Goal: Task Accomplishment & Management: Use online tool/utility

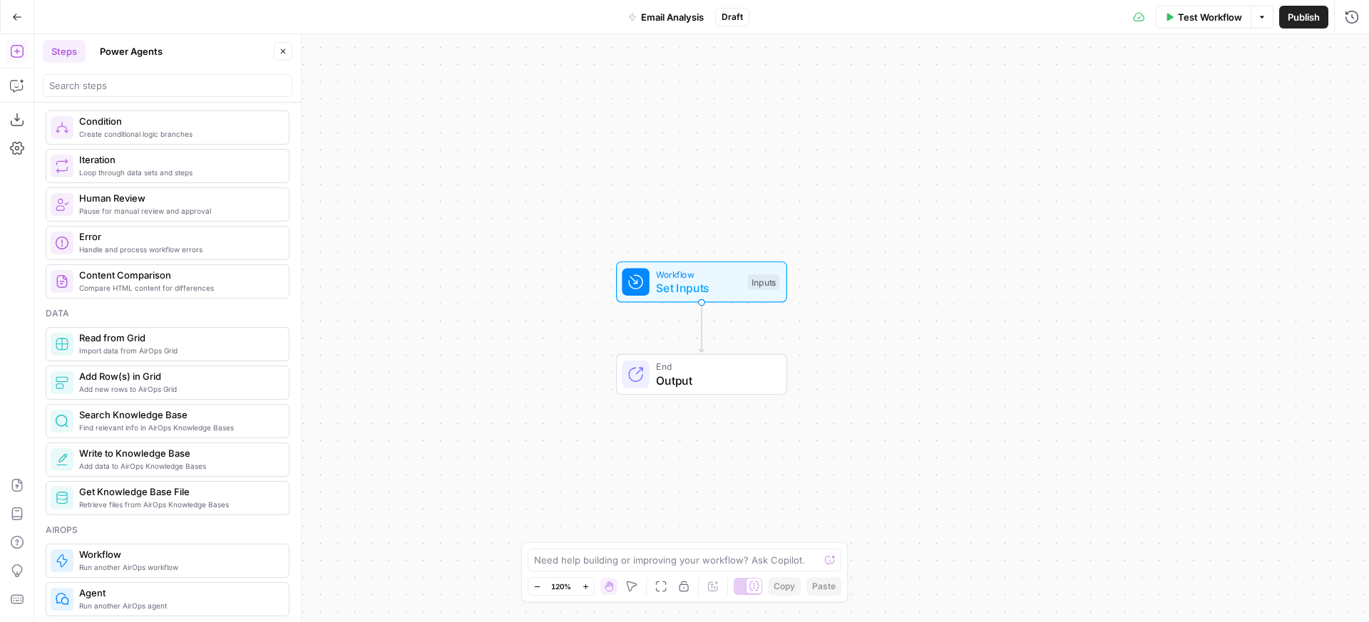
scroll to position [441, 0]
click at [155, 501] on span "Retrieve files from AirOps Knowledge Bases" at bounding box center [178, 503] width 198 height 11
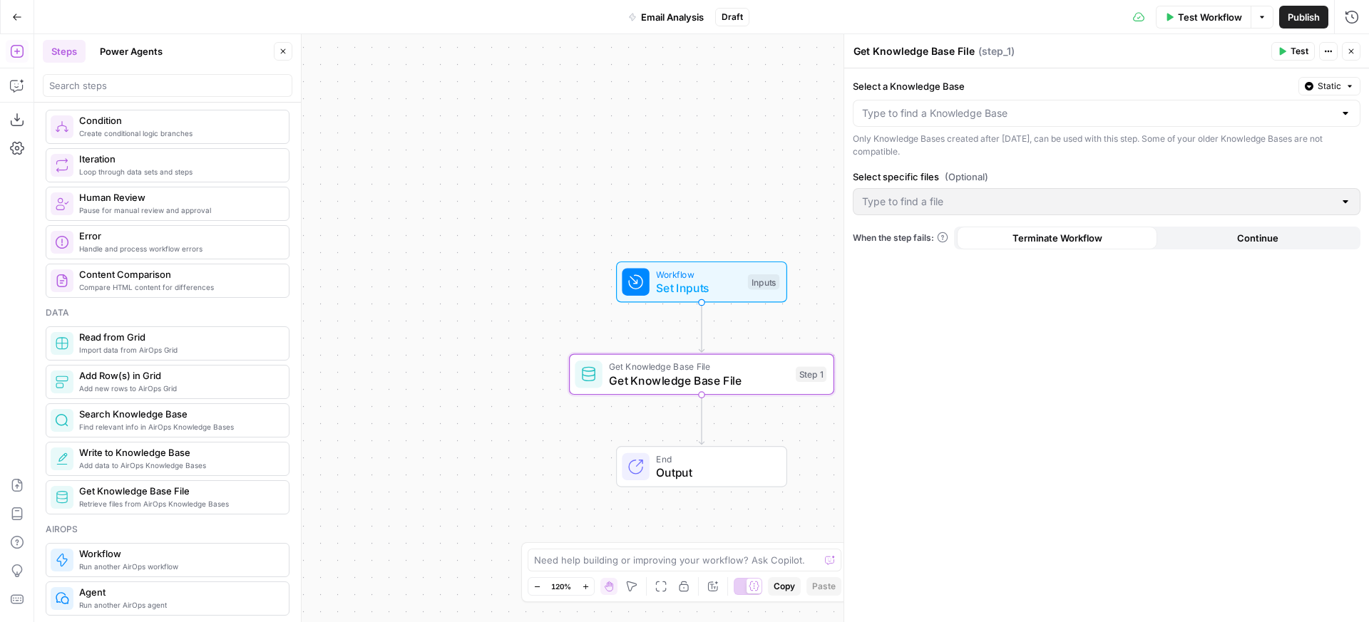
click at [991, 125] on div at bounding box center [1107, 113] width 508 height 27
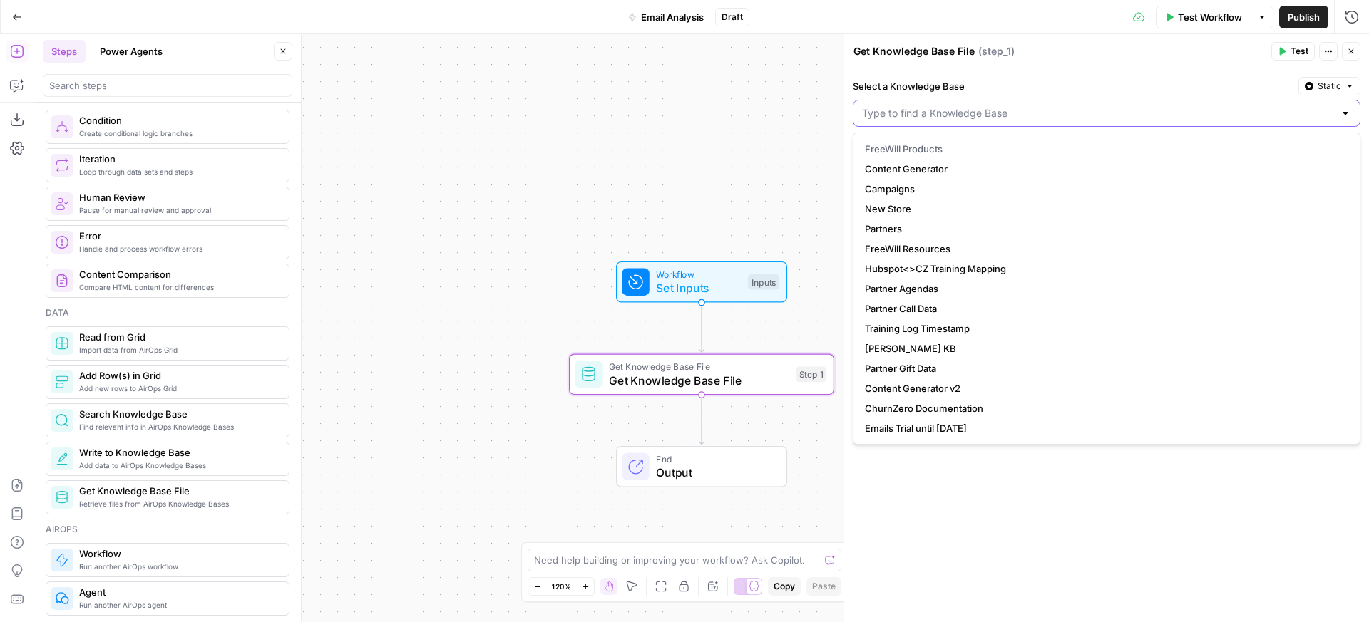
click at [992, 113] on input "Select a Knowledge Base" at bounding box center [1098, 113] width 472 height 14
click at [929, 433] on span "Emails Trial until [DATE]" at bounding box center [1104, 428] width 478 height 14
type input "Emails Trial until [DATE]"
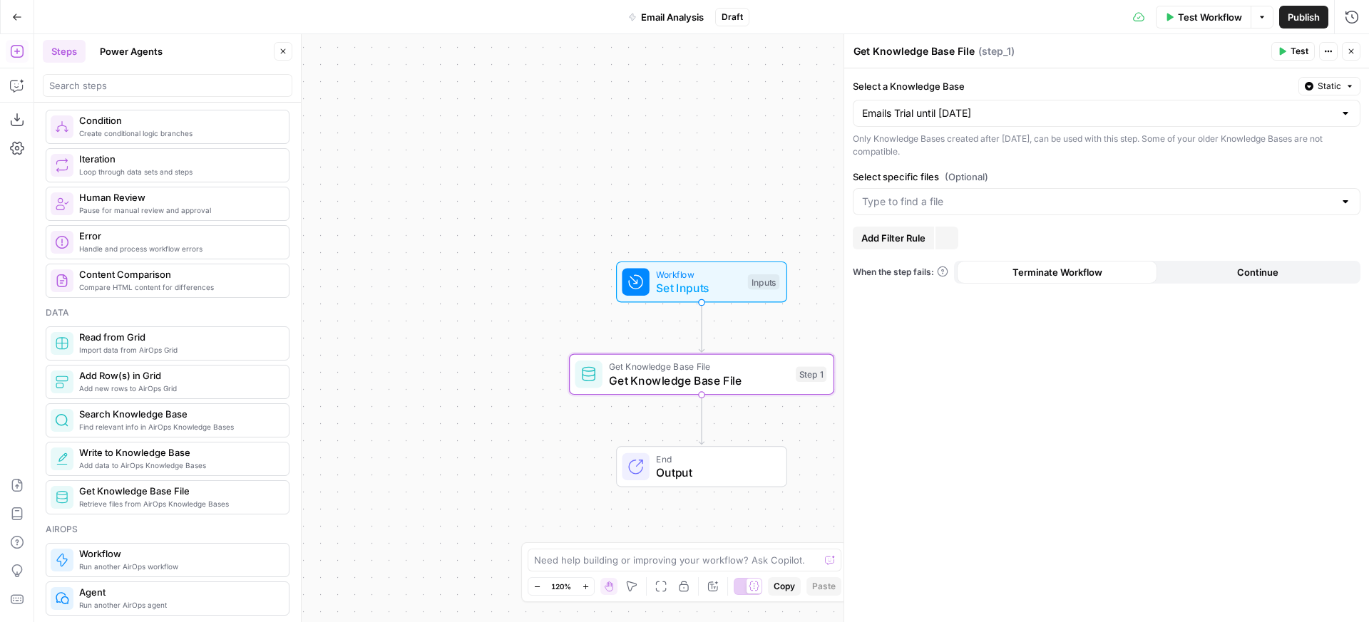
click at [946, 191] on div at bounding box center [1107, 201] width 508 height 27
click at [945, 227] on button "Emails Trial until [DATE] - Sheet1" at bounding box center [1106, 237] width 495 height 20
click at [1076, 165] on div "Select a Knowledge Base Static Emails Trial until 09/09/2025 Only Knowledge Bas…" at bounding box center [1106, 345] width 525 height 554
click at [1284, 51] on icon "button" at bounding box center [1283, 52] width 6 height 8
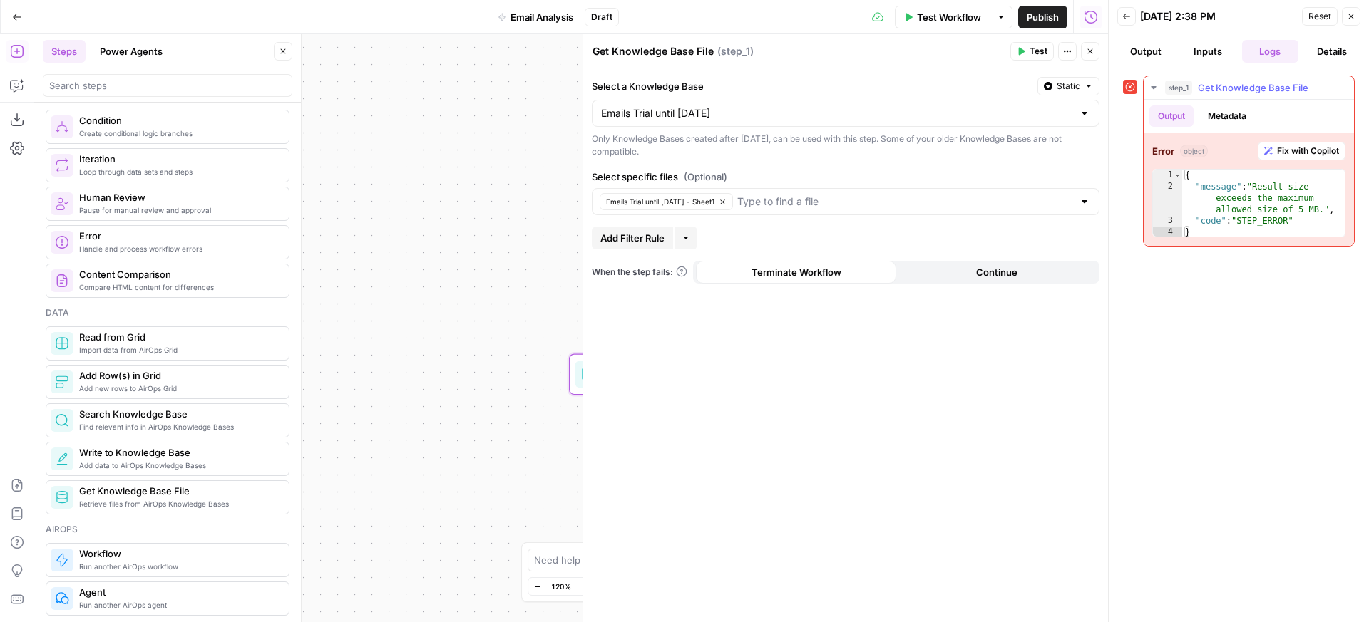
click at [1298, 153] on span "Fix with Copilot" at bounding box center [1308, 151] width 62 height 13
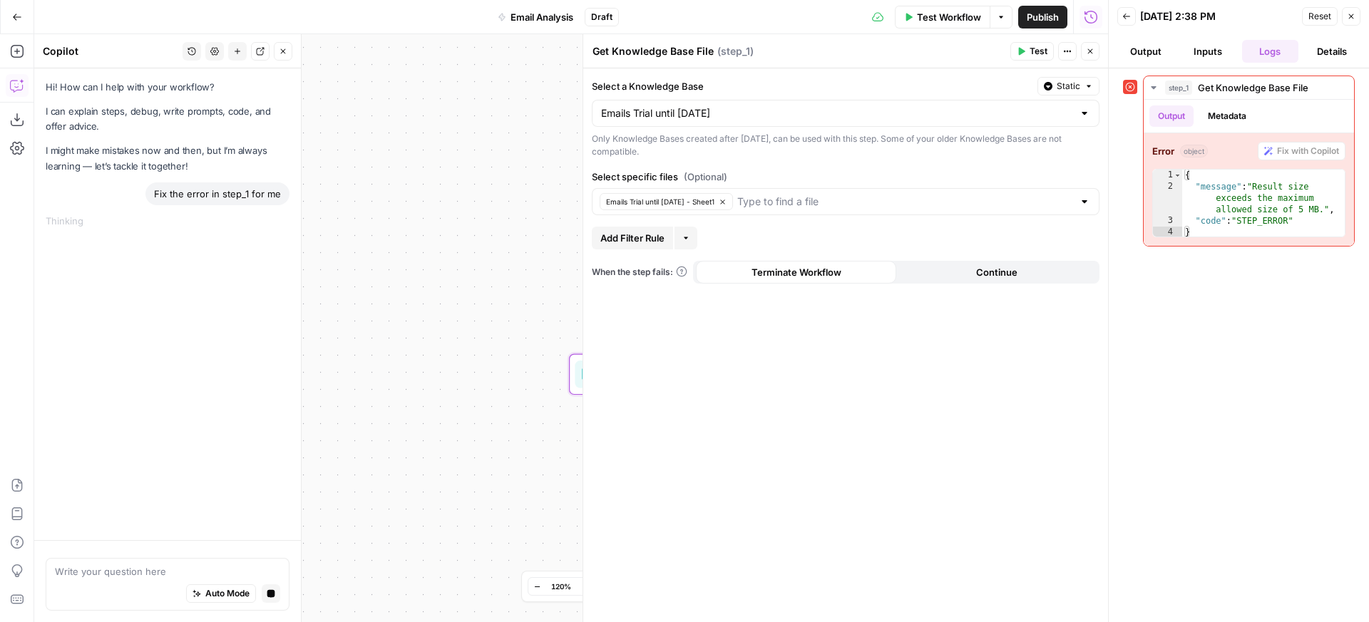
click at [1119, 14] on button "Back" at bounding box center [1126, 16] width 19 height 19
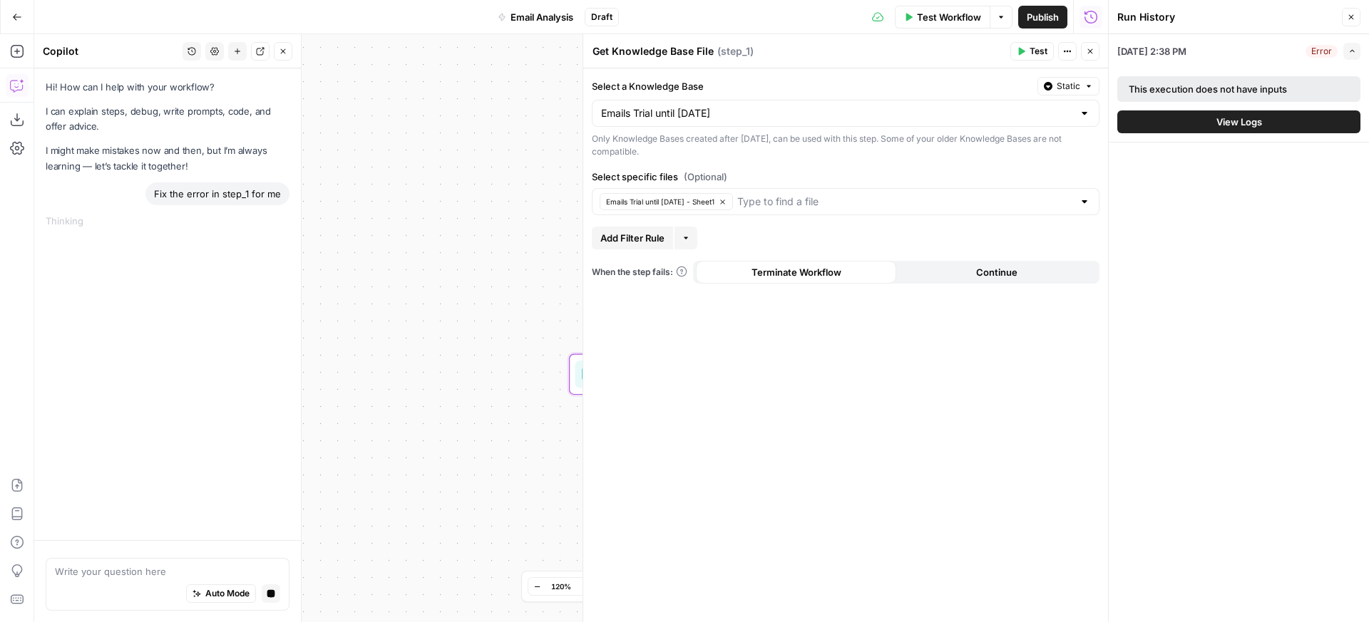
click at [1348, 15] on icon "button" at bounding box center [1351, 17] width 9 height 9
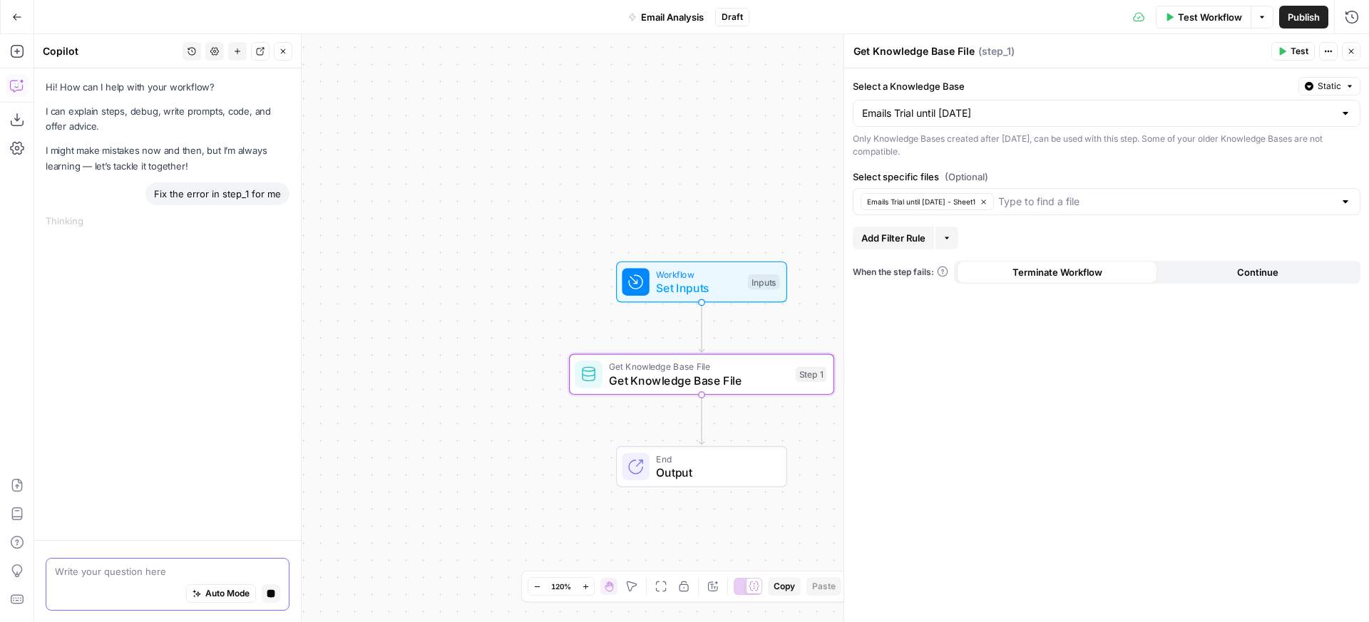
click at [274, 593] on icon "button" at bounding box center [271, 594] width 8 height 8
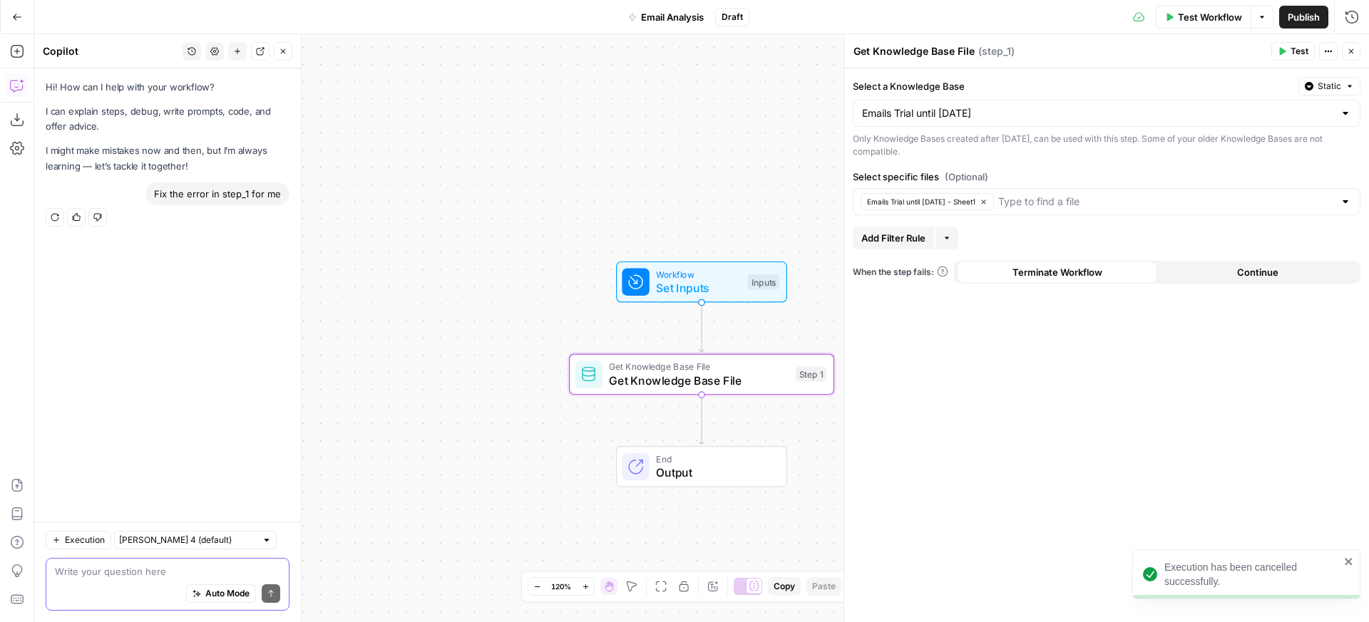
click at [284, 51] on icon "button" at bounding box center [283, 51] width 9 height 9
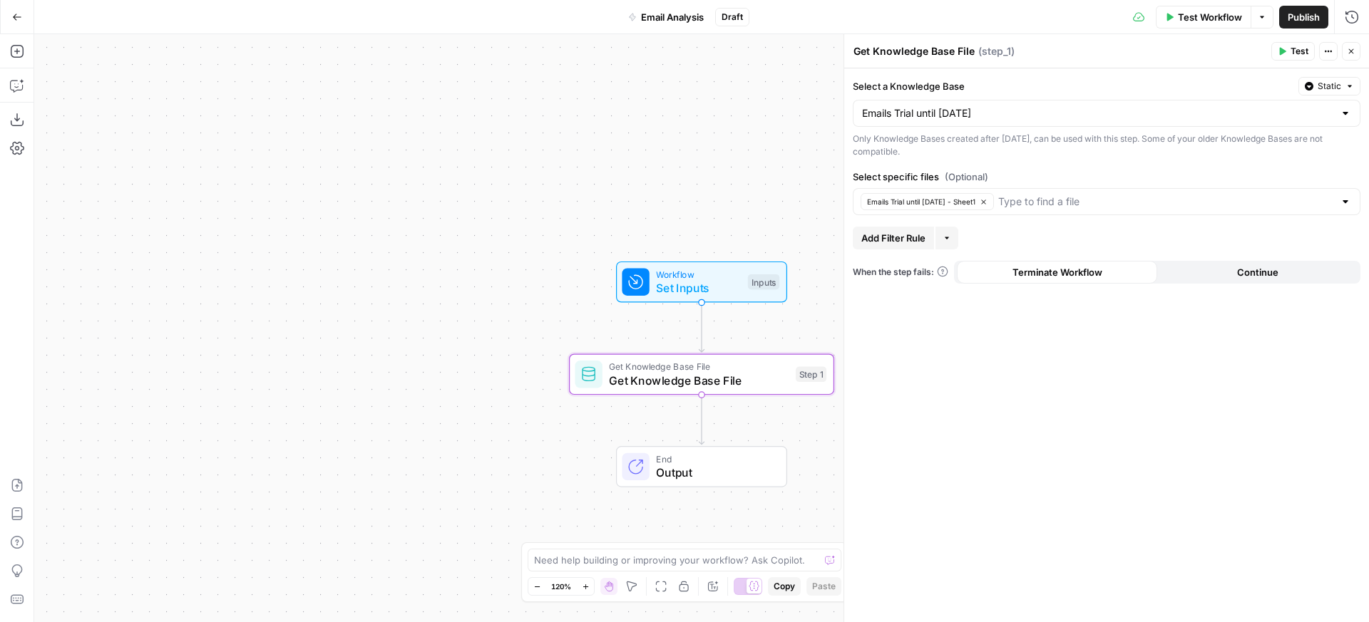
click at [1296, 51] on span "Test" at bounding box center [1299, 51] width 18 height 13
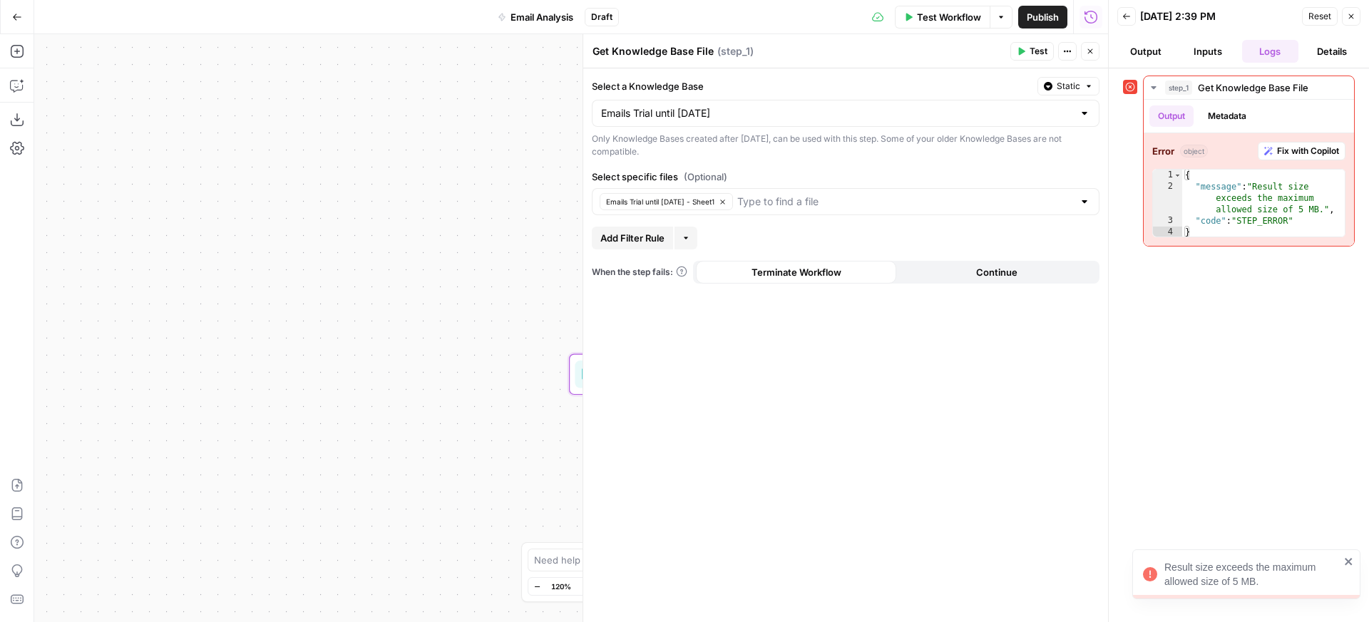
type textarea "*"
click at [1255, 227] on div "{ "message" : "Result size exceeds the maximum allowed size of 5 MB." , "code" …" at bounding box center [1263, 215] width 163 height 91
click at [1277, 150] on span "Fix with Copilot" at bounding box center [1308, 151] width 62 height 13
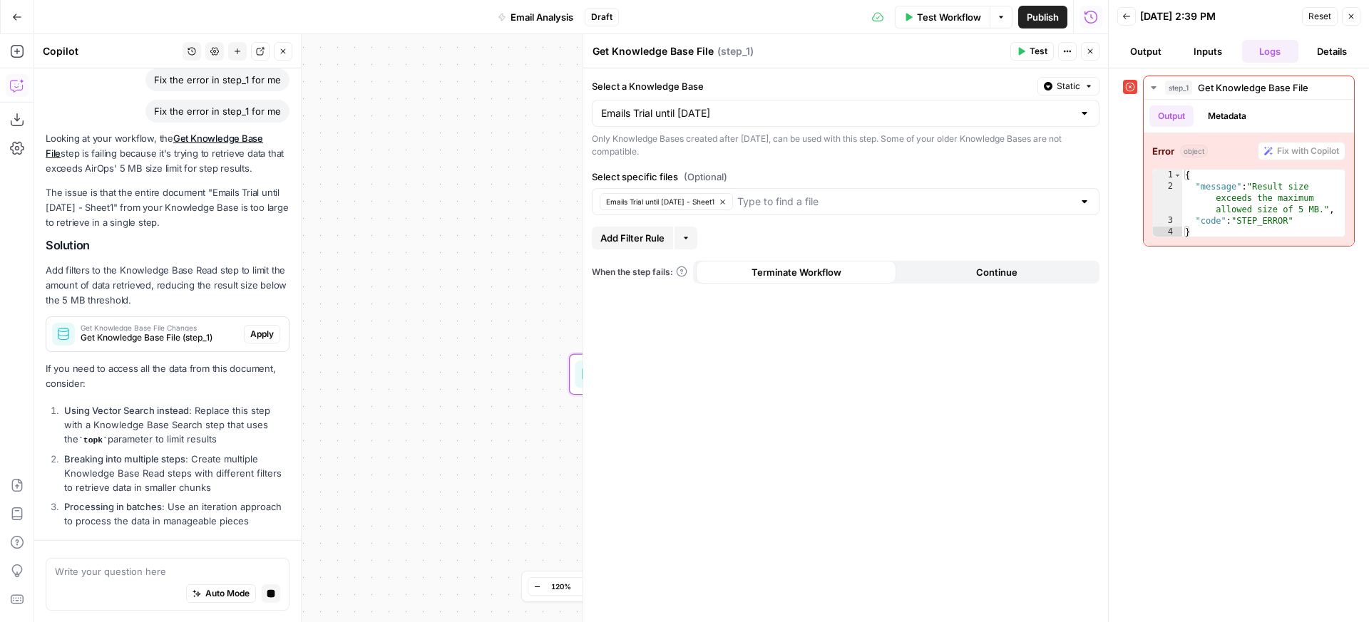
scroll to position [106, 0]
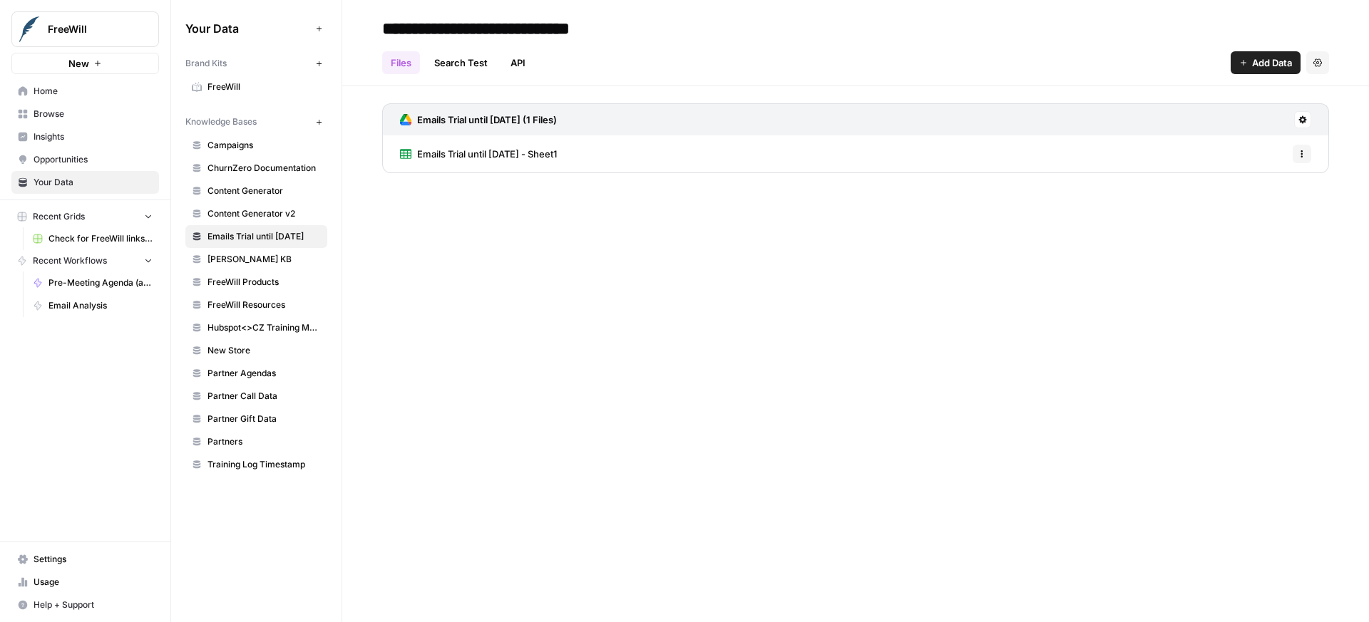
click at [1294, 151] on button "Options" at bounding box center [1302, 154] width 19 height 19
drag, startPoint x: 1099, startPoint y: 150, endPoint x: 928, endPoint y: 162, distance: 172.2
click at [1099, 150] on div "Emails Trial until 09/09/2025 - Sheet1 Options" at bounding box center [855, 153] width 947 height 37
click at [838, 162] on div "Emails Trial until 09/09/2025 - Sheet1 Options" at bounding box center [855, 153] width 947 height 37
click at [525, 151] on span "Emails Trial until [DATE] - Sheet1" at bounding box center [487, 154] width 140 height 14
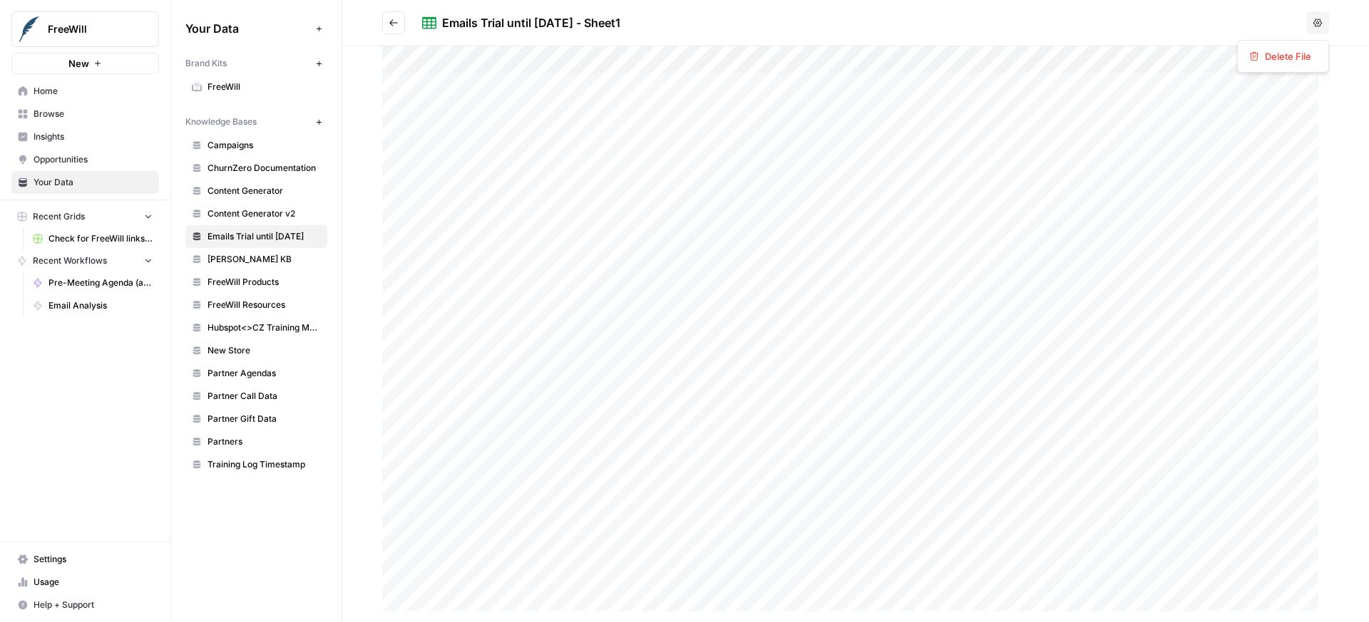
click at [1321, 22] on icon "button" at bounding box center [1317, 23] width 9 height 8
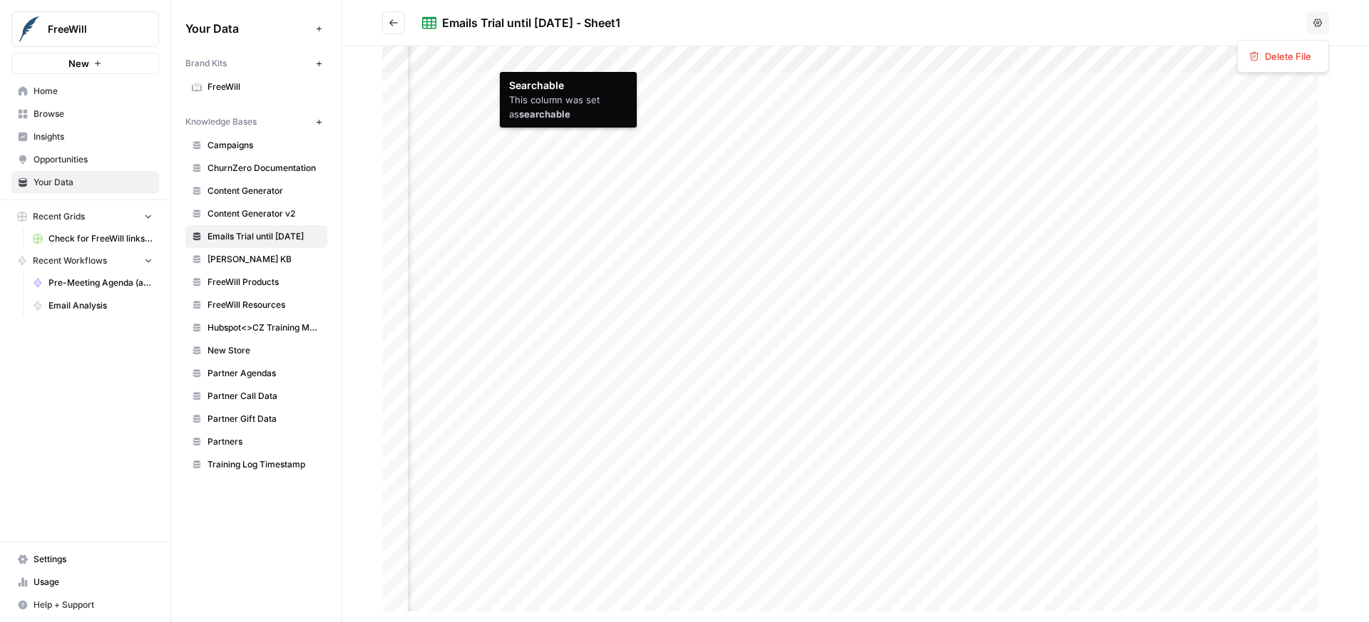
click at [618, 61] on div at bounding box center [855, 334] width 947 height 576
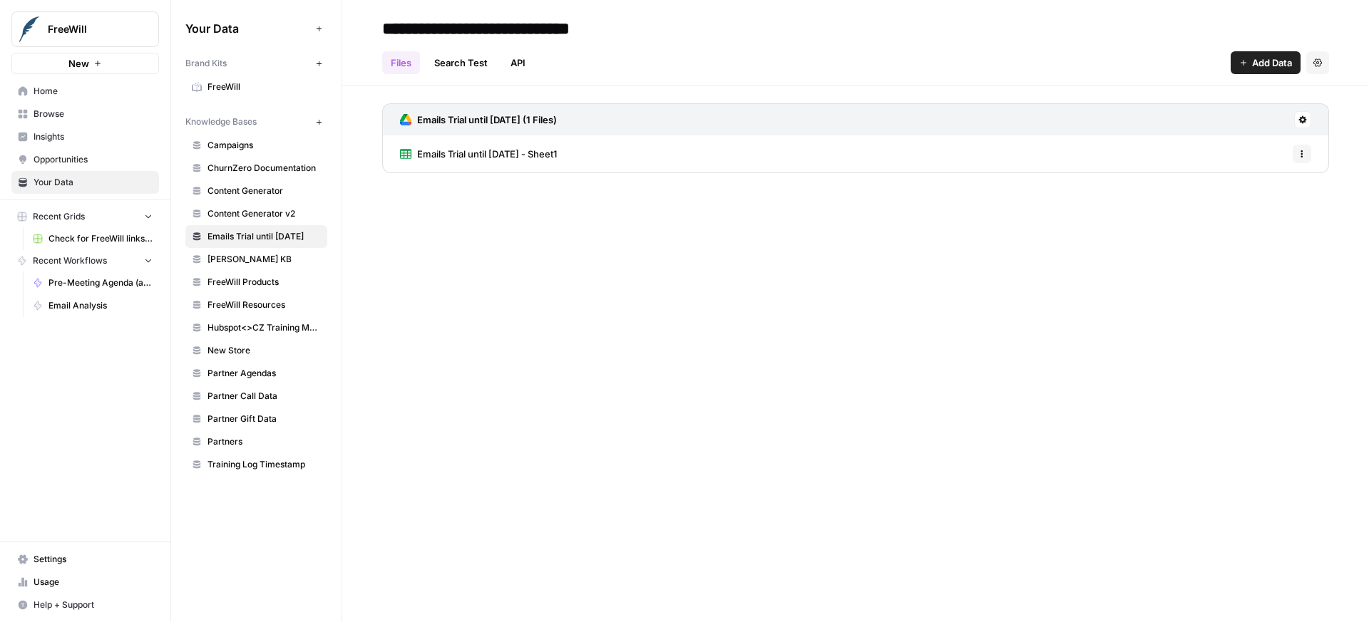
click at [1299, 150] on icon "button" at bounding box center [1302, 154] width 9 height 9
click at [1266, 181] on span "Delete File" at bounding box center [1270, 185] width 46 height 14
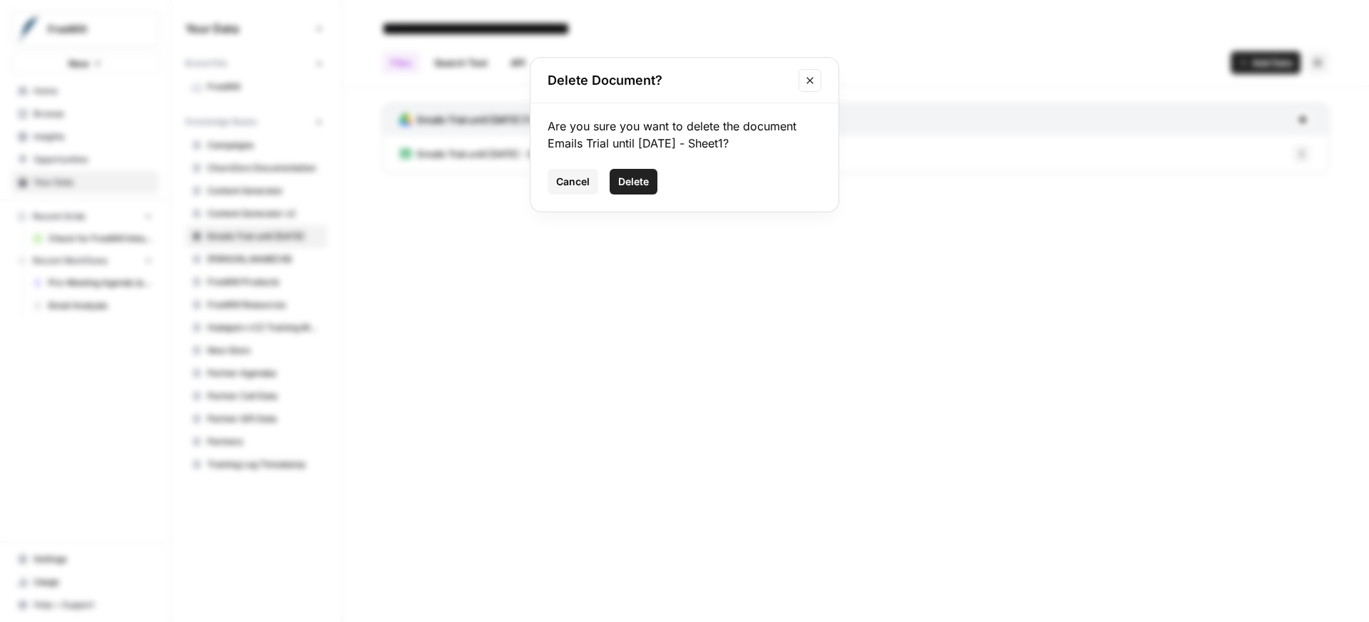
click at [647, 180] on span "Delete" at bounding box center [633, 182] width 31 height 14
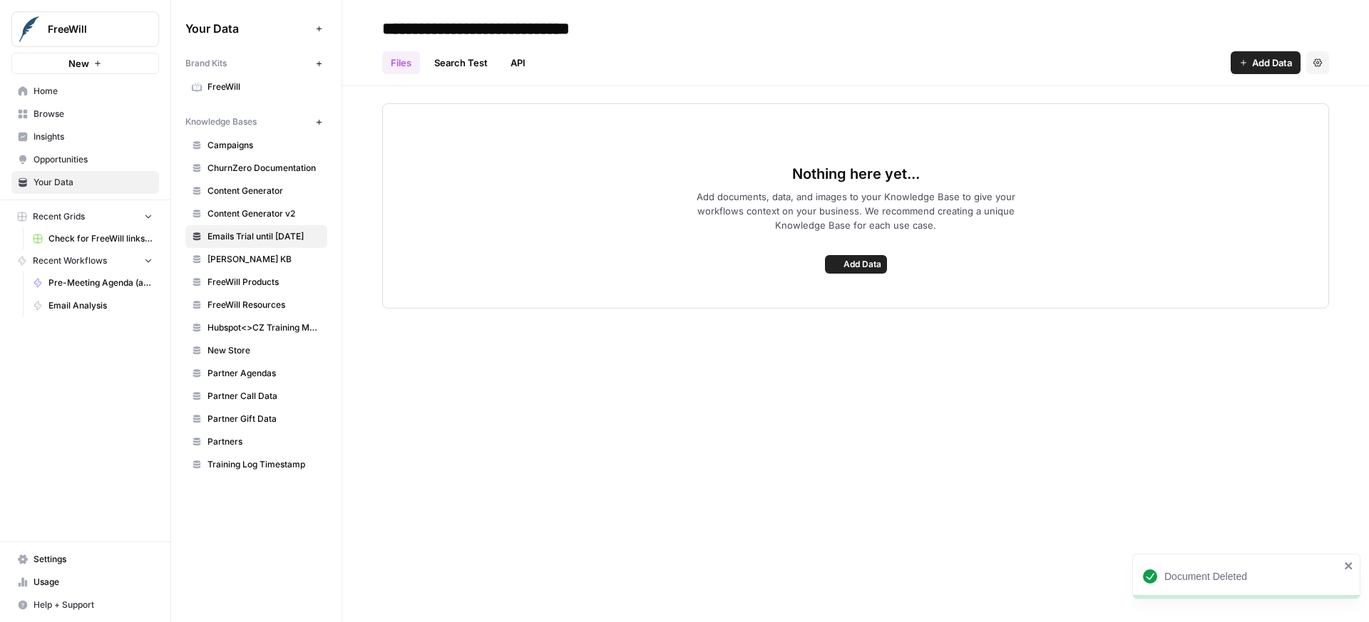
click at [747, 274] on div "Nothing here yet... Add documents, data, and images to your Knowledge Base to g…" at bounding box center [855, 205] width 947 height 205
click at [891, 257] on div "Nothing here yet... Add documents, data, and images to your Knowledge Base to g…" at bounding box center [855, 205] width 947 height 205
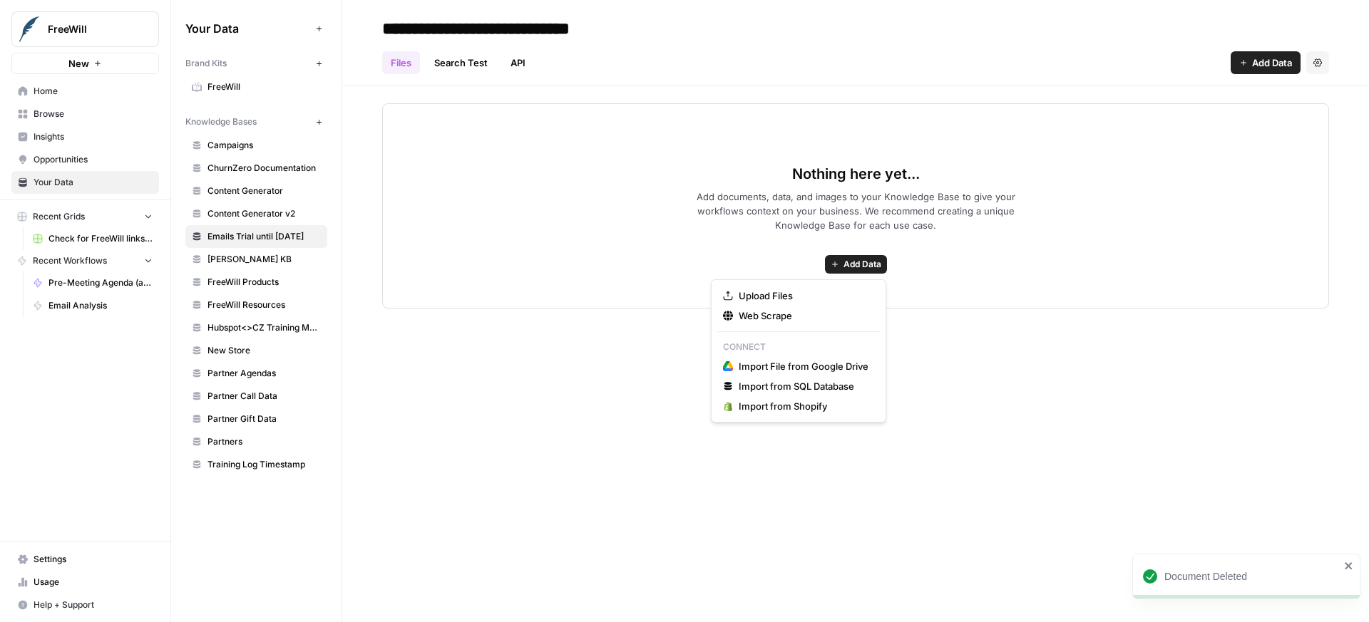
click at [856, 264] on span "Add Data" at bounding box center [862, 264] width 38 height 13
click at [781, 408] on span "Import from Shopify" at bounding box center [804, 406] width 130 height 14
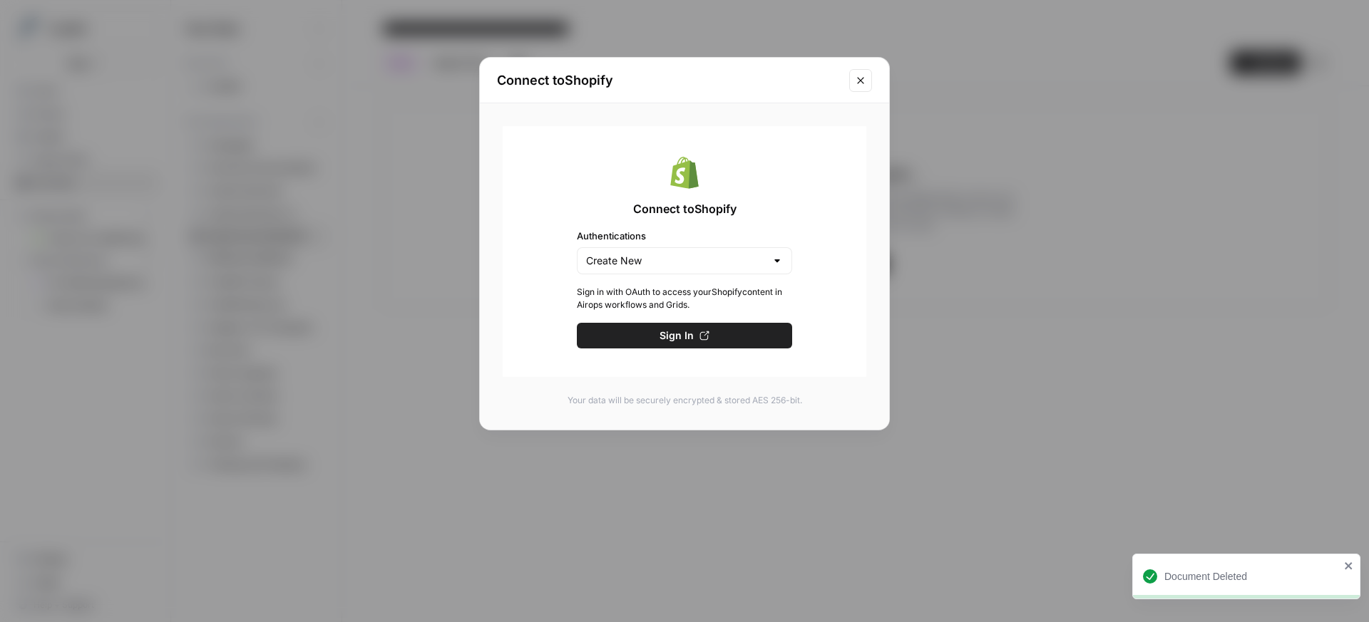
click at [871, 77] on button "Close modal" at bounding box center [860, 80] width 23 height 23
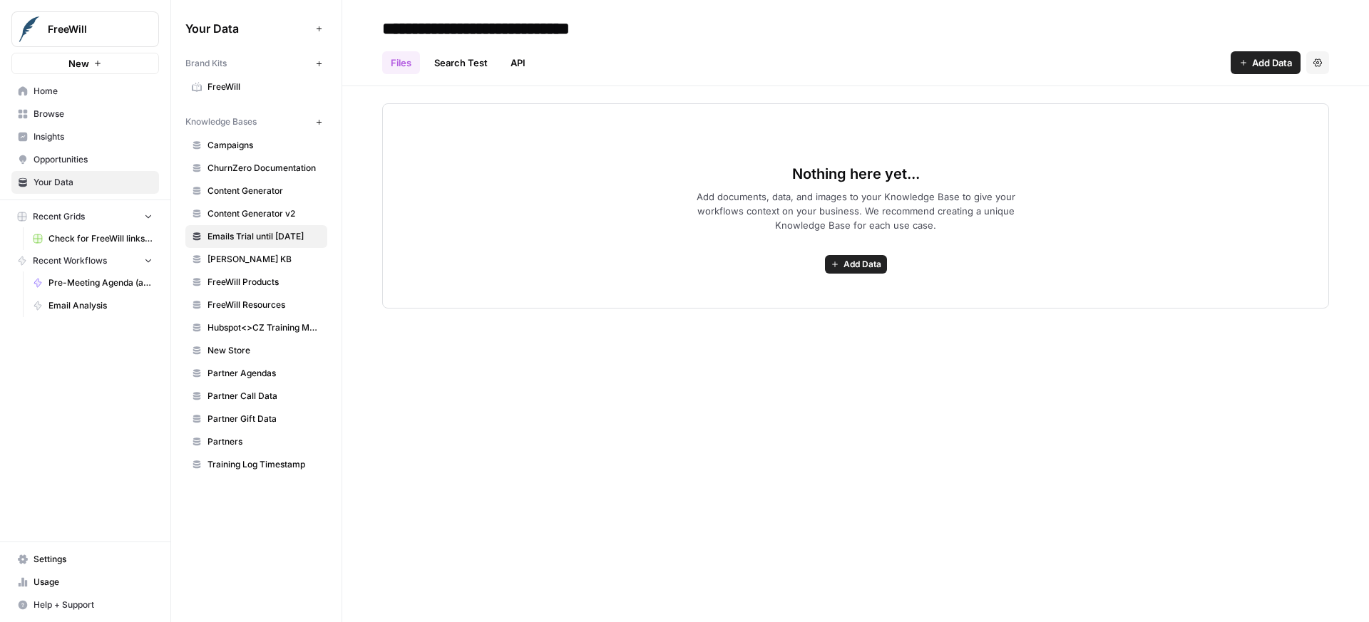
click at [833, 260] on icon "button" at bounding box center [835, 264] width 9 height 9
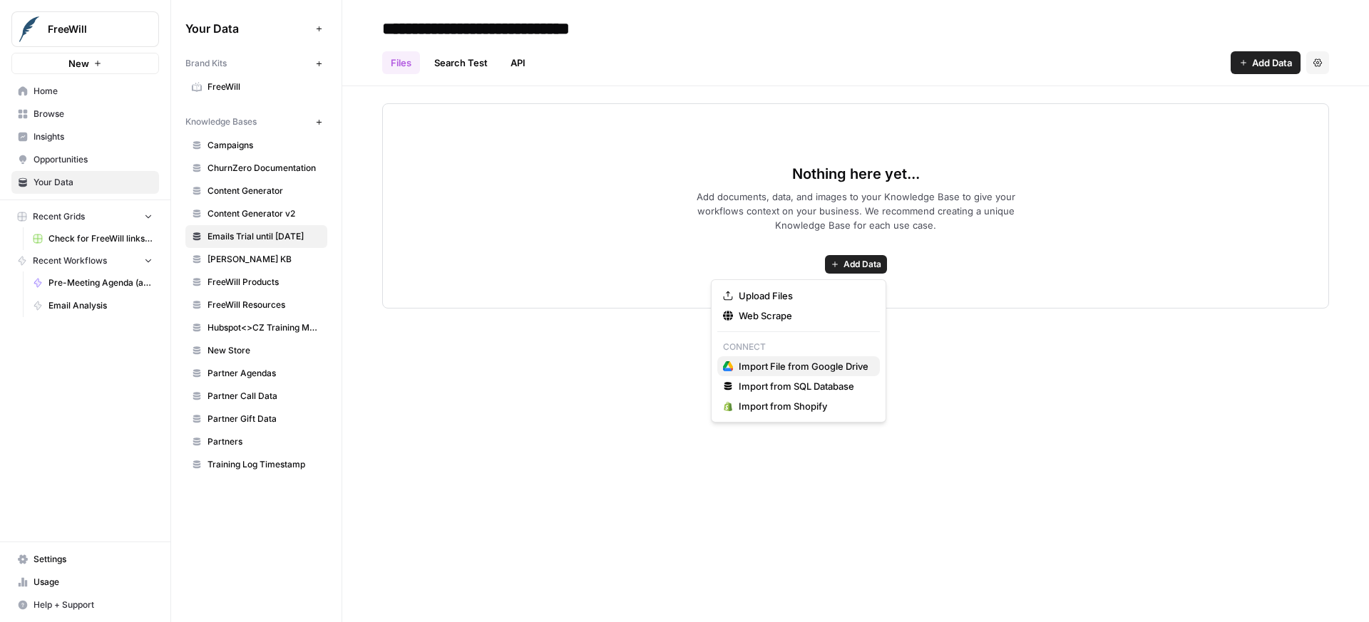
click at [791, 364] on span "Import File from Google Drive" at bounding box center [804, 366] width 130 height 14
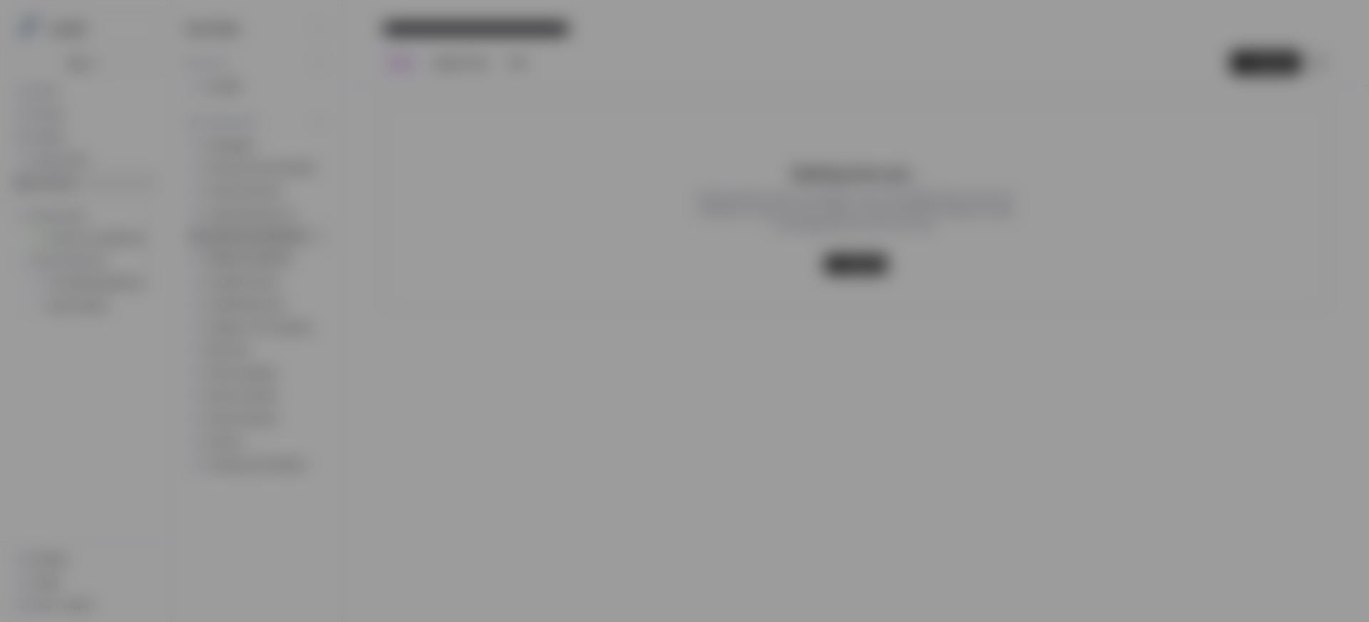
type input "freewill-2-lbncbdcx1m@airops.iam.gserviceaccount.com"
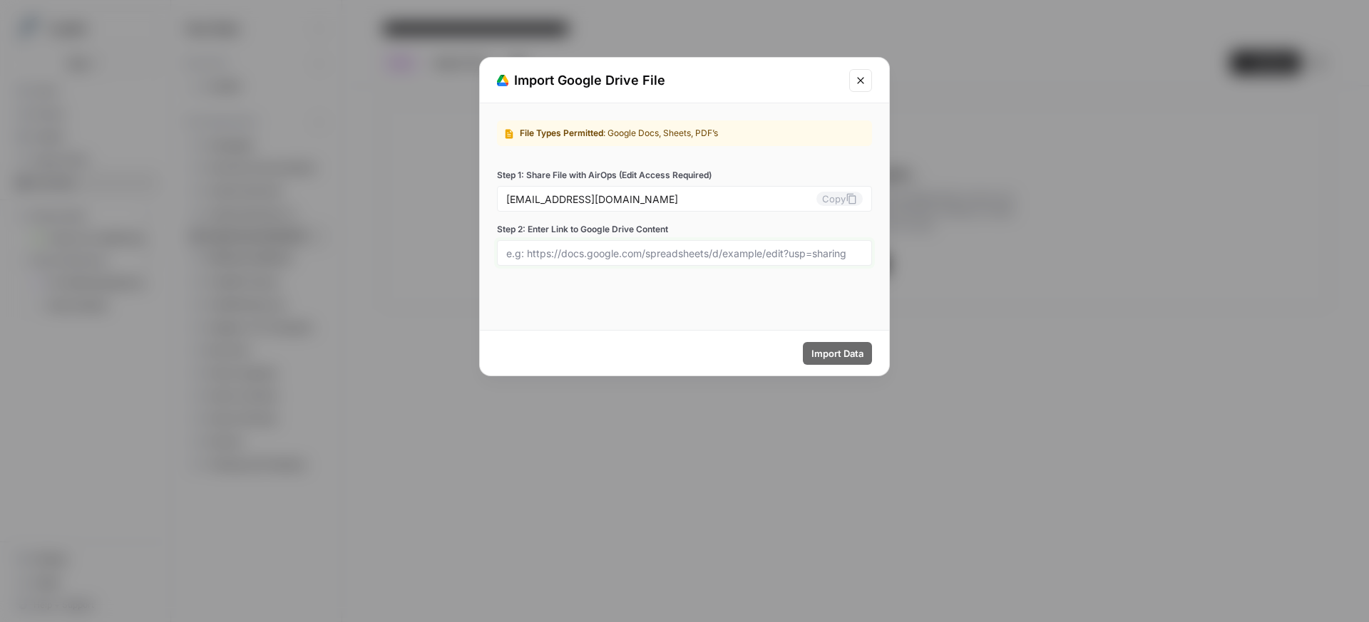
click at [714, 250] on input "Step 2: Enter Link to Google Drive Content" at bounding box center [684, 253] width 356 height 13
click at [699, 242] on div at bounding box center [684, 253] width 375 height 26
click at [816, 257] on input "Step 2: Enter Link to Google Drive Content" at bounding box center [684, 253] width 356 height 13
paste input "https://docs.google.com/spreadsheets/d/1sBup8awJyXG68tdWbnsc-WCoas2I3kdZqZIcj5Z…"
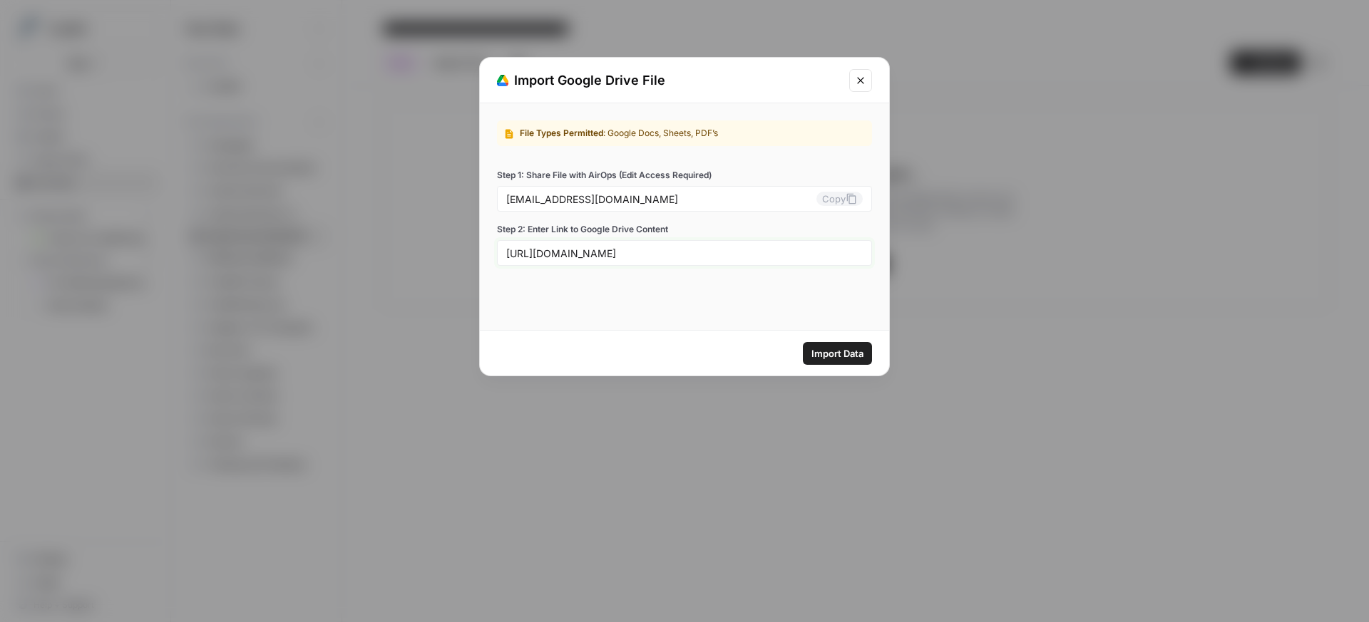
type input "https://docs.google.com/spreadsheets/d/1sBup8awJyXG68tdWbnsc-WCoas2I3kdZqZIcj5Z…"
drag, startPoint x: 824, startPoint y: 343, endPoint x: 824, endPoint y: 353, distance: 10.0
click at [824, 344] on button "Import Data" at bounding box center [837, 353] width 69 height 23
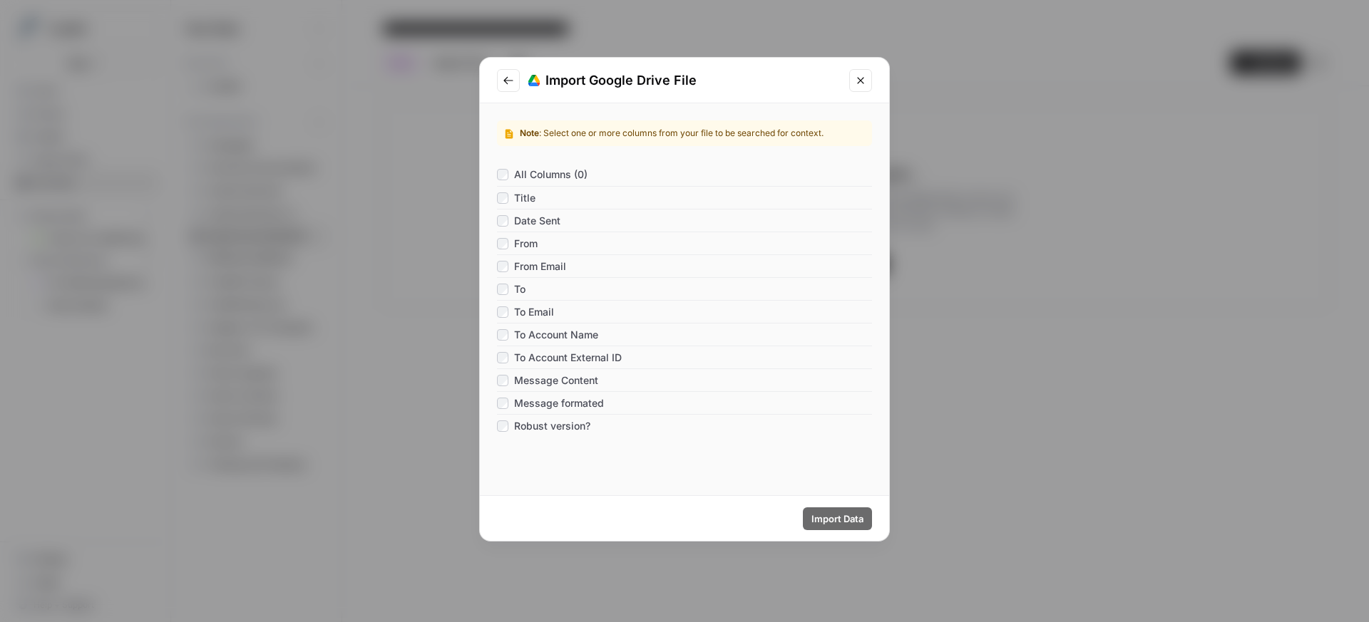
click at [526, 379] on span "Message Content" at bounding box center [556, 381] width 84 height 14
click at [816, 513] on span "Import Data" at bounding box center [837, 519] width 52 height 14
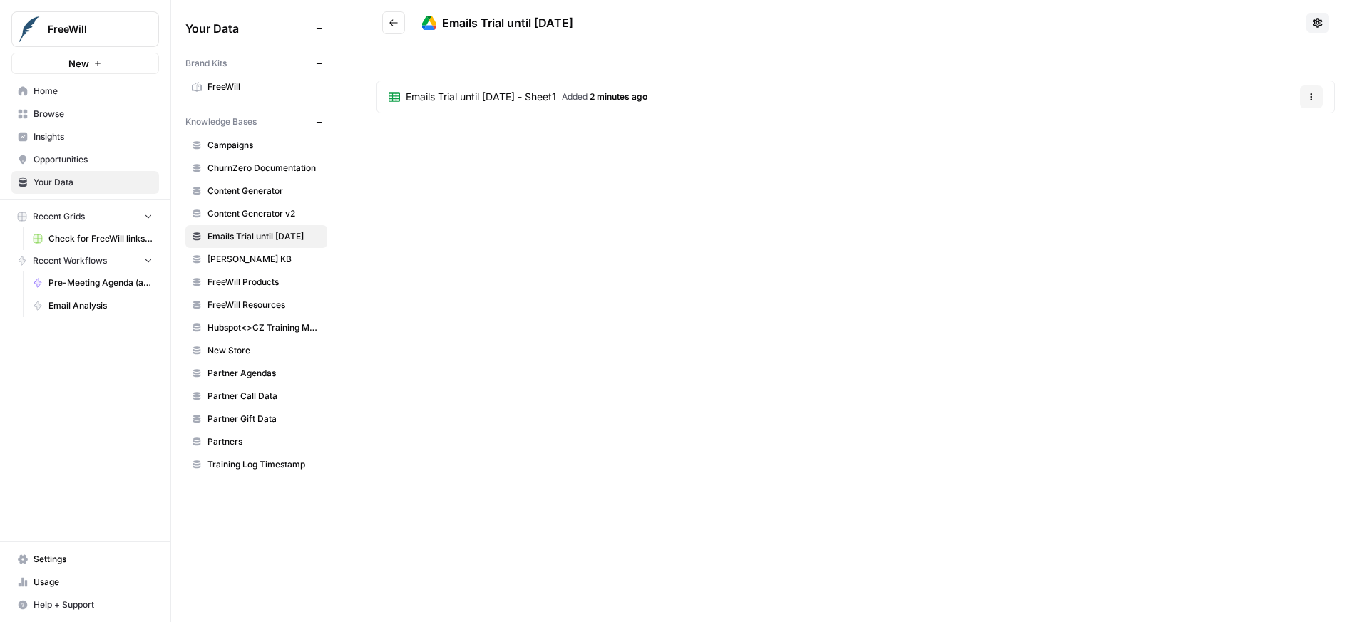
click at [544, 81] on link "Emails Trial until 09/09/2025 - Sheet1 Added 2 minutes ago" at bounding box center [518, 96] width 282 height 31
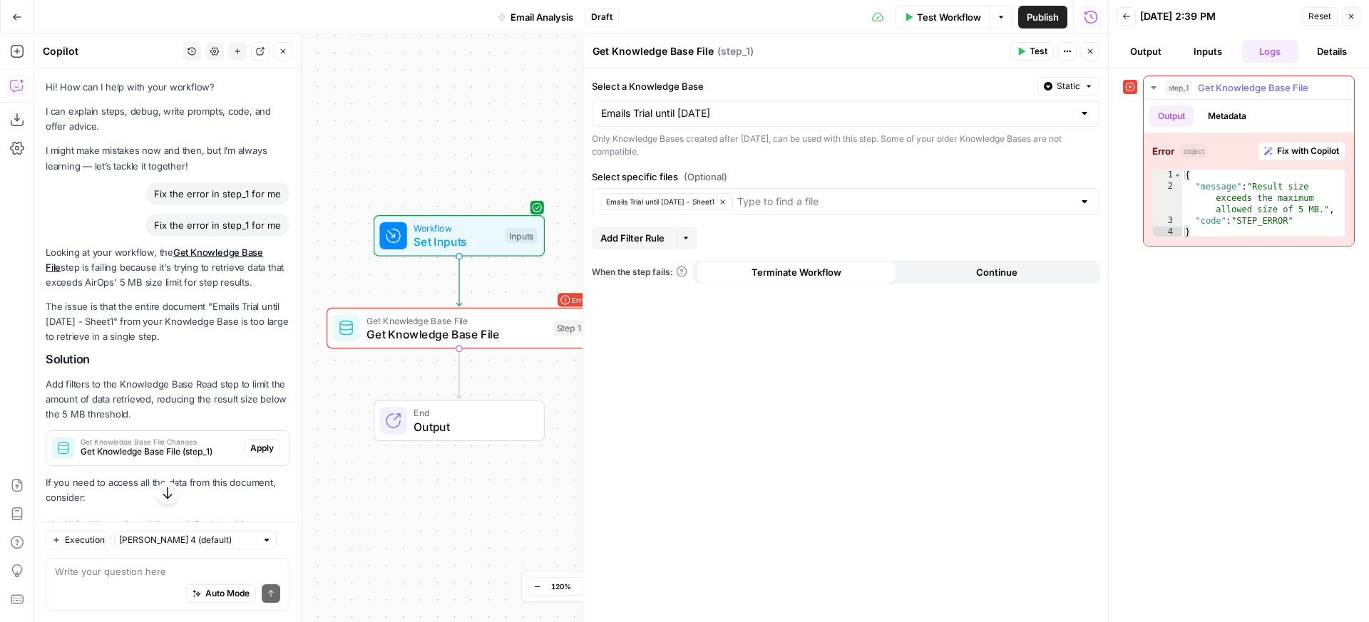
scroll to position [106, 0]
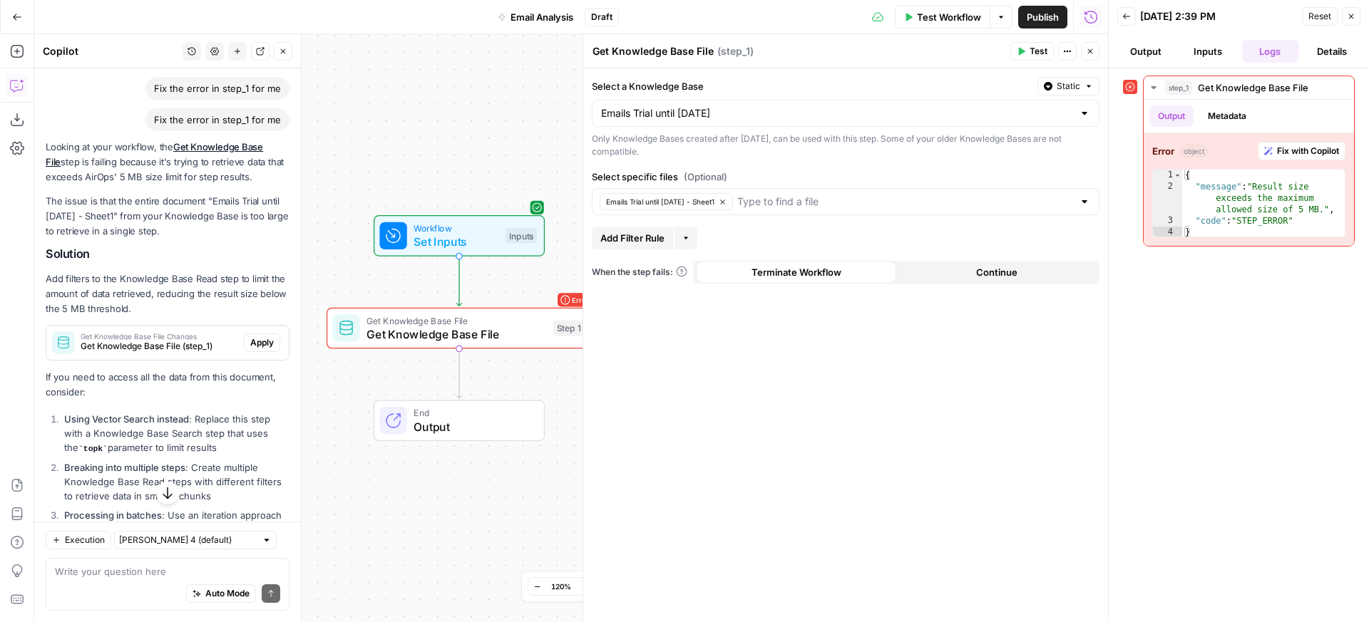
click at [1023, 49] on icon "button" at bounding box center [1021, 51] width 9 height 9
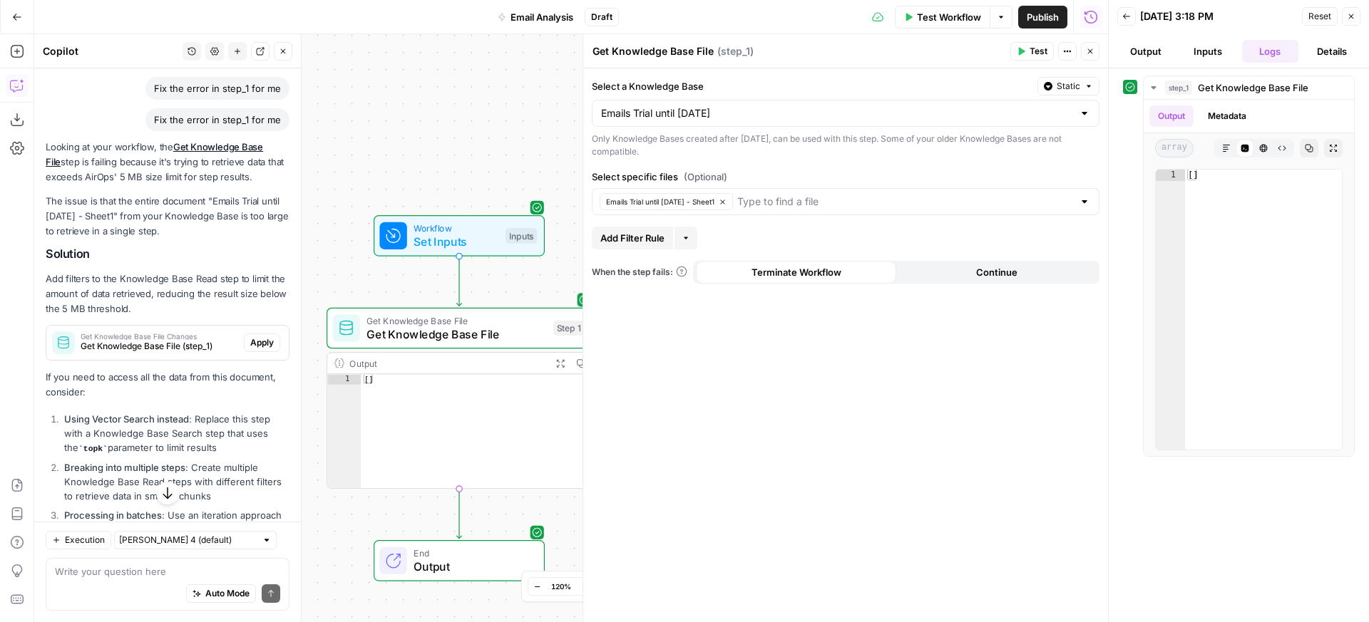
type textarea "**"
click at [471, 399] on div "[ ]" at bounding box center [476, 441] width 230 height 134
click at [965, 14] on span "Test Workflow" at bounding box center [949, 17] width 64 height 14
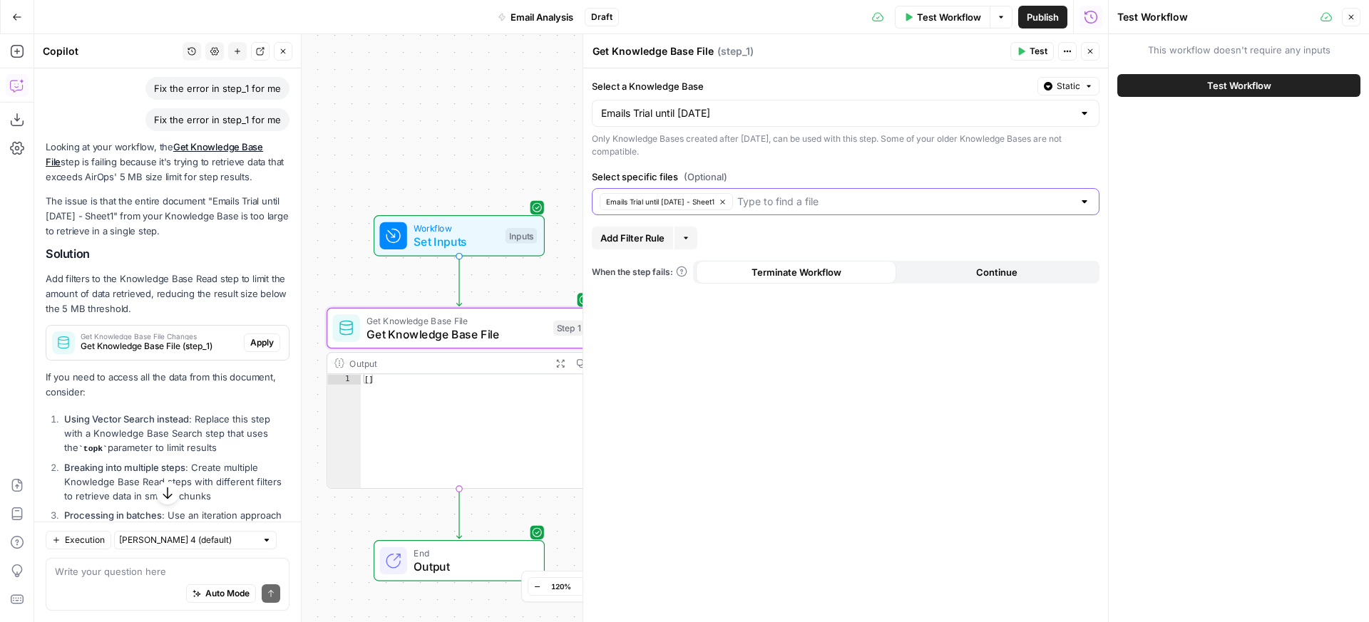
click at [727, 202] on icon "button" at bounding box center [723, 202] width 8 height 8
click at [736, 202] on input "Select specific files (Optional)" at bounding box center [837, 202] width 472 height 14
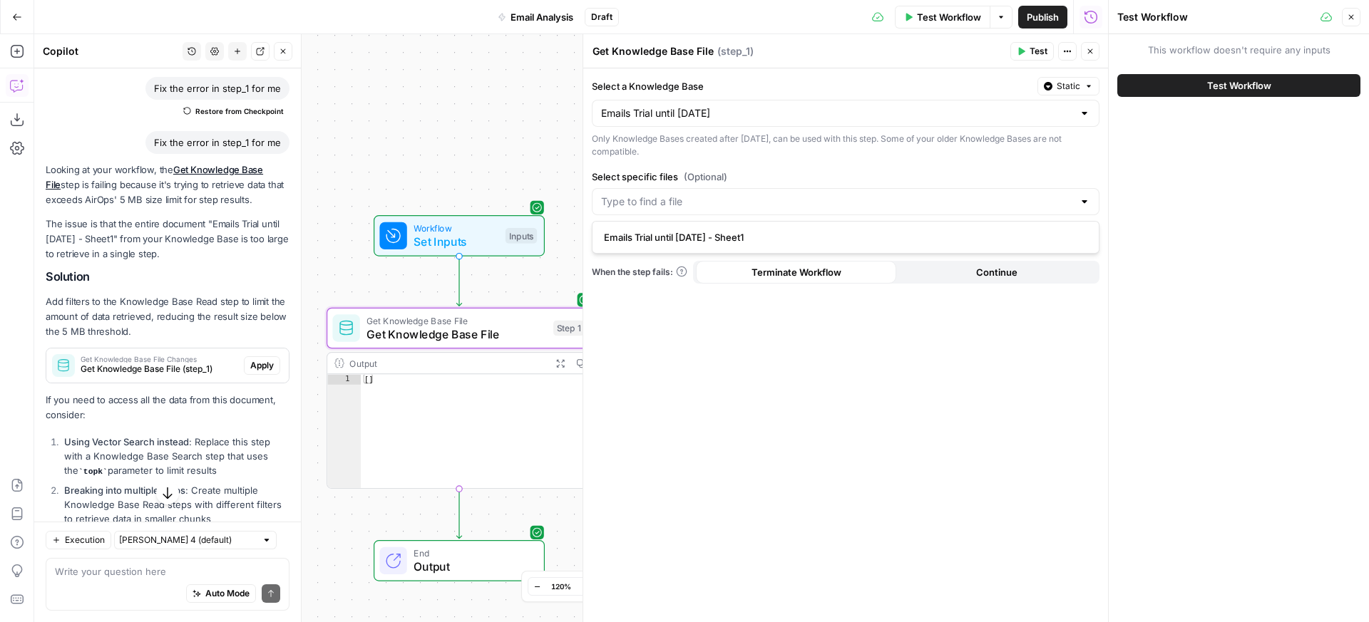
click at [726, 232] on span "Emails Trial until [DATE] - Sheet1" at bounding box center [843, 237] width 478 height 14
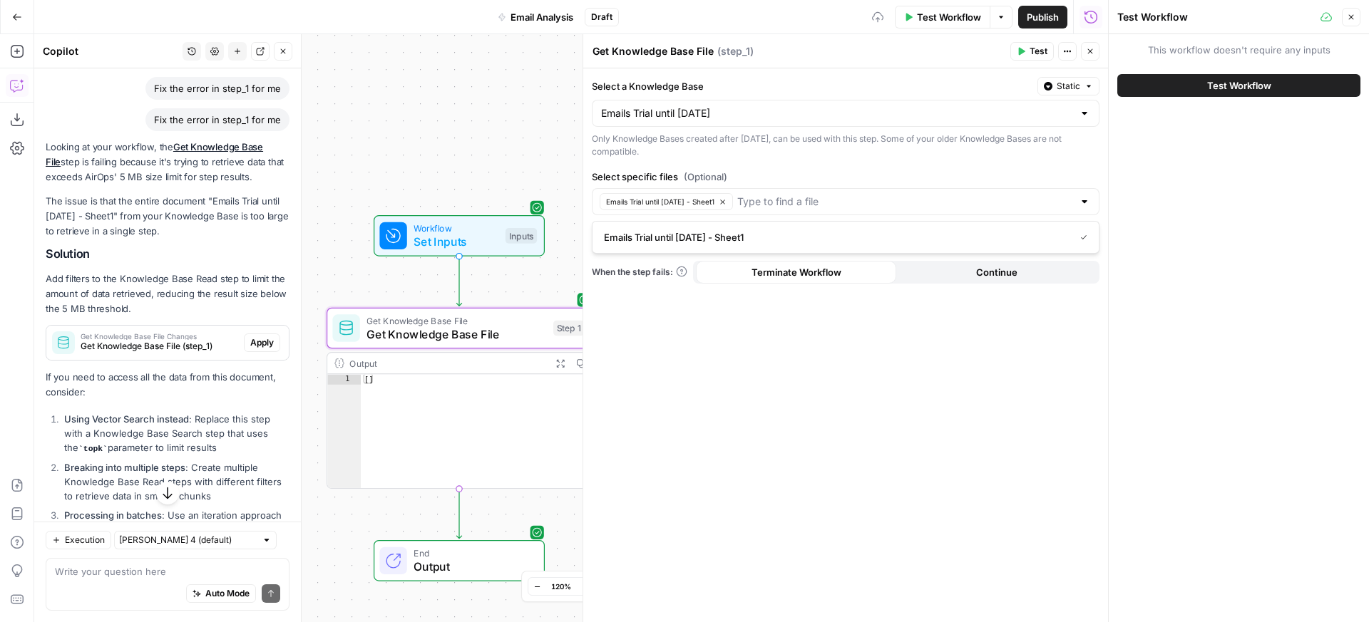
click at [1026, 54] on button "Test" at bounding box center [1031, 51] width 43 height 19
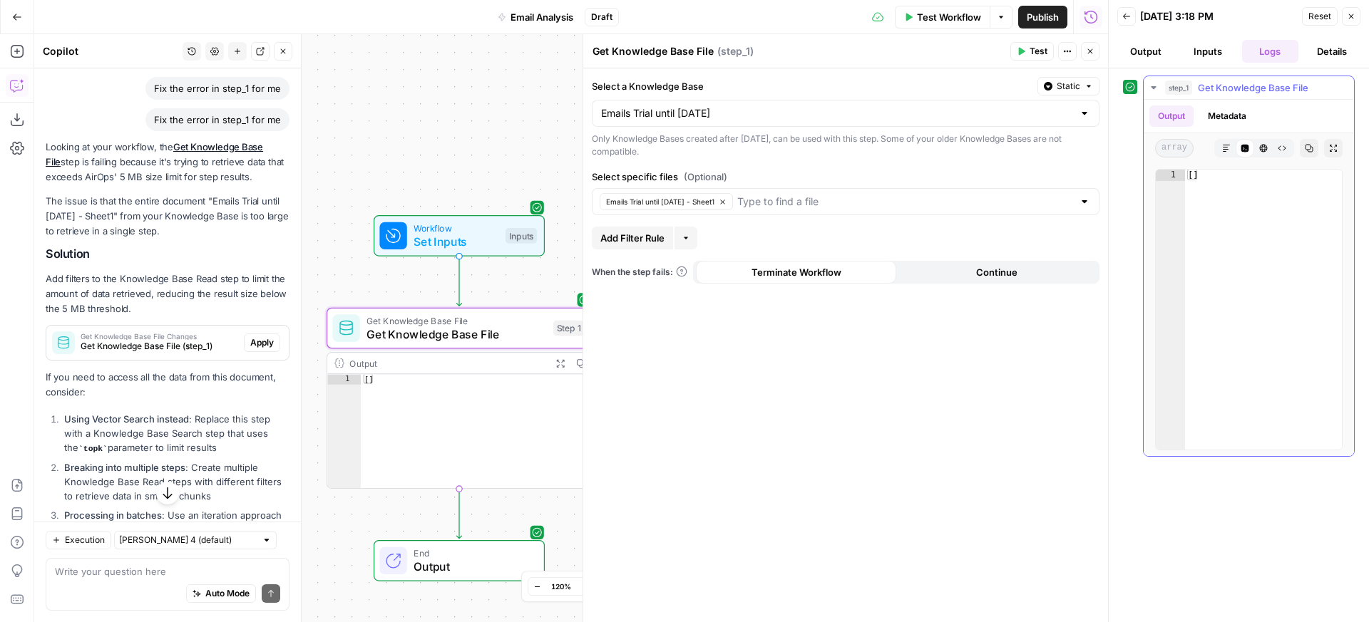
type textarea "**"
click at [1199, 180] on div "[ ]" at bounding box center [1263, 321] width 157 height 303
click at [1203, 120] on button "Metadata" at bounding box center [1227, 116] width 56 height 21
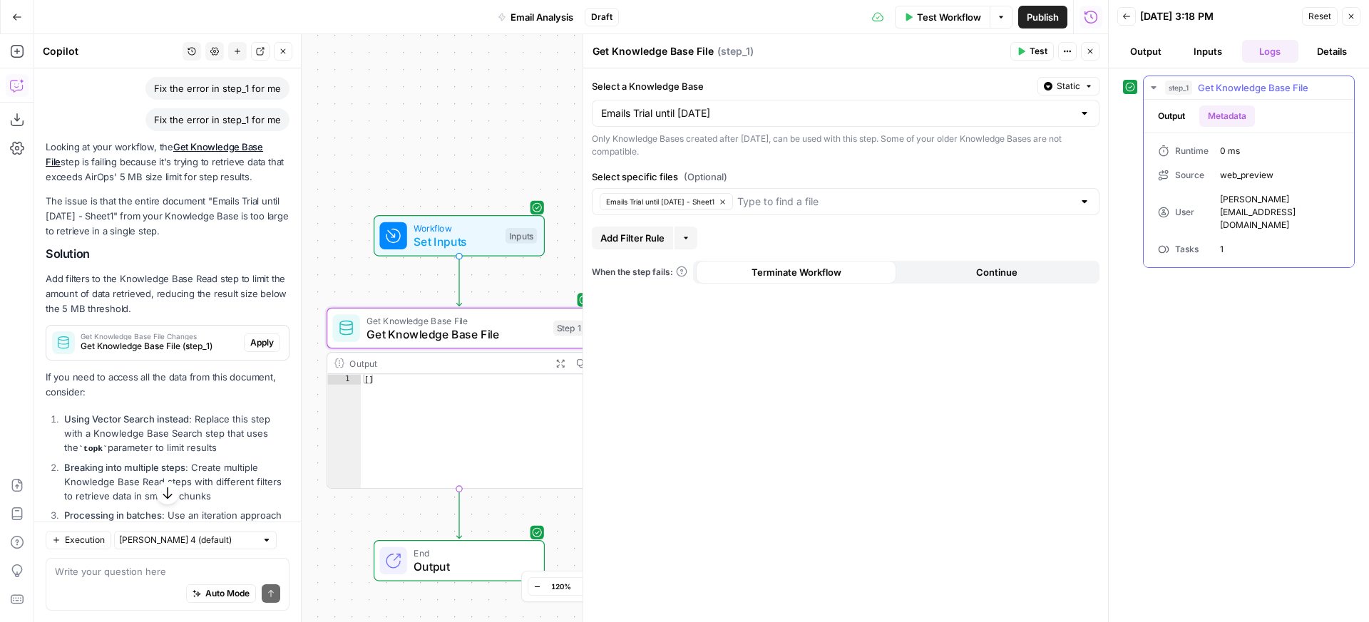
click at [1179, 118] on button "Output" at bounding box center [1171, 116] width 44 height 21
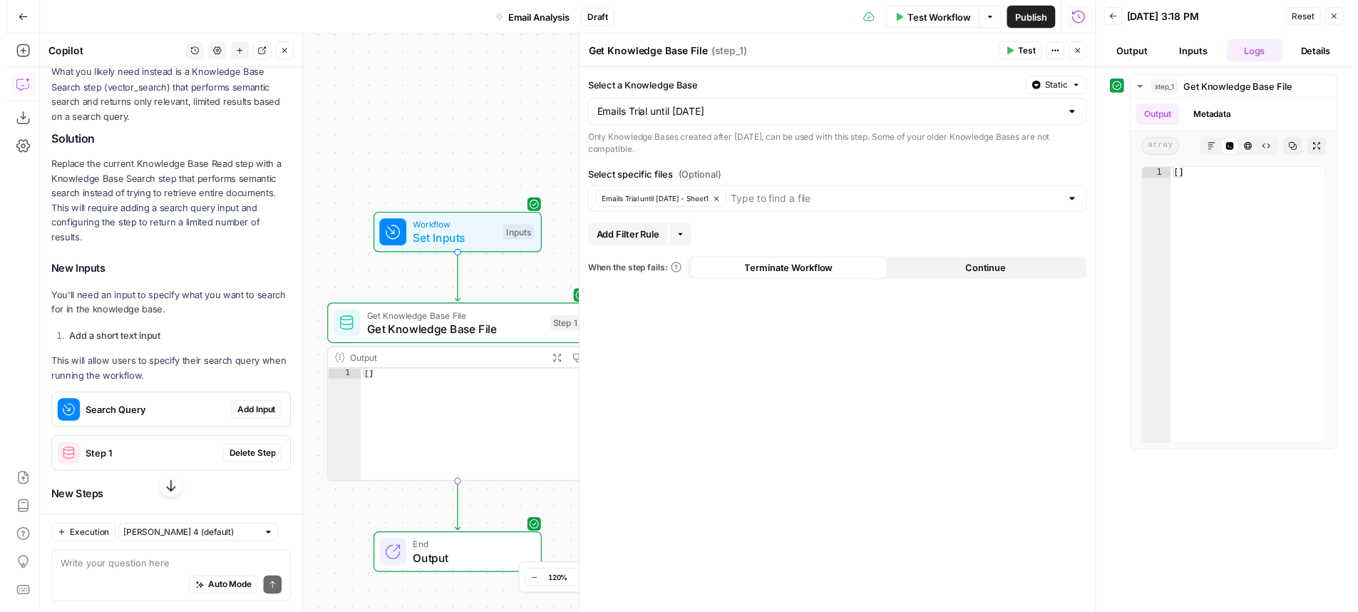
scroll to position [796, 0]
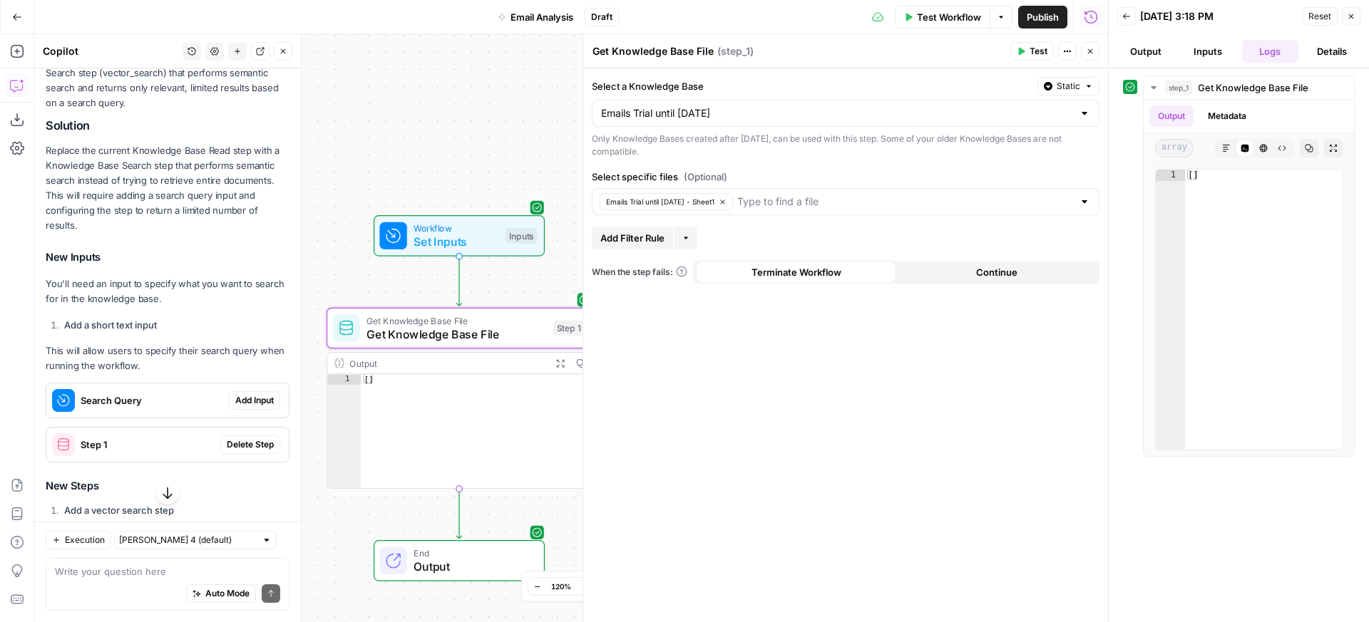
click at [190, 452] on span "Step 1" at bounding box center [148, 445] width 134 height 14
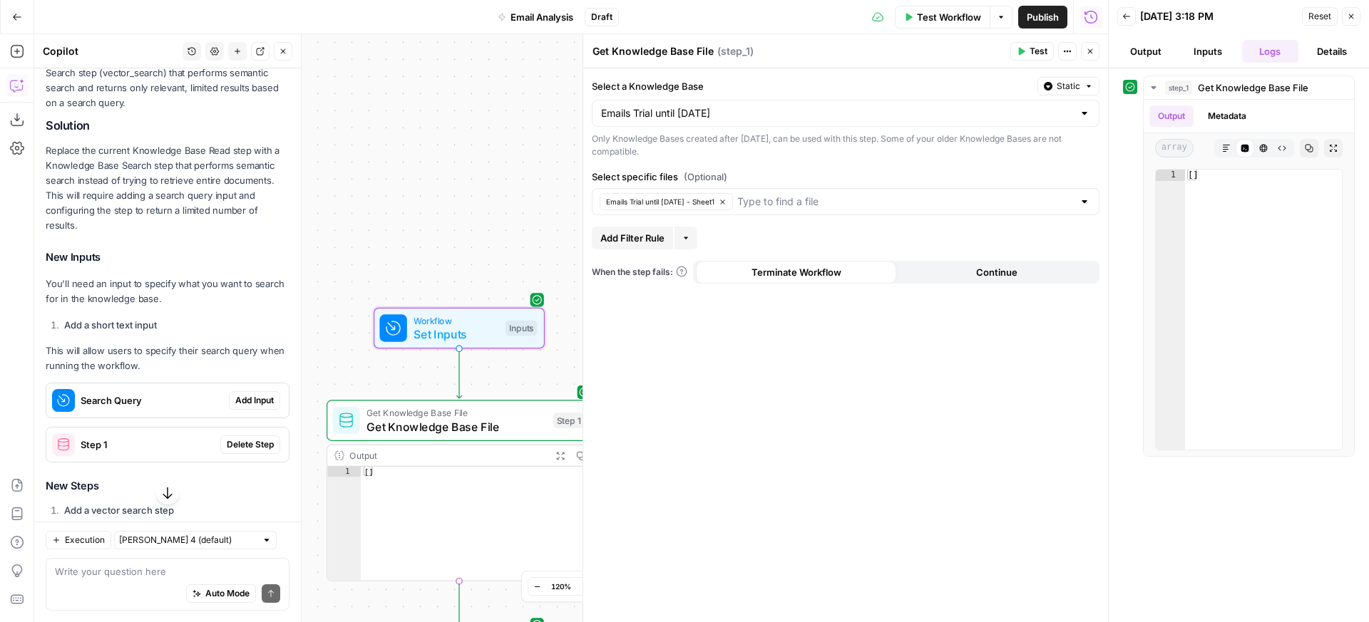
click at [253, 407] on span "Add Input" at bounding box center [254, 400] width 39 height 13
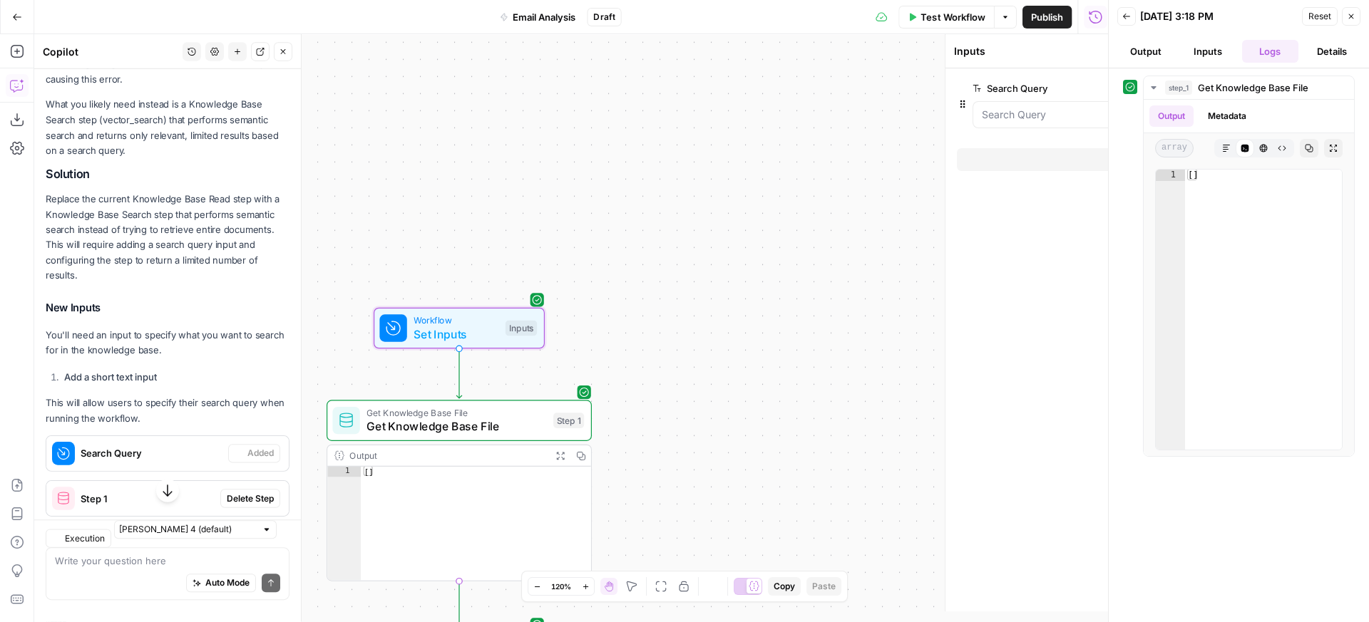
scroll to position [842, 0]
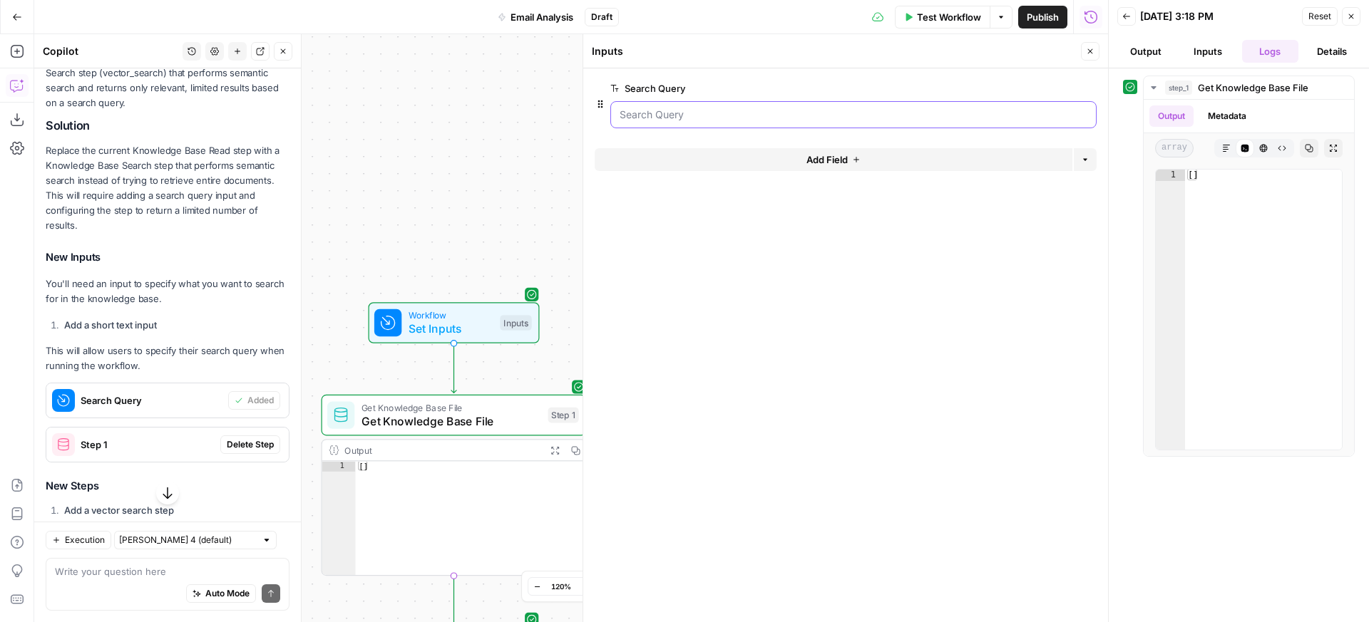
click at [761, 113] on Query "Search Query" at bounding box center [854, 115] width 468 height 14
click at [828, 160] on span "Add Field" at bounding box center [826, 160] width 41 height 14
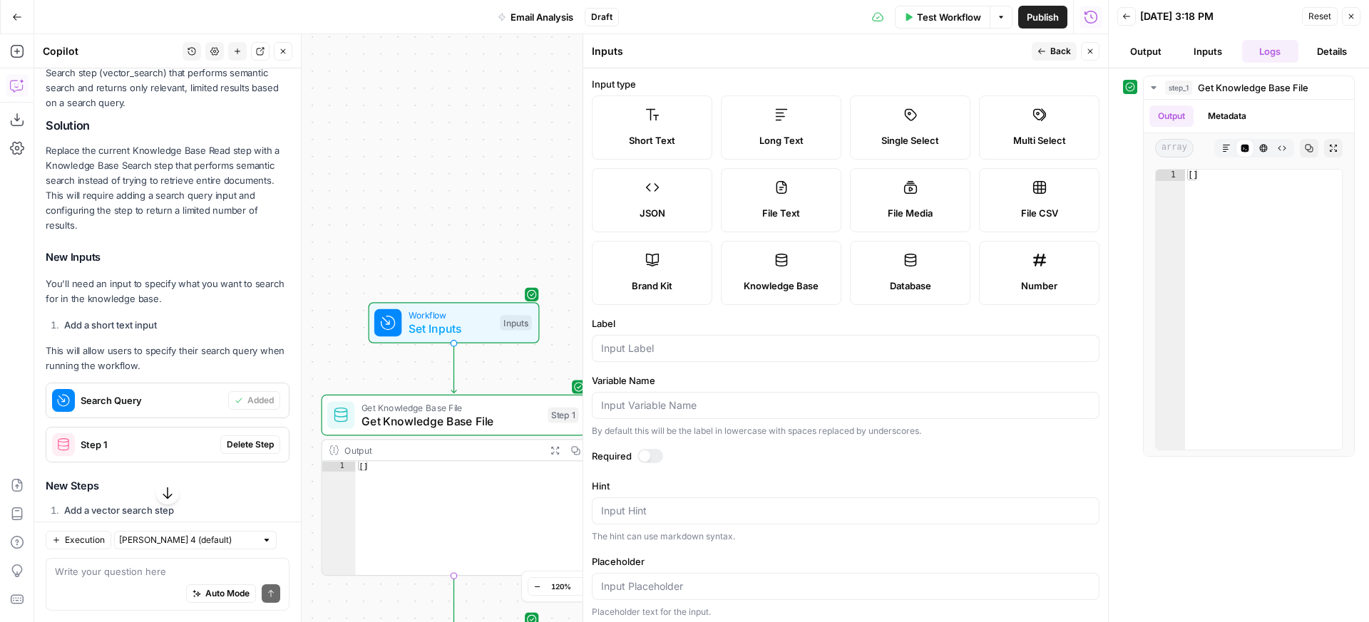
click at [749, 143] on div "Long Text" at bounding box center [781, 140] width 96 height 14
click at [1047, 210] on span "File CSV" at bounding box center [1039, 213] width 37 height 14
type textarea "Supports .csv file type"
click at [806, 276] on label "Knowledge Base" at bounding box center [781, 273] width 120 height 64
click at [960, 20] on span "Test Workflow" at bounding box center [949, 17] width 64 height 14
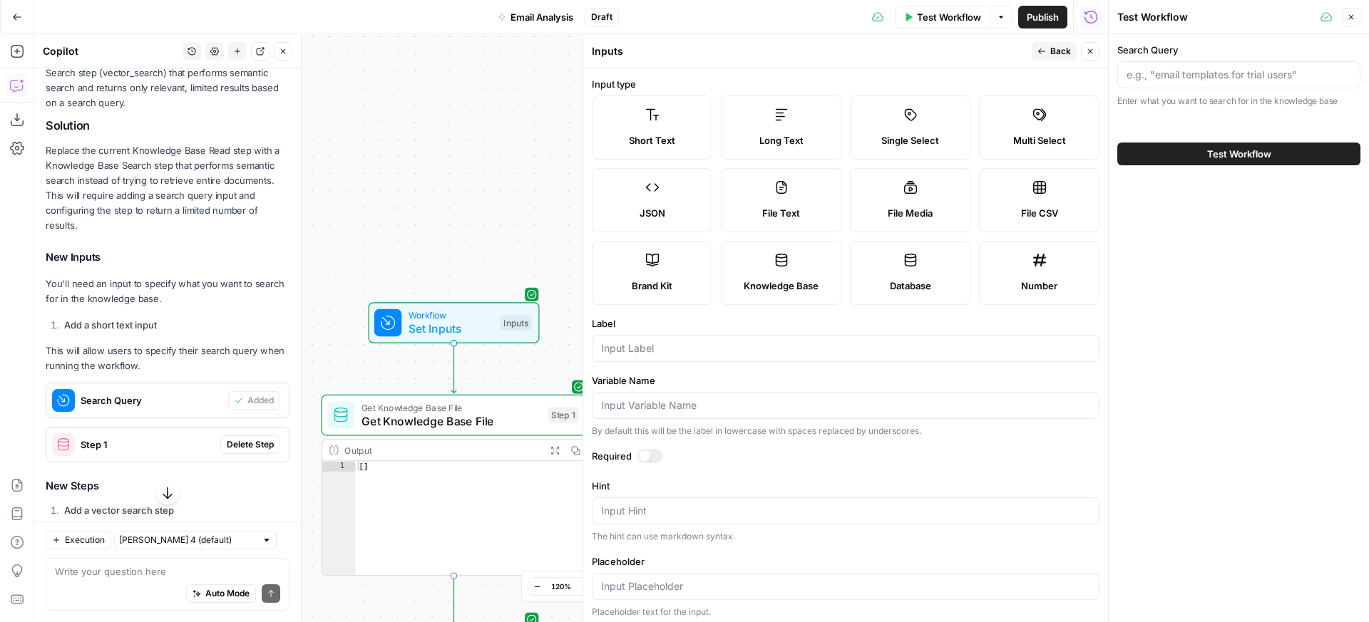
click at [1214, 88] on div at bounding box center [1238, 74] width 243 height 27
click at [1210, 81] on input "Search Query" at bounding box center [1238, 75] width 225 height 14
type input "emails available in column "content""
click at [1278, 153] on button "Test Workflow" at bounding box center [1238, 154] width 243 height 23
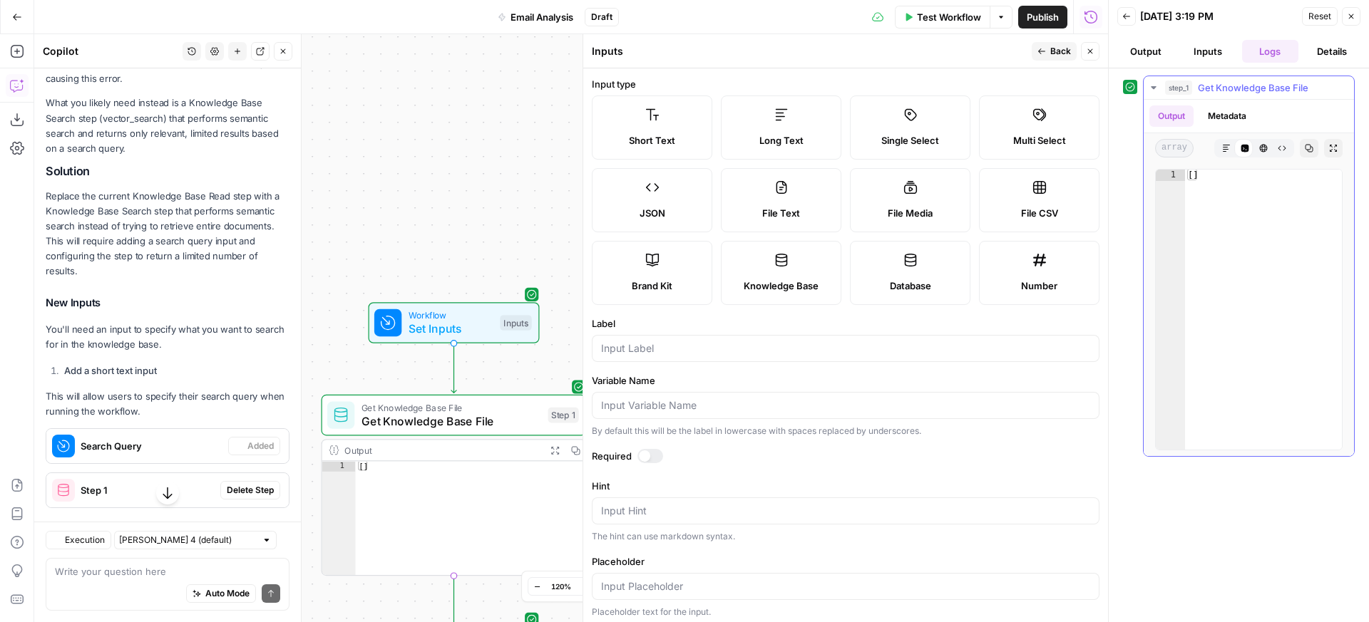
scroll to position [842, 0]
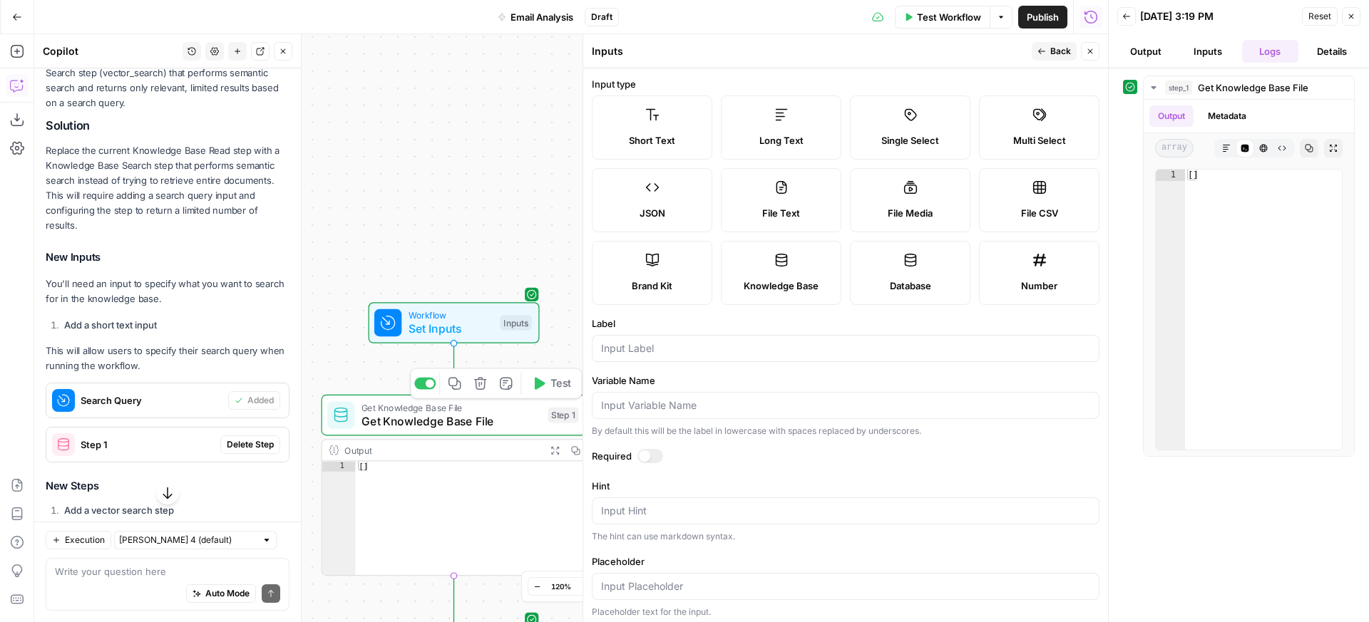
click at [423, 433] on div "Get Knowledge Base File Get Knowledge Base File Step 1 Copy step Delete step Ad…" at bounding box center [454, 415] width 265 height 41
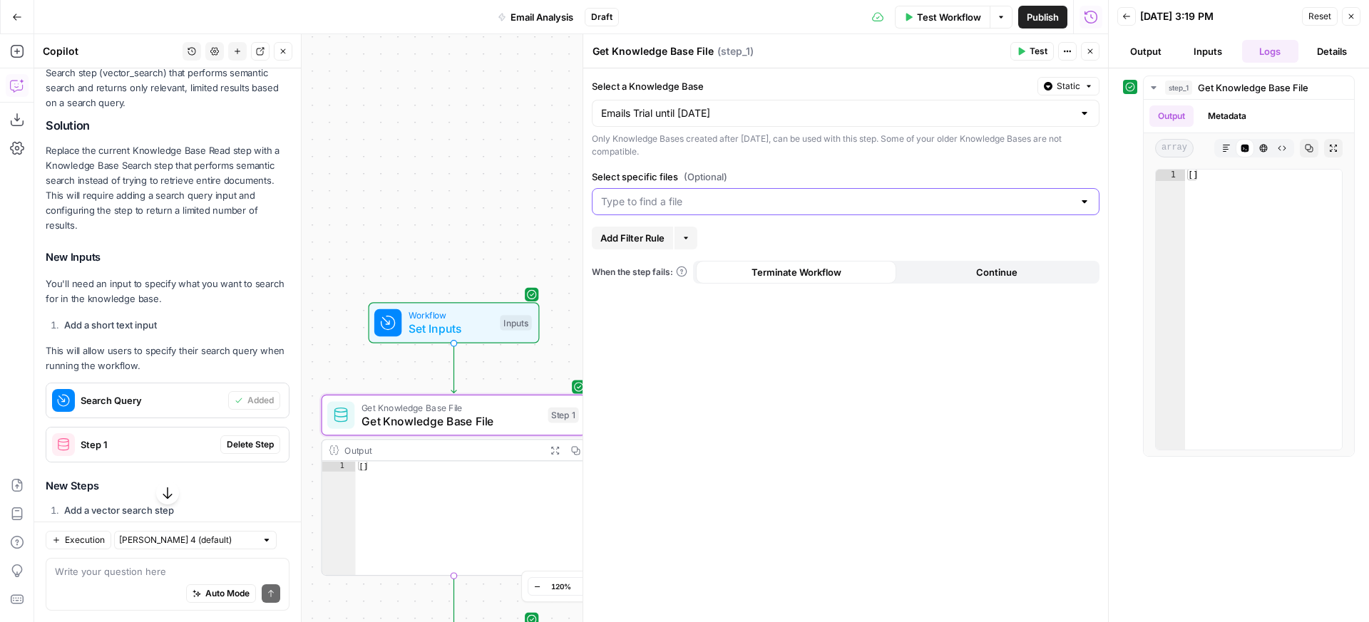
click at [722, 197] on input "Select specific files (Optional)" at bounding box center [837, 202] width 472 height 14
click at [769, 180] on label "Select specific files (Optional)" at bounding box center [846, 177] width 508 height 14
click at [769, 195] on input "Select specific files (Optional)" at bounding box center [837, 202] width 472 height 14
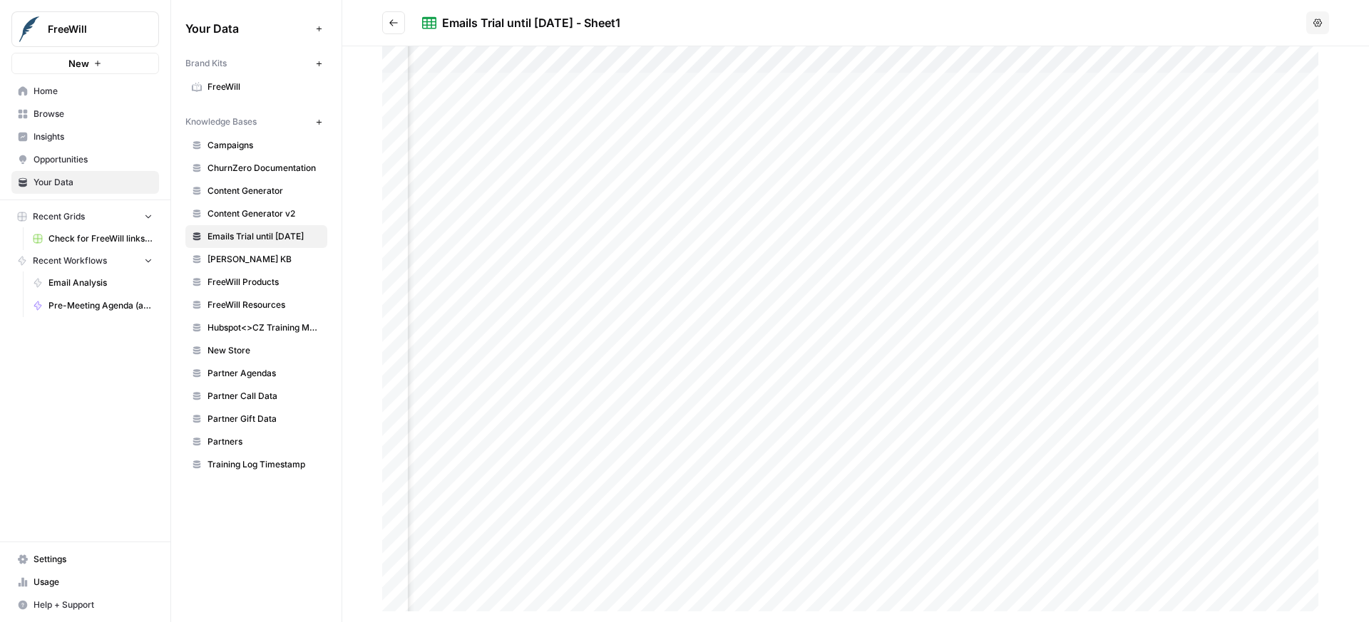
scroll to position [0, 1041]
click at [284, 231] on span "Emails Trial until [DATE]" at bounding box center [263, 236] width 113 height 13
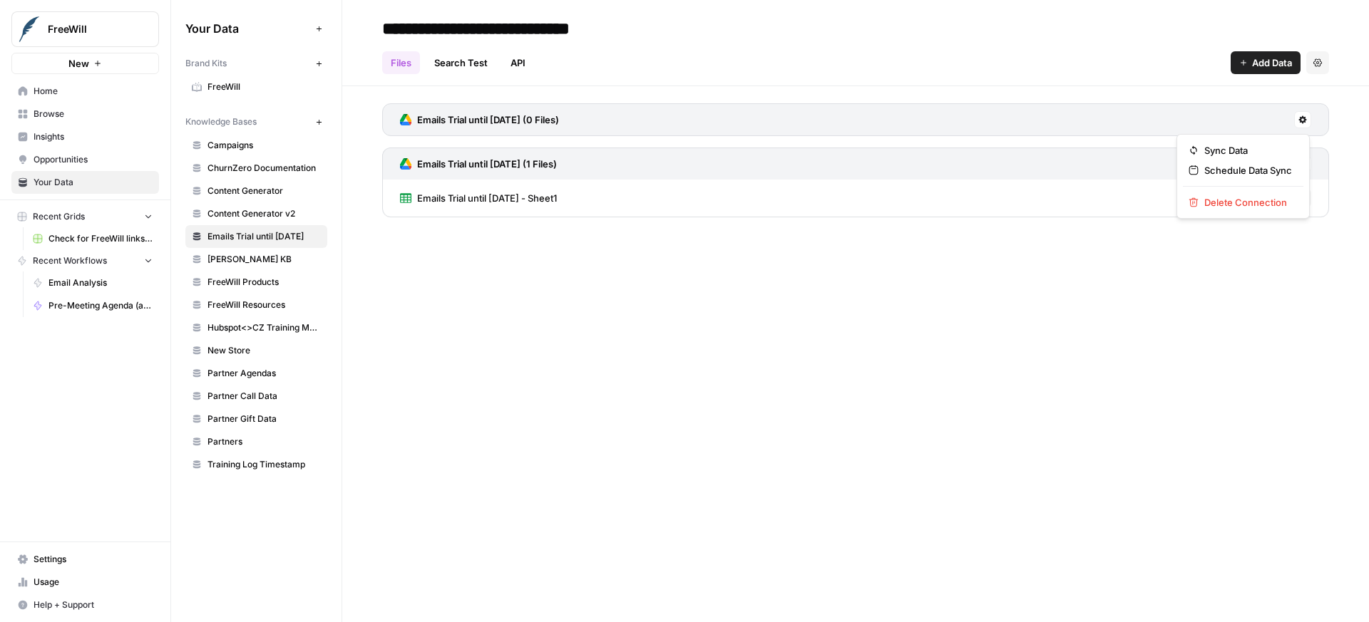
click at [1301, 122] on icon at bounding box center [1302, 120] width 9 height 9
click at [1245, 196] on span "Delete Connection" at bounding box center [1248, 202] width 88 height 14
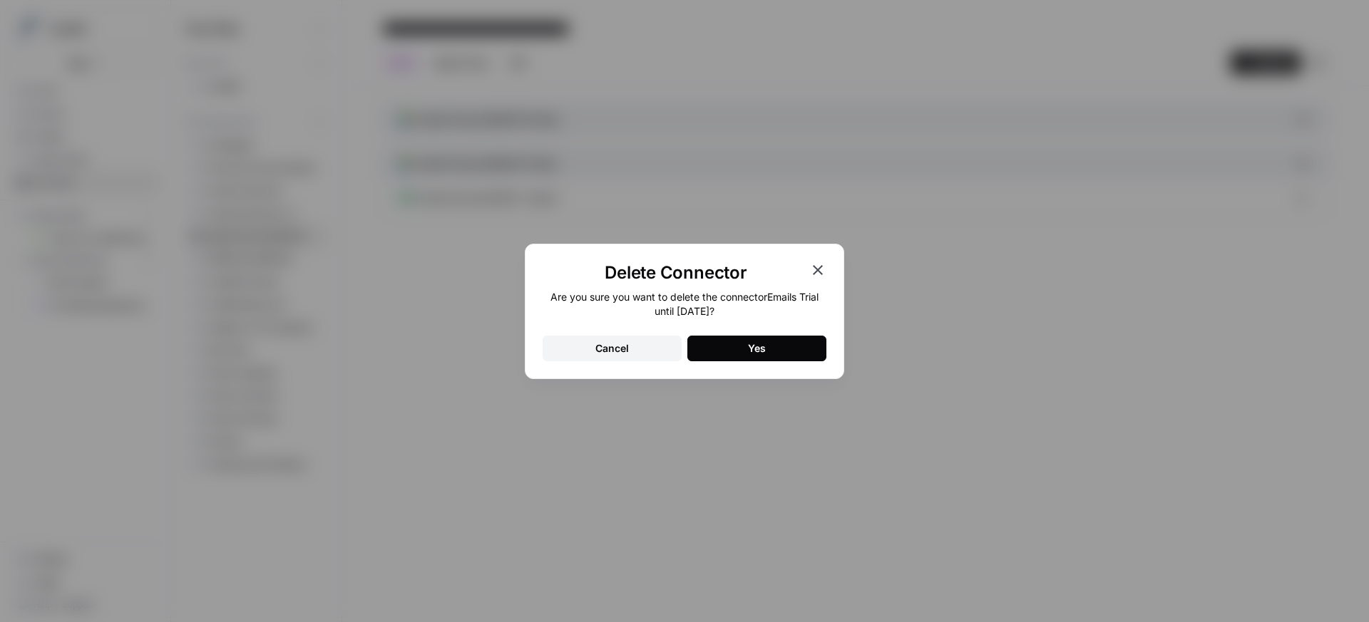
click at [736, 354] on button "Yes" at bounding box center [756, 349] width 139 height 26
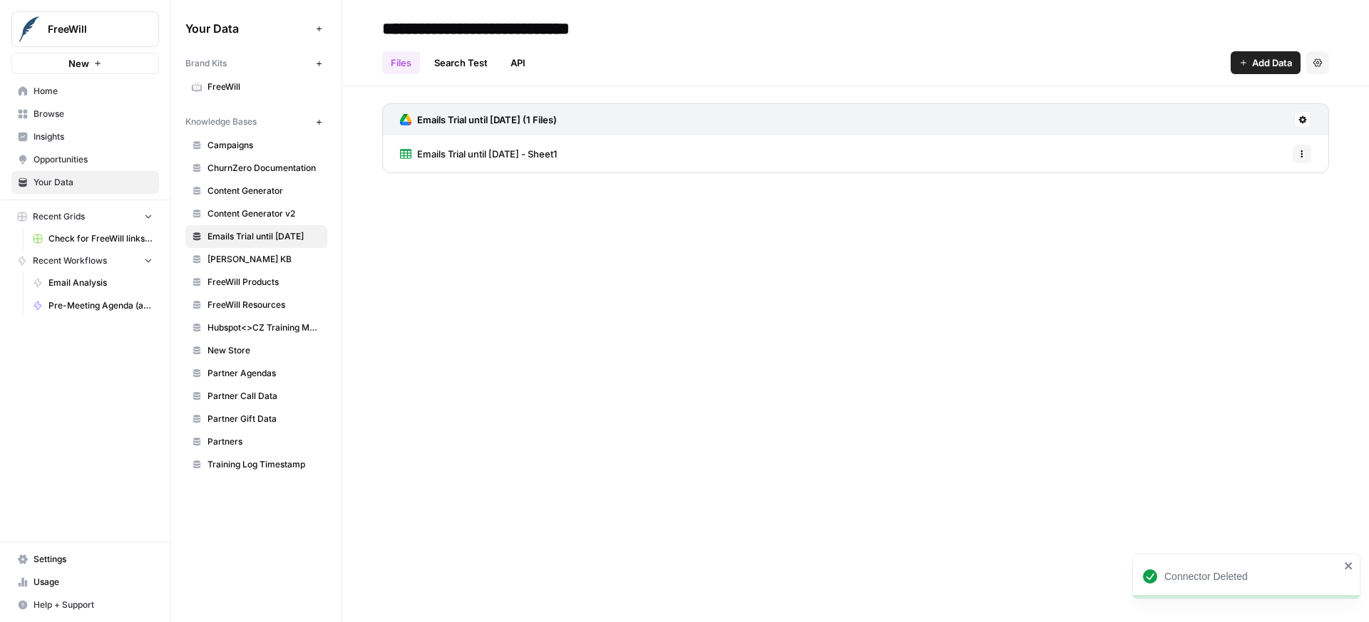
click at [724, 255] on div "**********" at bounding box center [855, 311] width 1027 height 622
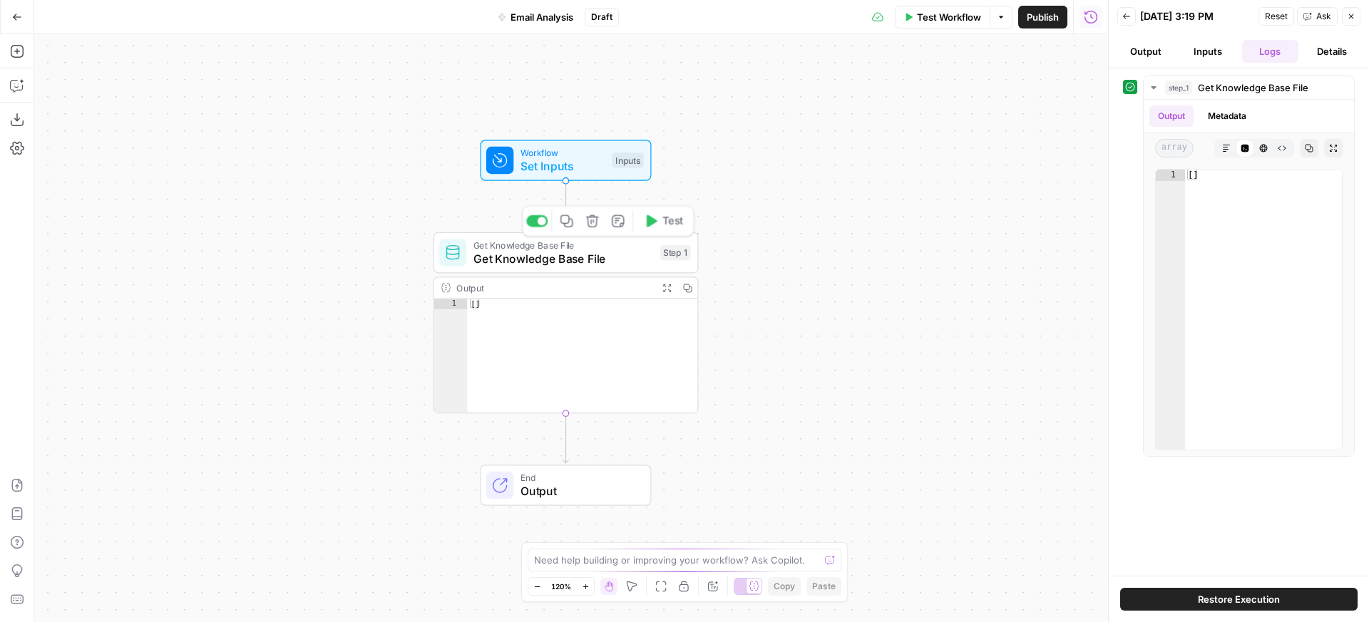
click at [575, 246] on span "Get Knowledge Base File" at bounding box center [563, 245] width 180 height 14
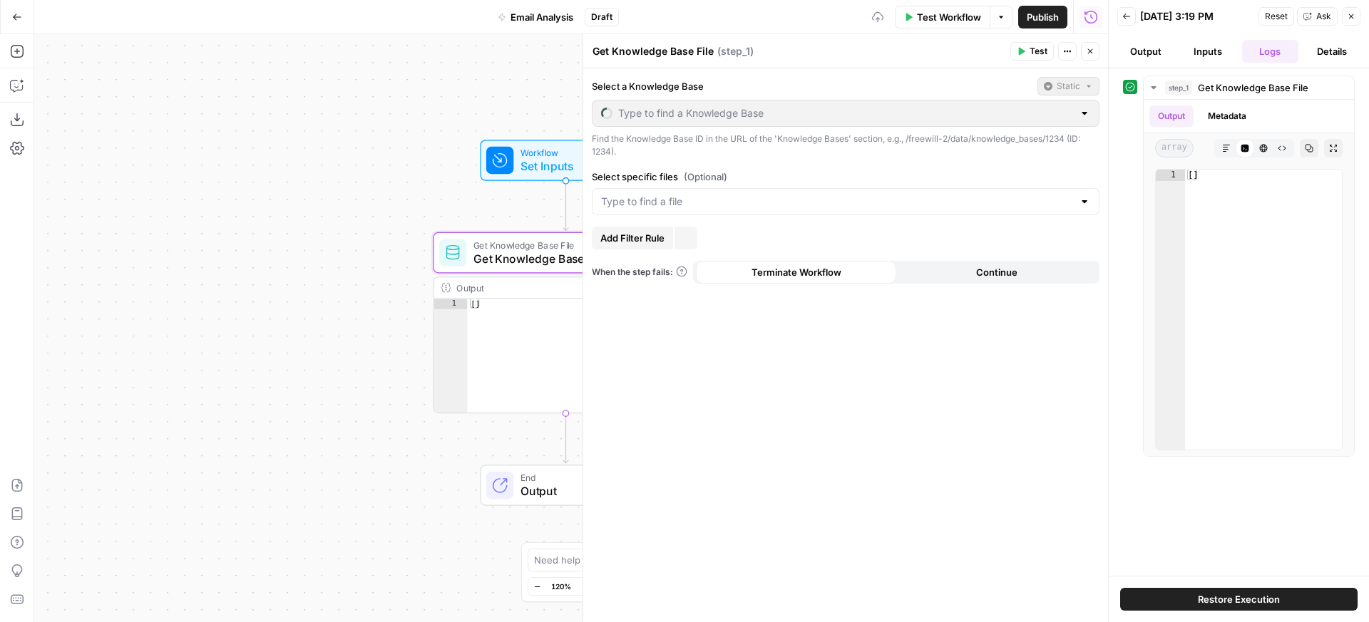
type input "Emails Trial until [DATE]"
click at [714, 202] on input "Select specific files (Optional)" at bounding box center [837, 202] width 472 height 14
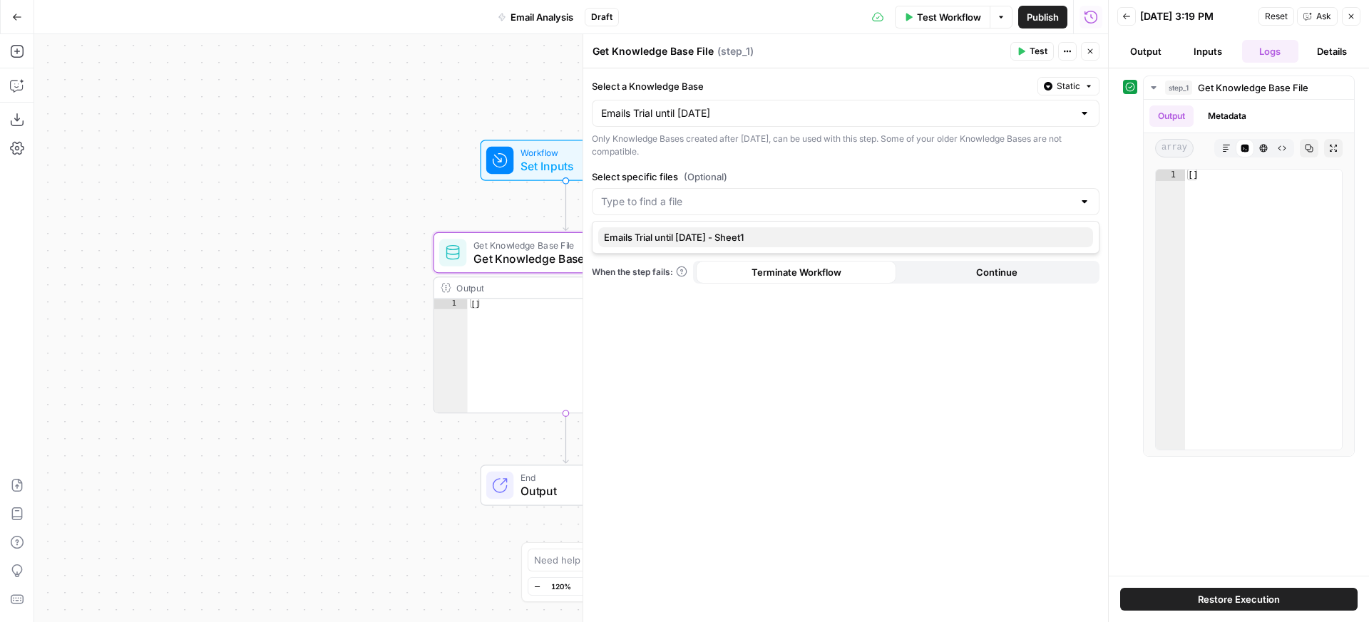
click at [724, 230] on span "Emails Trial until [DATE] - Sheet1" at bounding box center [843, 237] width 478 height 14
click at [1042, 47] on span "Test" at bounding box center [1039, 51] width 18 height 13
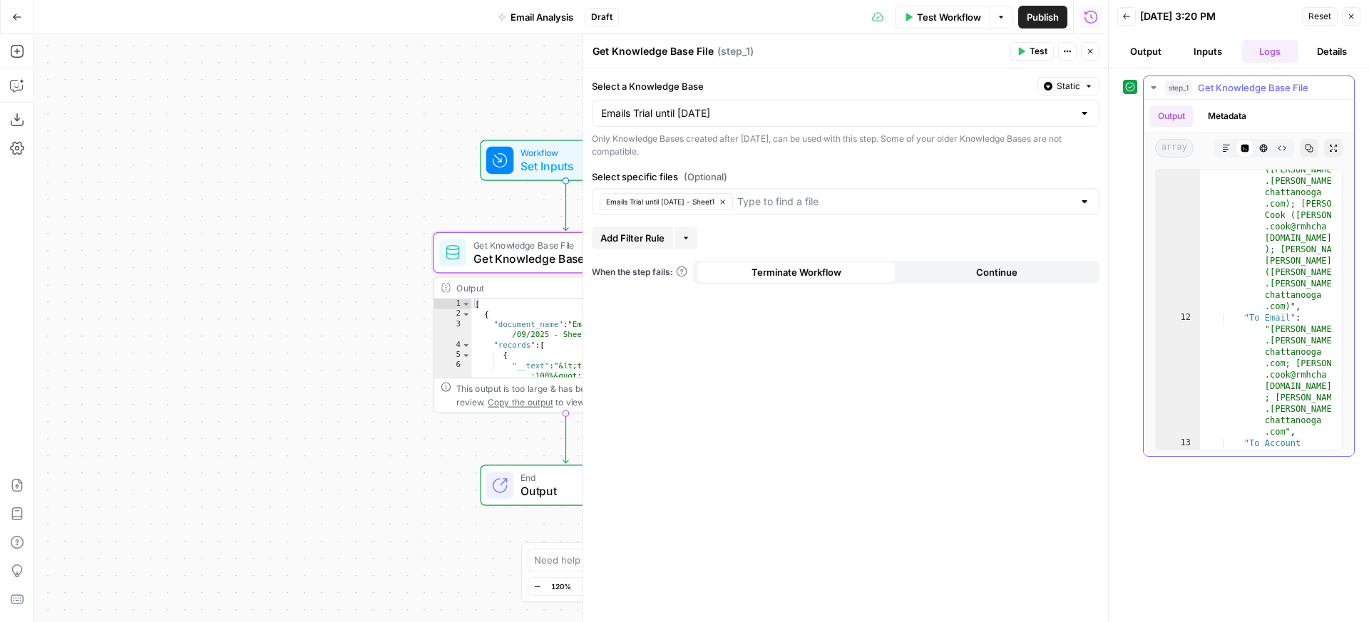
scroll to position [36, 0]
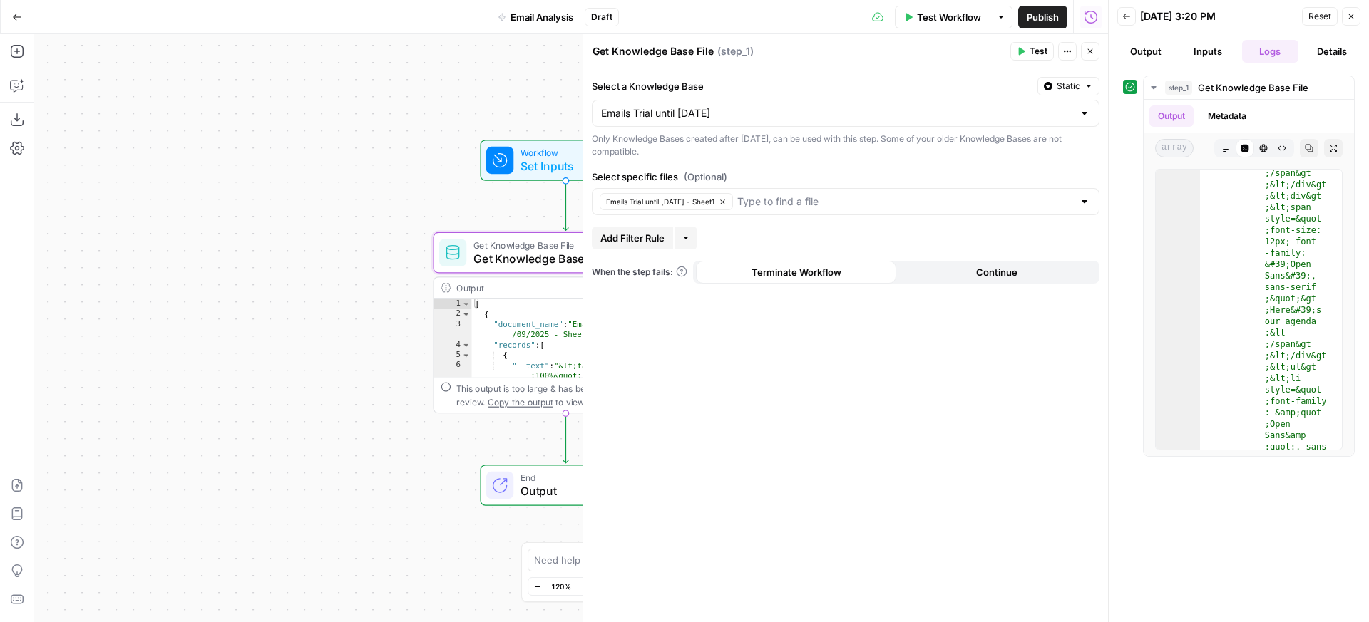
click at [530, 166] on span "Set Inputs" at bounding box center [562, 166] width 85 height 17
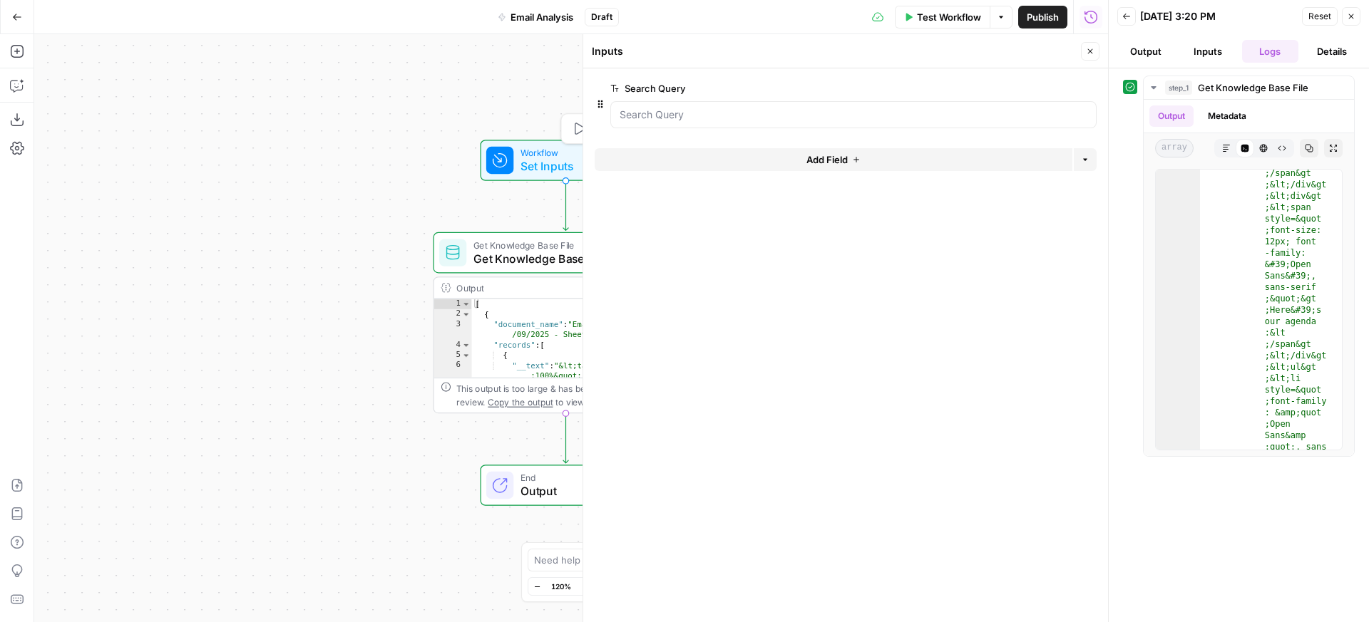
click at [717, 123] on div at bounding box center [853, 114] width 486 height 27
click at [637, 92] on label "Search Query" at bounding box center [813, 88] width 406 height 14
click at [637, 108] on Query "Search Query" at bounding box center [854, 115] width 468 height 14
click at [1157, 51] on button "Output" at bounding box center [1145, 51] width 56 height 23
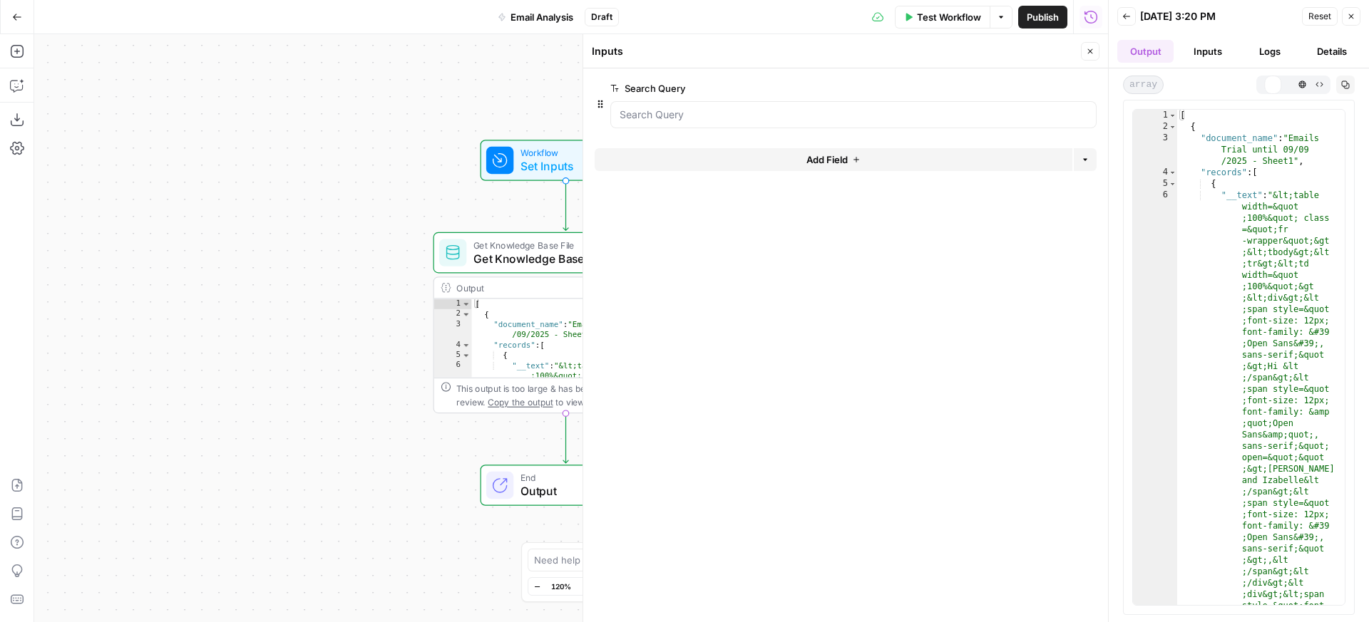
click at [1191, 50] on button "Inputs" at bounding box center [1207, 51] width 56 height 23
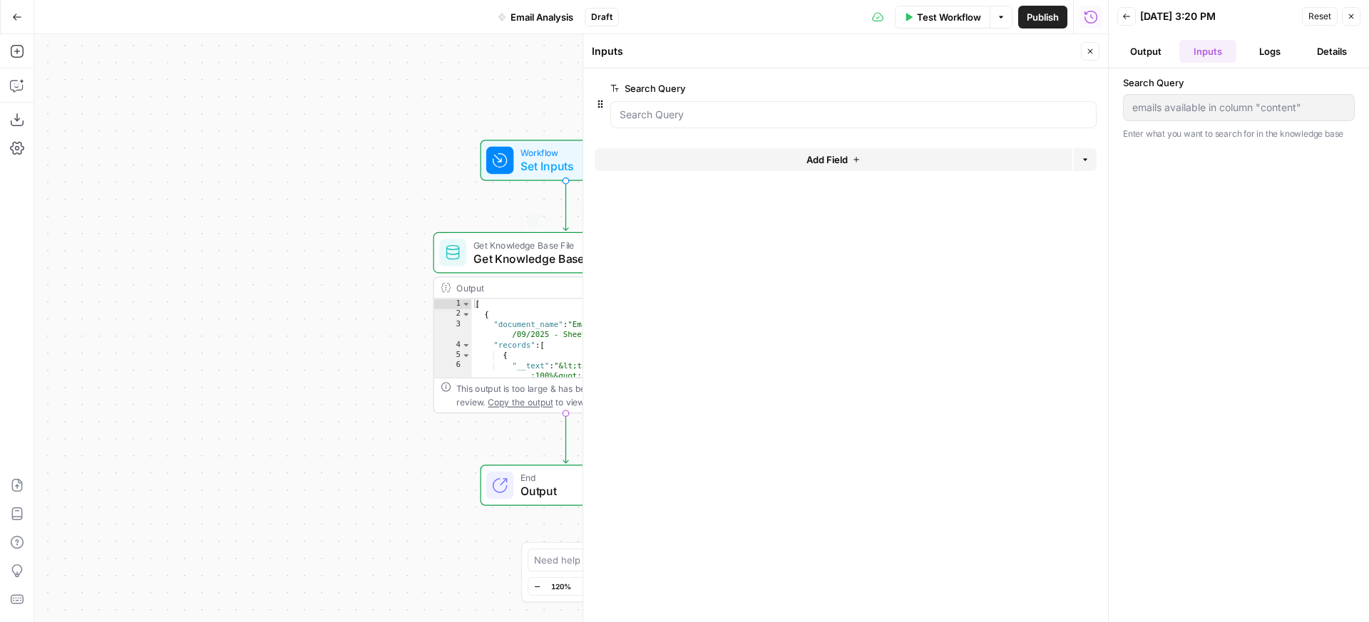
click at [507, 482] on icon at bounding box center [499, 485] width 17 height 17
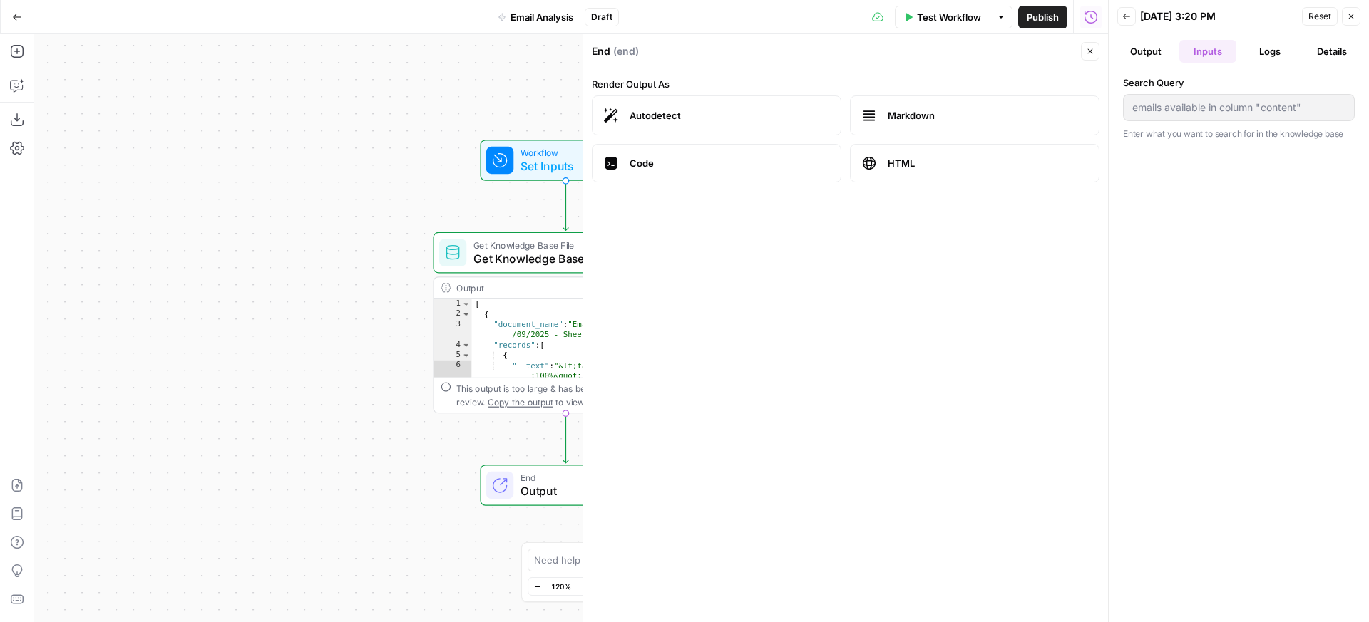
type textarea "**********"
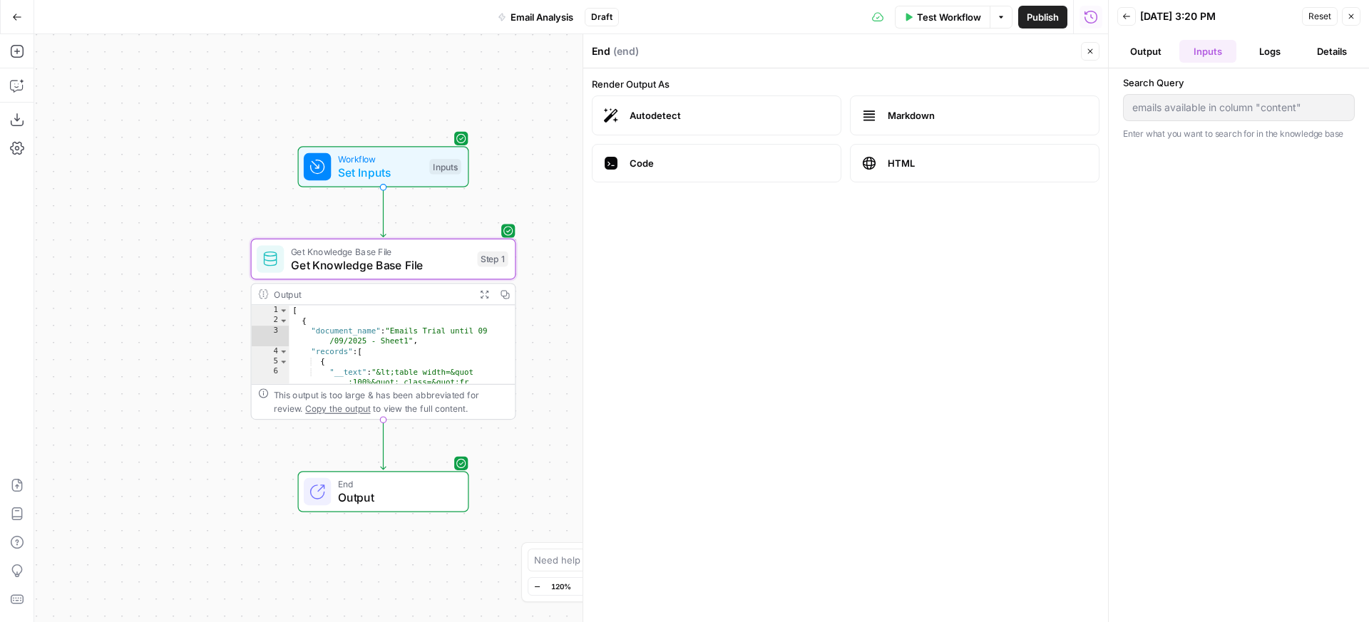
drag, startPoint x: 477, startPoint y: 420, endPoint x: 308, endPoint y: 403, distance: 169.8
click at [308, 403] on div "**********" at bounding box center [571, 328] width 1074 height 588
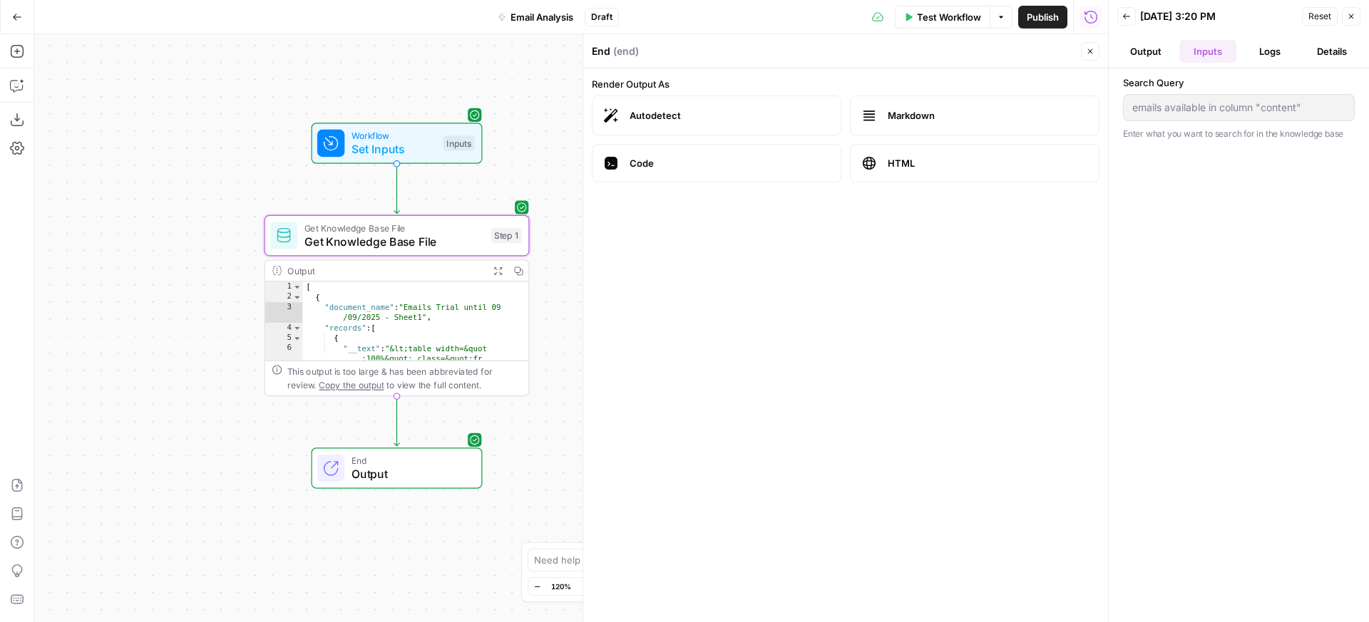
click at [398, 398] on icon "Edge from step_1 to end" at bounding box center [396, 421] width 5 height 50
click at [396, 396] on icon "Edge from step_1 to end" at bounding box center [396, 421] width 5 height 50
click at [15, 51] on icon "button" at bounding box center [17, 51] width 14 height 14
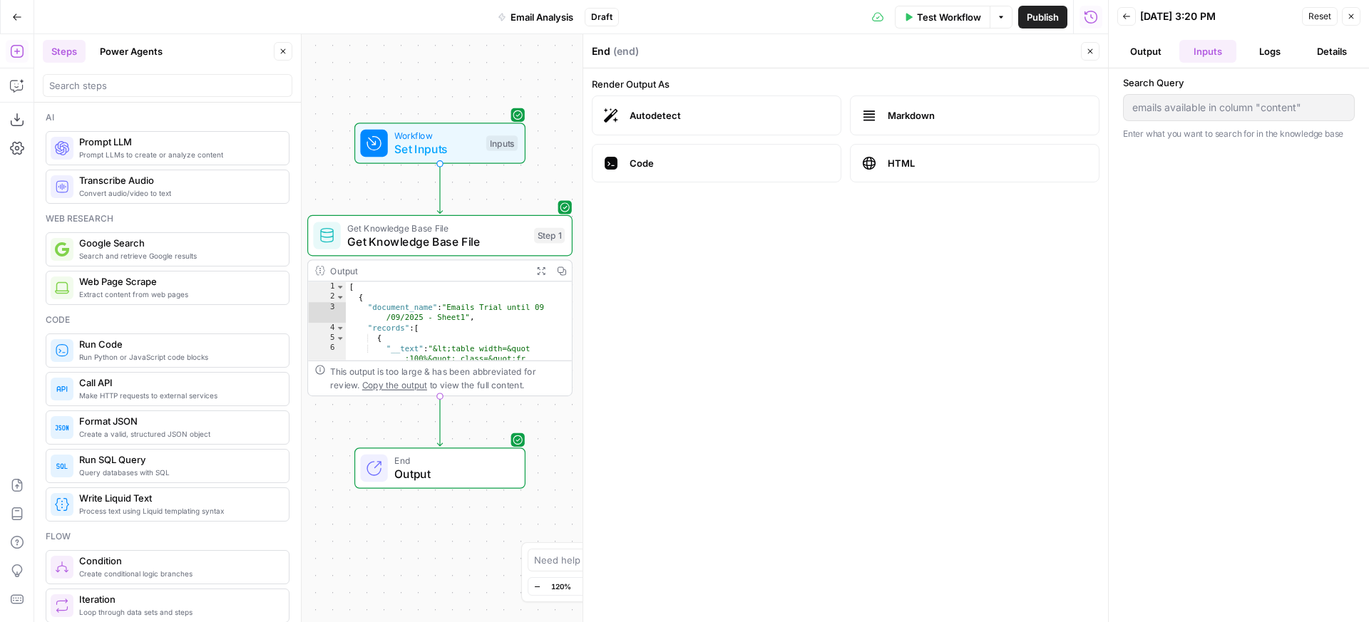
click at [141, 149] on span "Prompt LLMs to create or analyze content" at bounding box center [178, 154] width 198 height 11
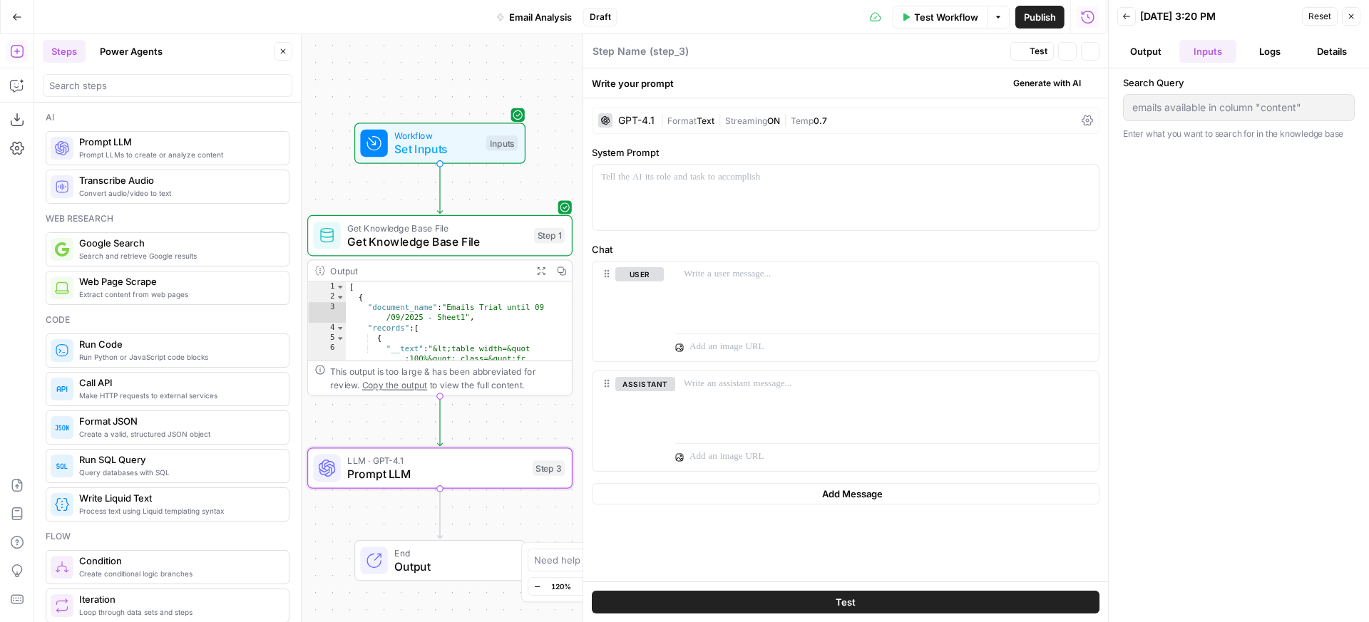
type textarea "Prompt LLM"
click at [752, 205] on div at bounding box center [845, 198] width 506 height 66
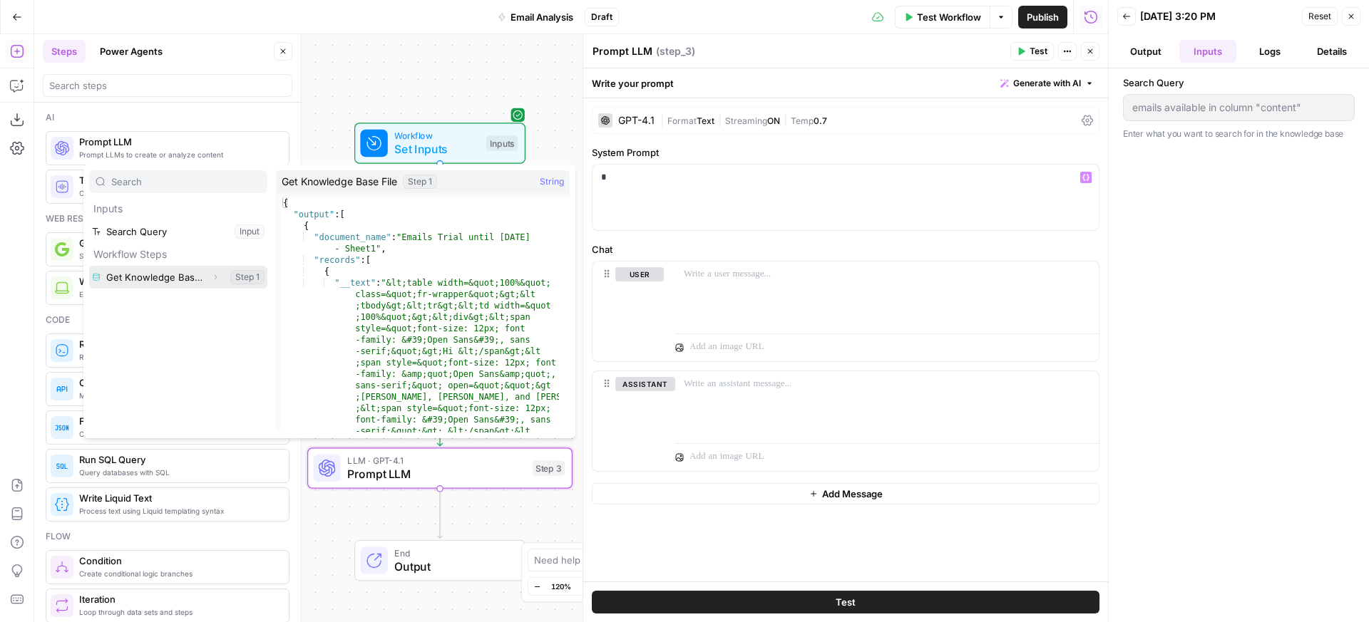
click at [165, 283] on button "Select variable Get Knowledge Base File" at bounding box center [178, 277] width 178 height 23
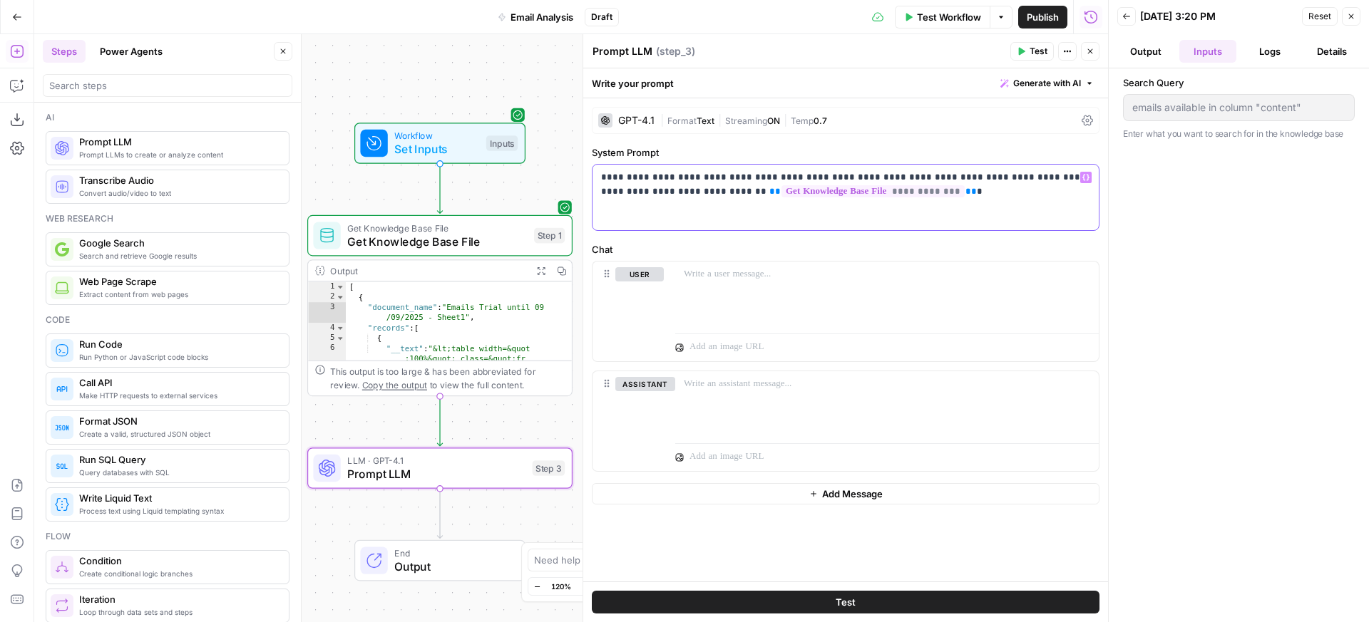
click at [958, 197] on p "**********" at bounding box center [845, 184] width 489 height 29
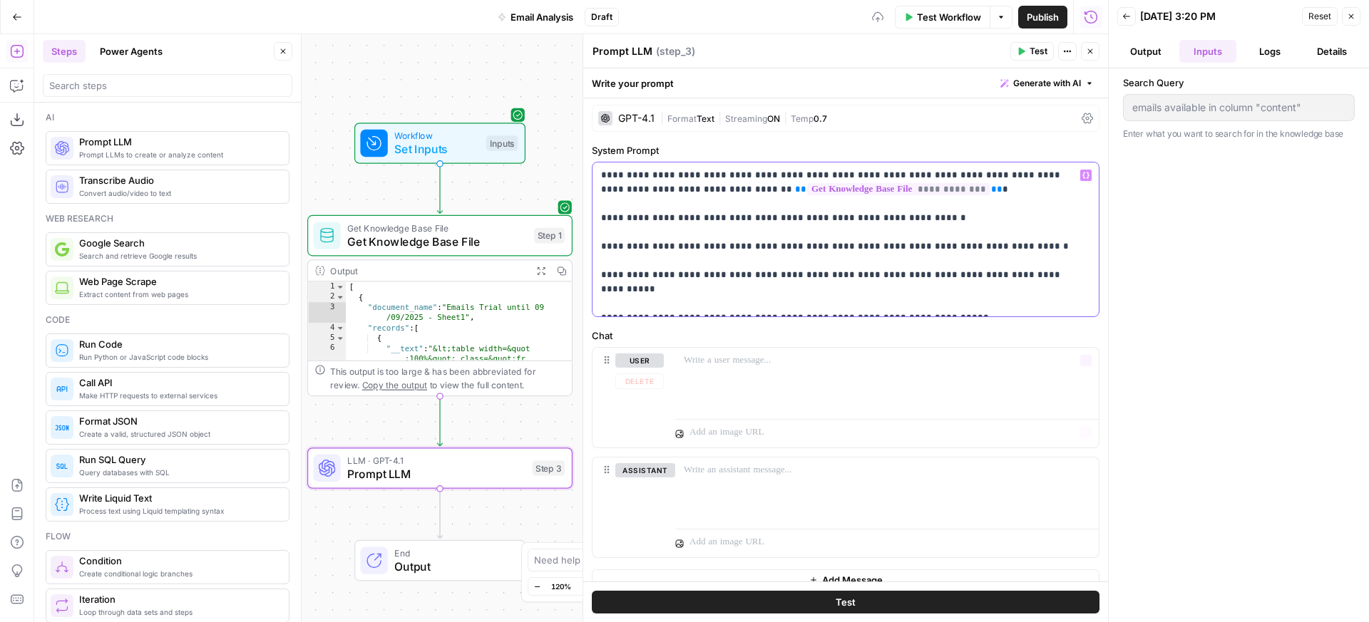
scroll to position [3, 0]
click at [895, 607] on button "Test" at bounding box center [846, 602] width 508 height 23
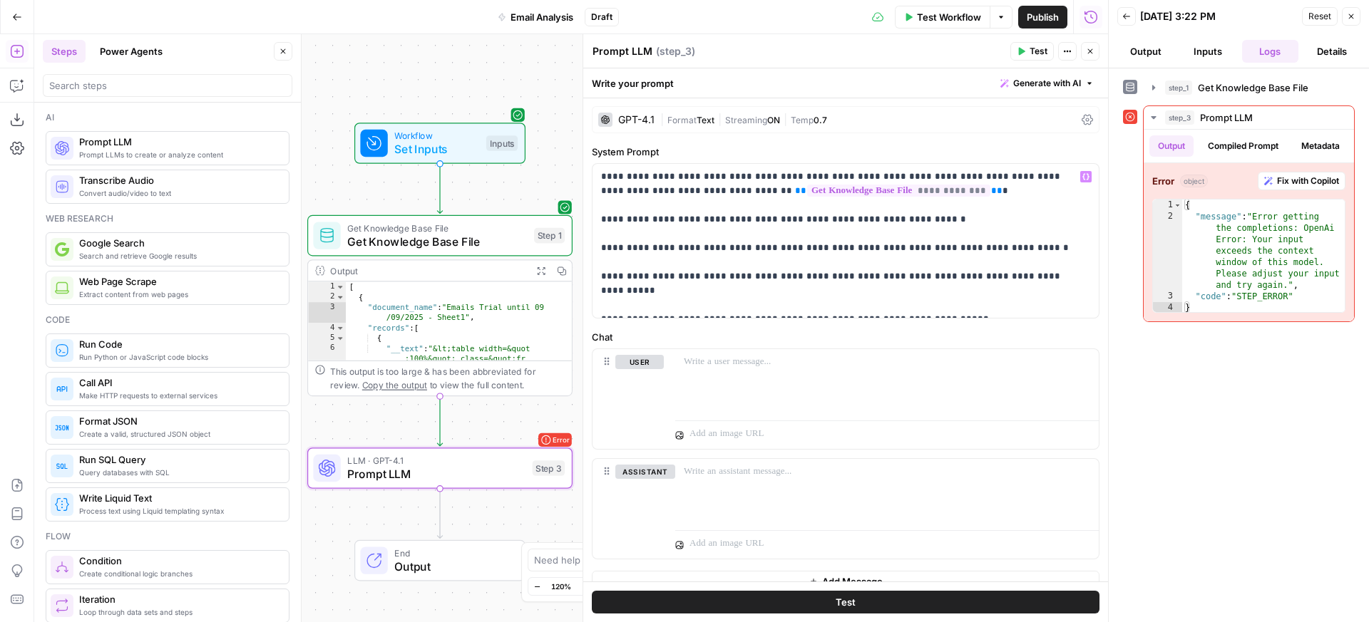
scroll to position [0, 0]
click at [658, 125] on div "GPT-4.1 | Format Text | Streaming ON | Temp 0.7" at bounding box center [846, 120] width 508 height 27
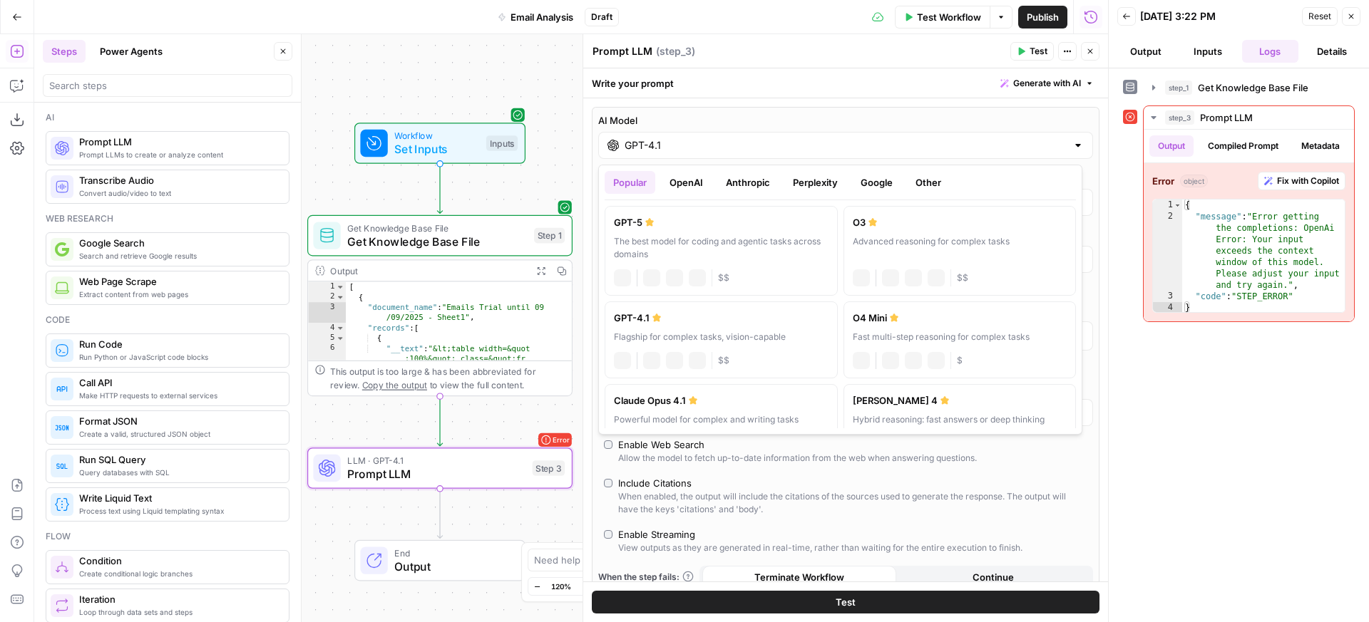
click at [664, 150] on input "GPT-4.1" at bounding box center [846, 145] width 442 height 14
click at [746, 188] on button "Anthropic" at bounding box center [747, 182] width 61 height 23
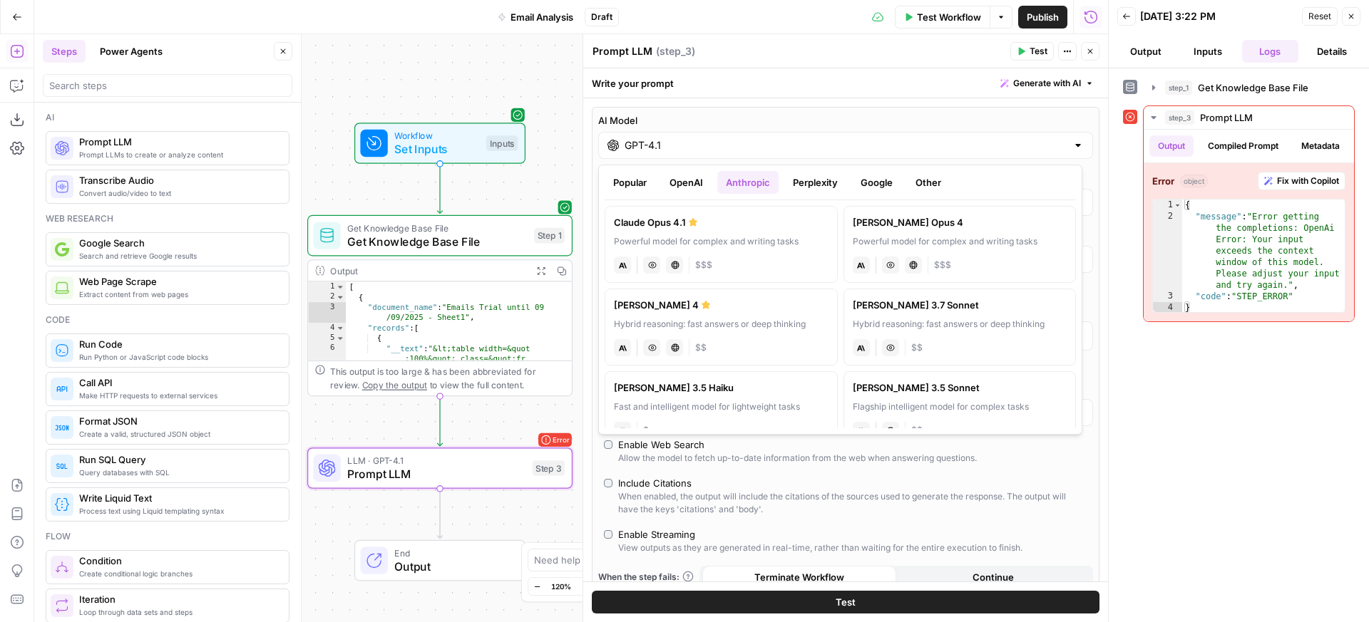
click at [709, 303] on div "[PERSON_NAME] 4" at bounding box center [721, 305] width 215 height 14
type input "[PERSON_NAME] 4"
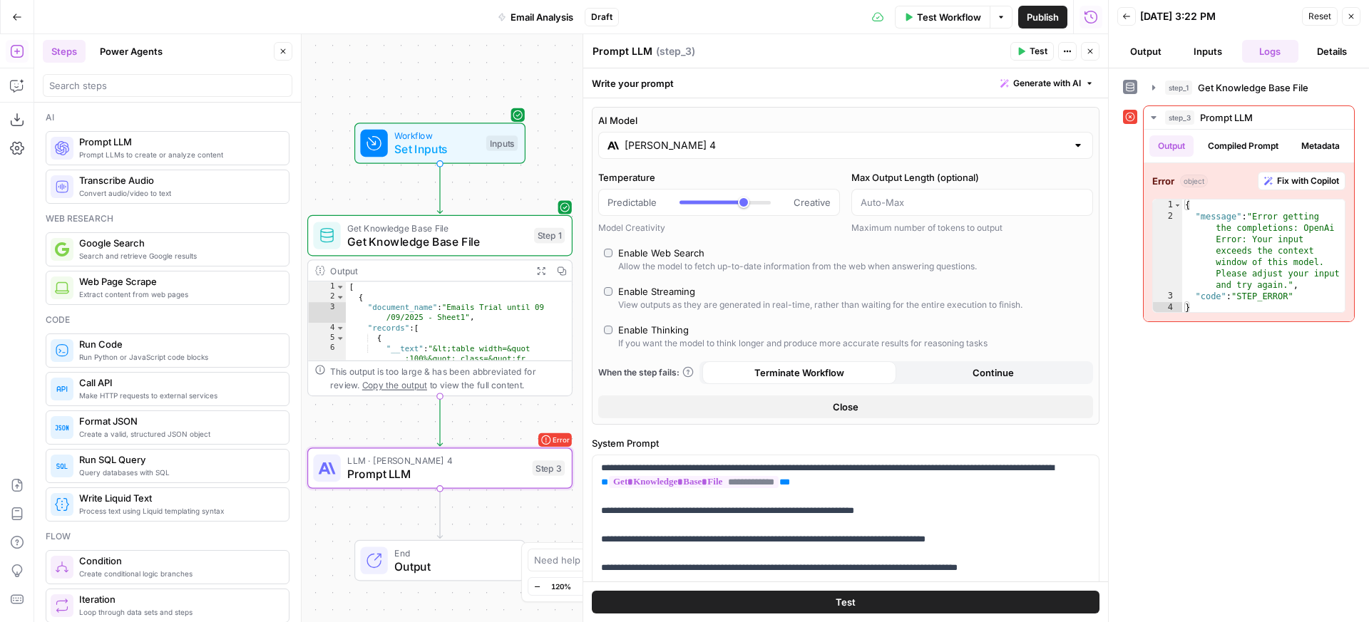
click at [852, 602] on button "Test" at bounding box center [846, 602] width 508 height 23
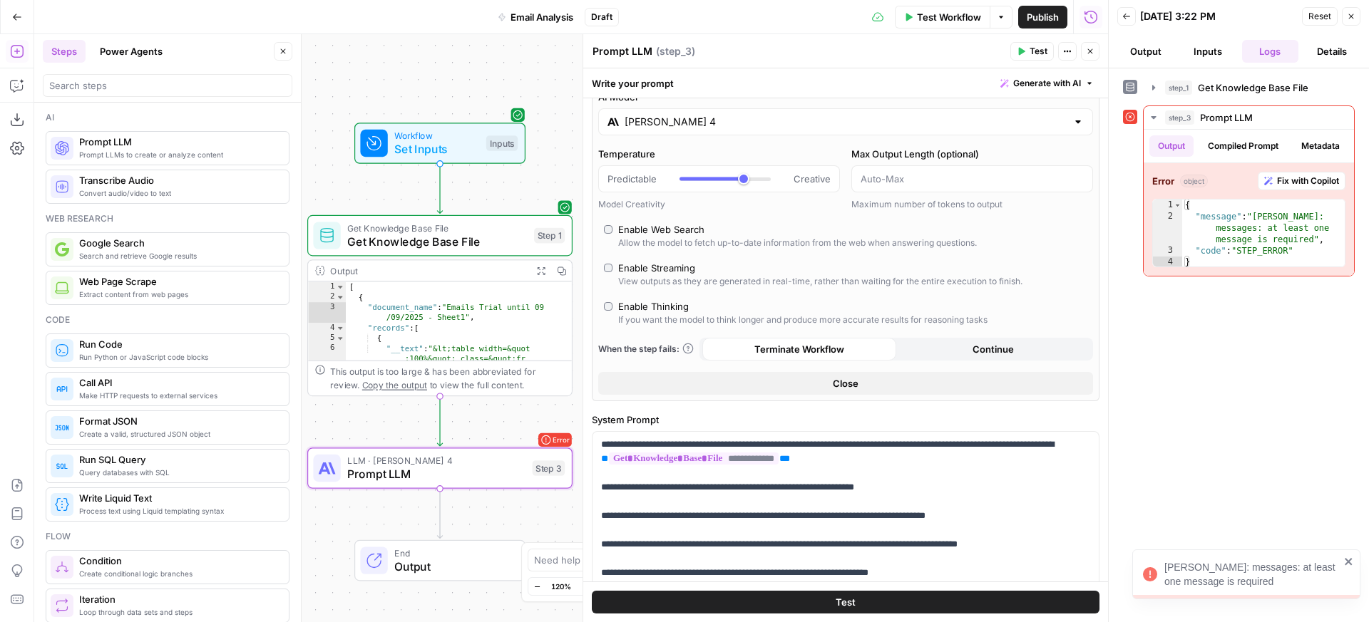
scroll to position [62, 0]
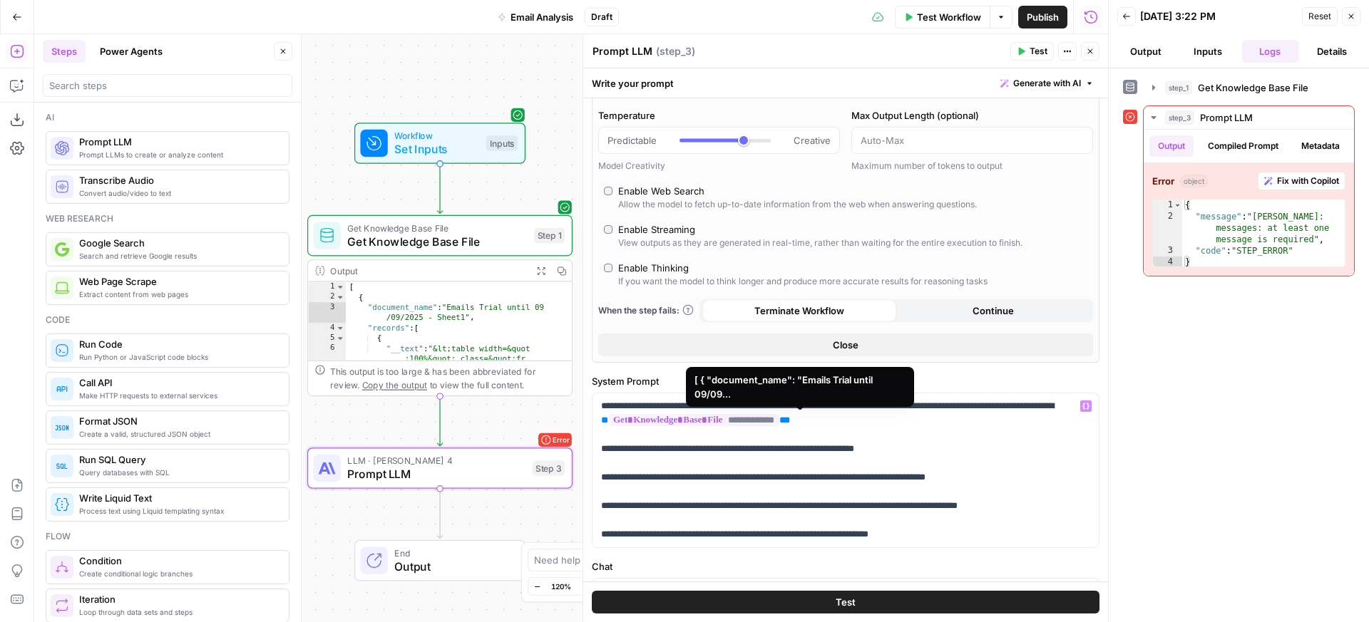
click at [779, 422] on span "**********" at bounding box center [694, 420] width 170 height 12
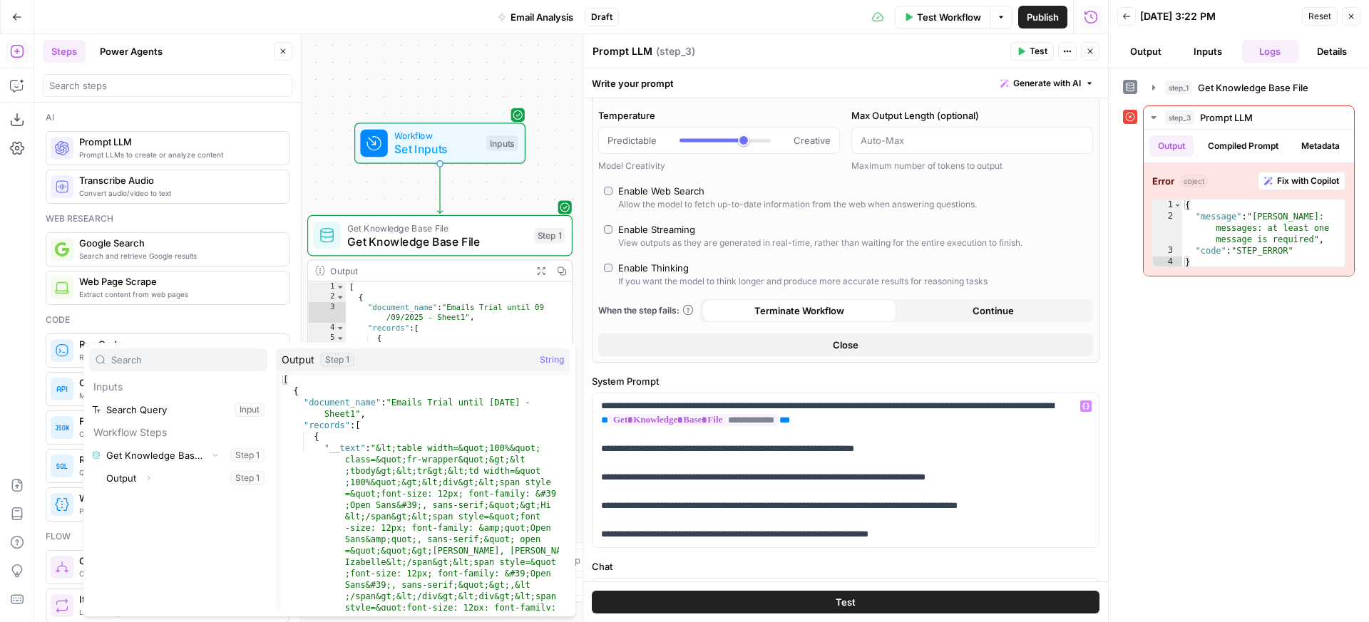
type textarea "**********"
drag, startPoint x: 369, startPoint y: 448, endPoint x: 322, endPoint y: 448, distance: 47.1
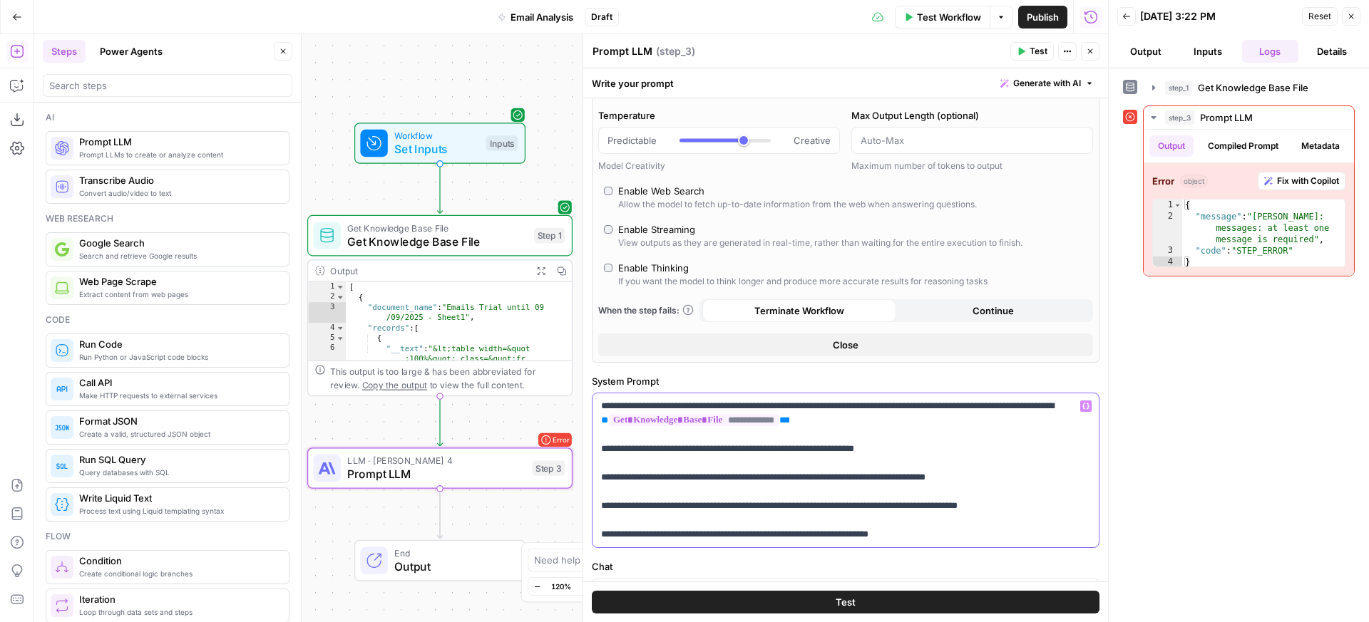
click at [967, 422] on p "**********" at bounding box center [840, 470] width 478 height 143
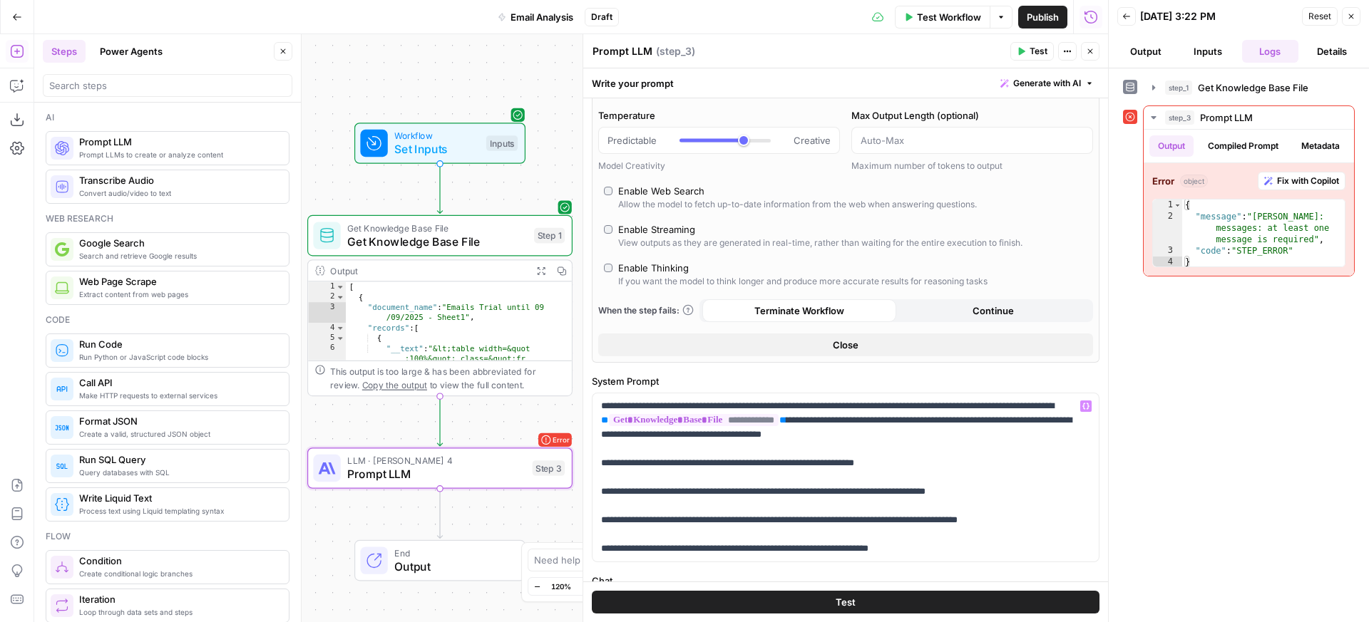
click at [891, 604] on button "Test" at bounding box center [846, 602] width 508 height 23
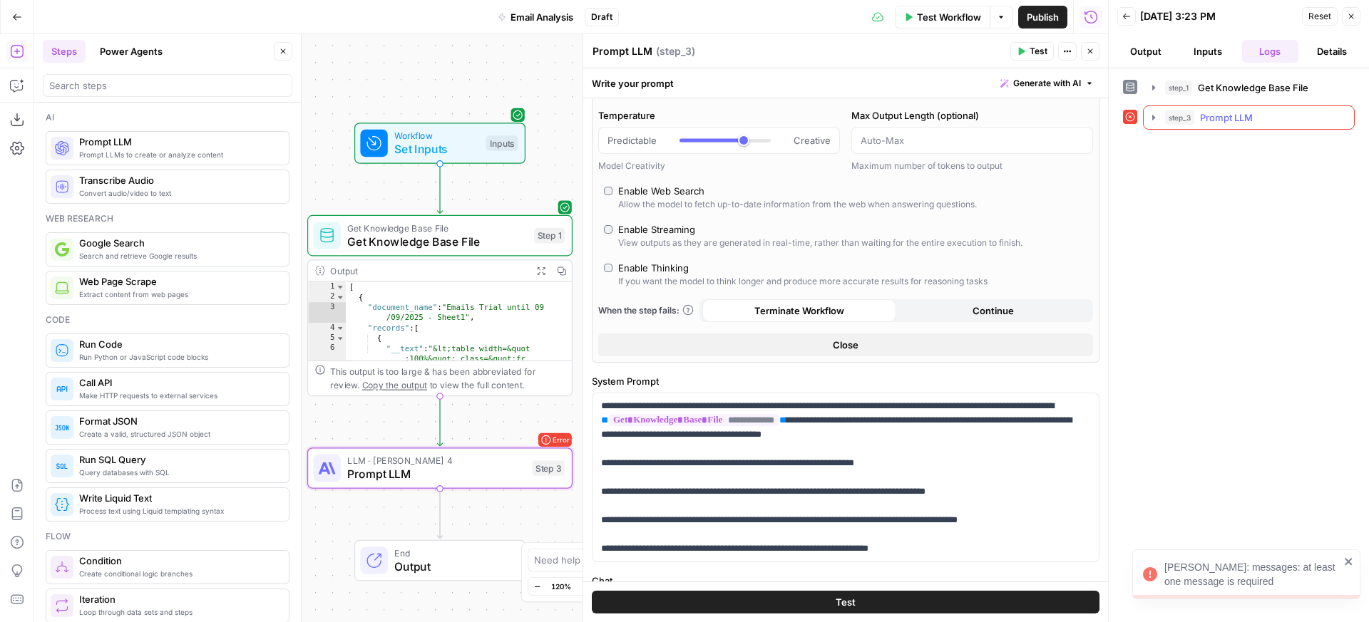
click at [1151, 119] on icon "button" at bounding box center [1153, 117] width 11 height 11
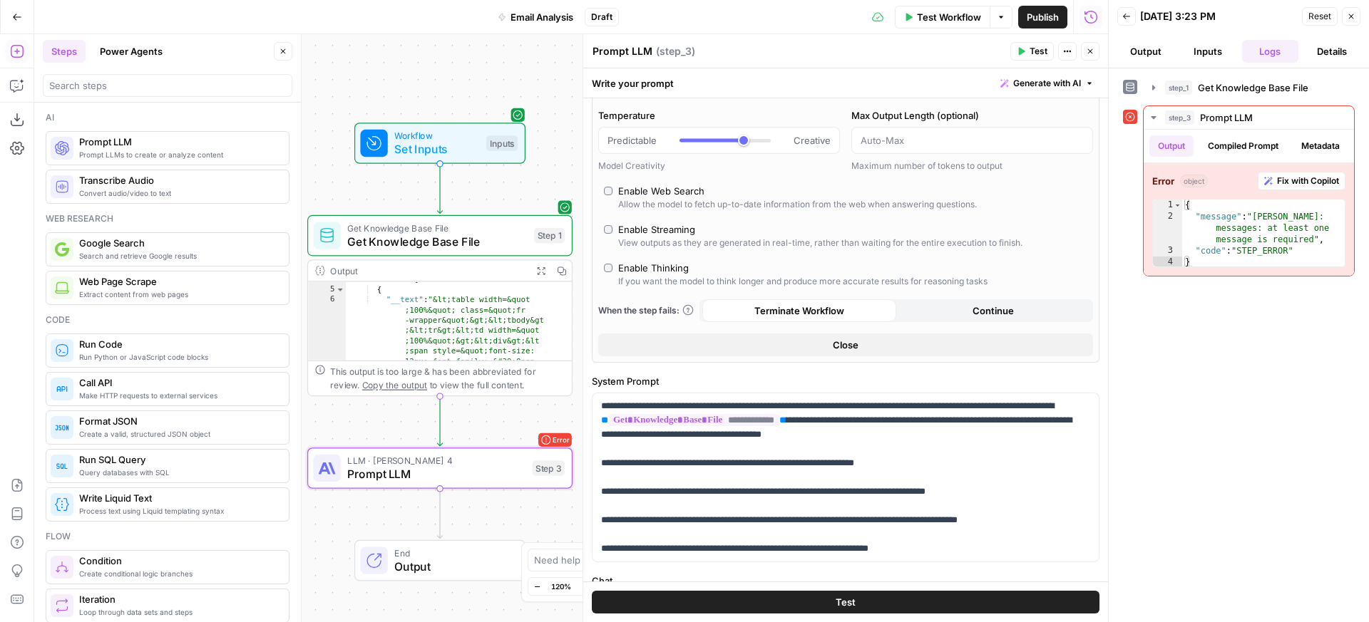
scroll to position [24, 0]
type textarea "**********"
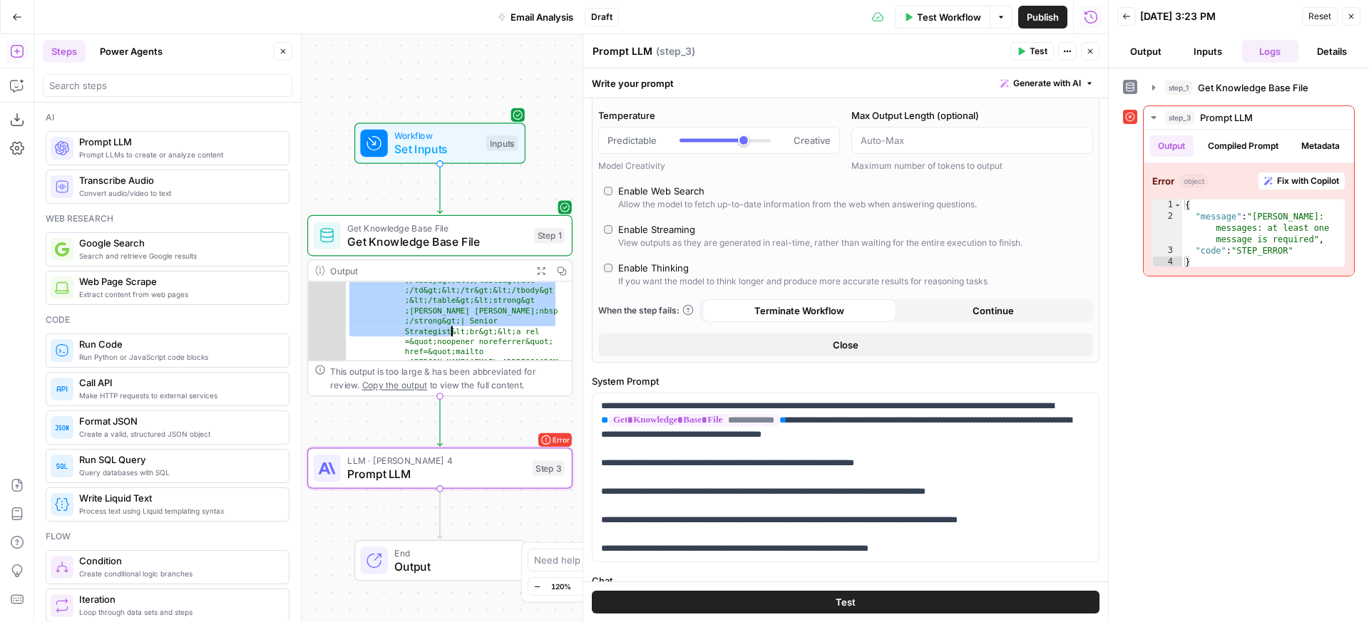
scroll to position [1757, 0]
drag, startPoint x: 431, startPoint y: 319, endPoint x: 470, endPoint y: 310, distance: 39.4
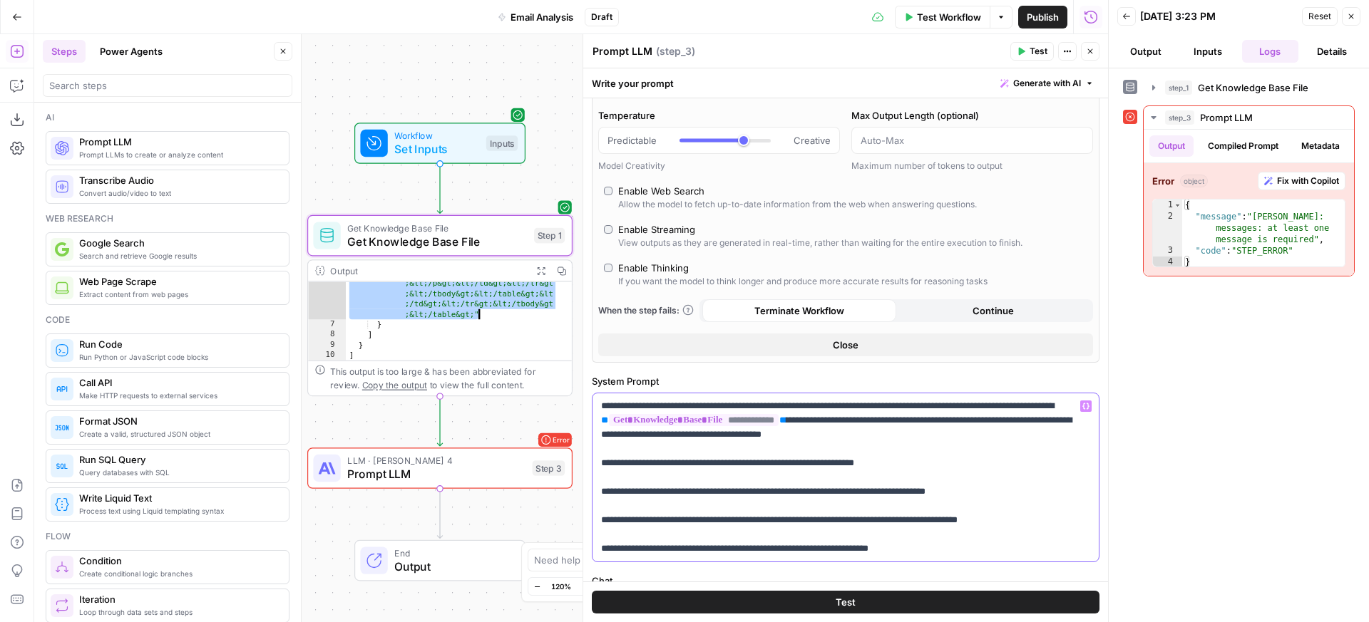
click at [952, 461] on p "**********" at bounding box center [840, 477] width 478 height 157
drag, startPoint x: 969, startPoint y: 419, endPoint x: 702, endPoint y: 416, distance: 267.4
click at [702, 416] on p "**********" at bounding box center [840, 477] width 478 height 157
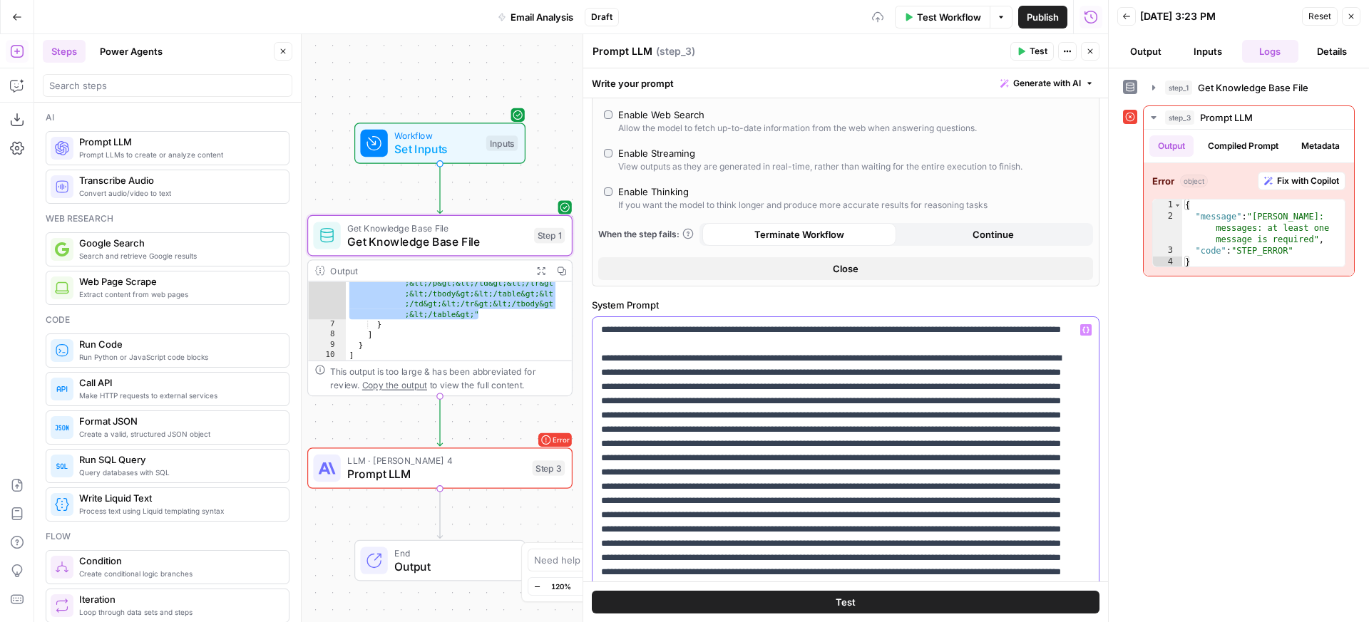
scroll to position [357, 0]
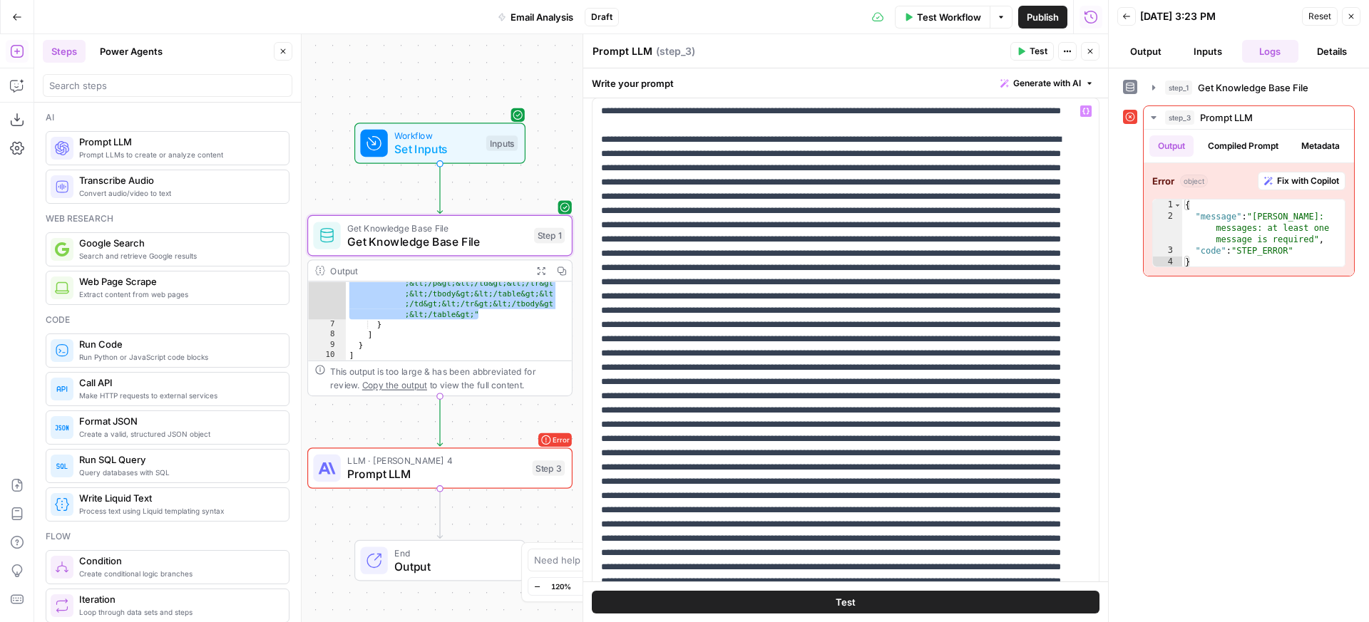
click at [817, 600] on button "Test" at bounding box center [846, 602] width 508 height 23
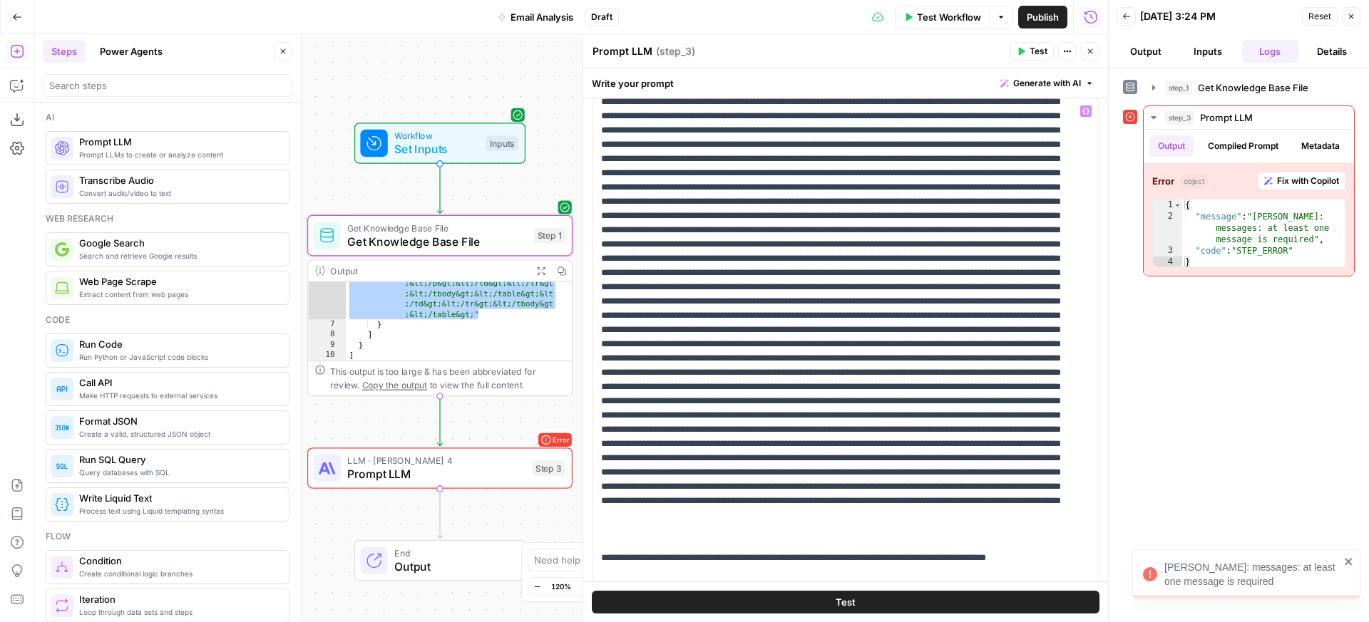
scroll to position [600, 0]
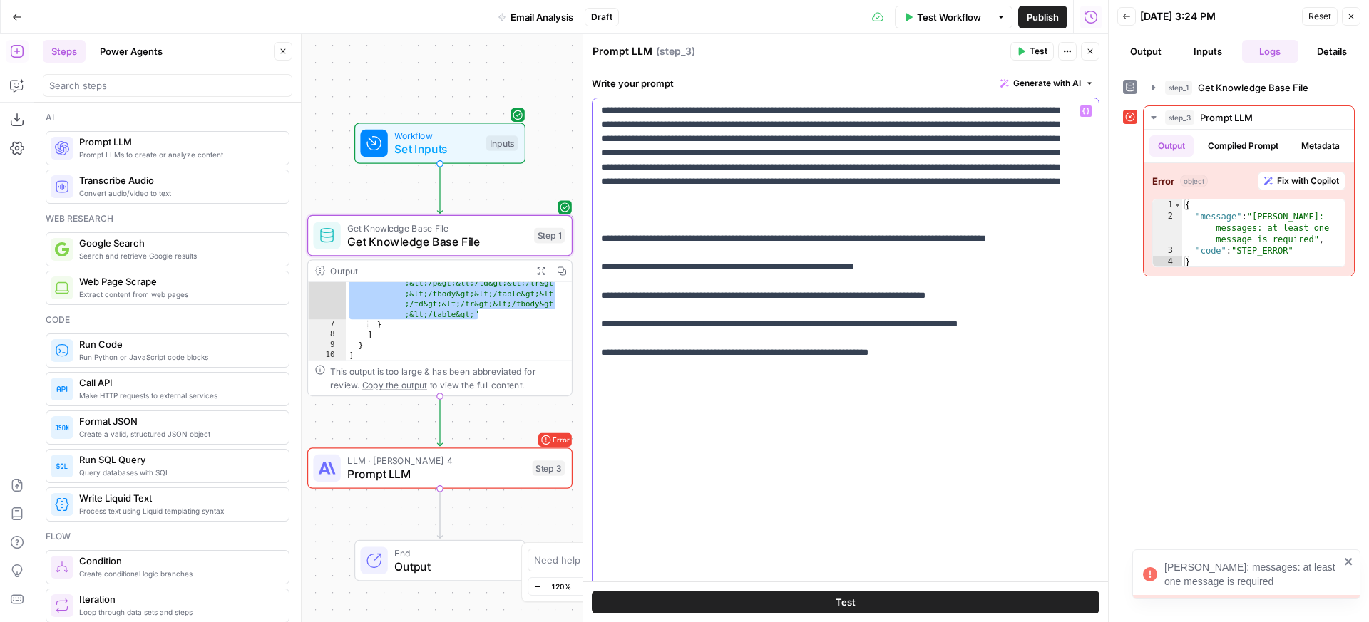
click at [930, 327] on p "**********" at bounding box center [835, 88] width 468 height 1169
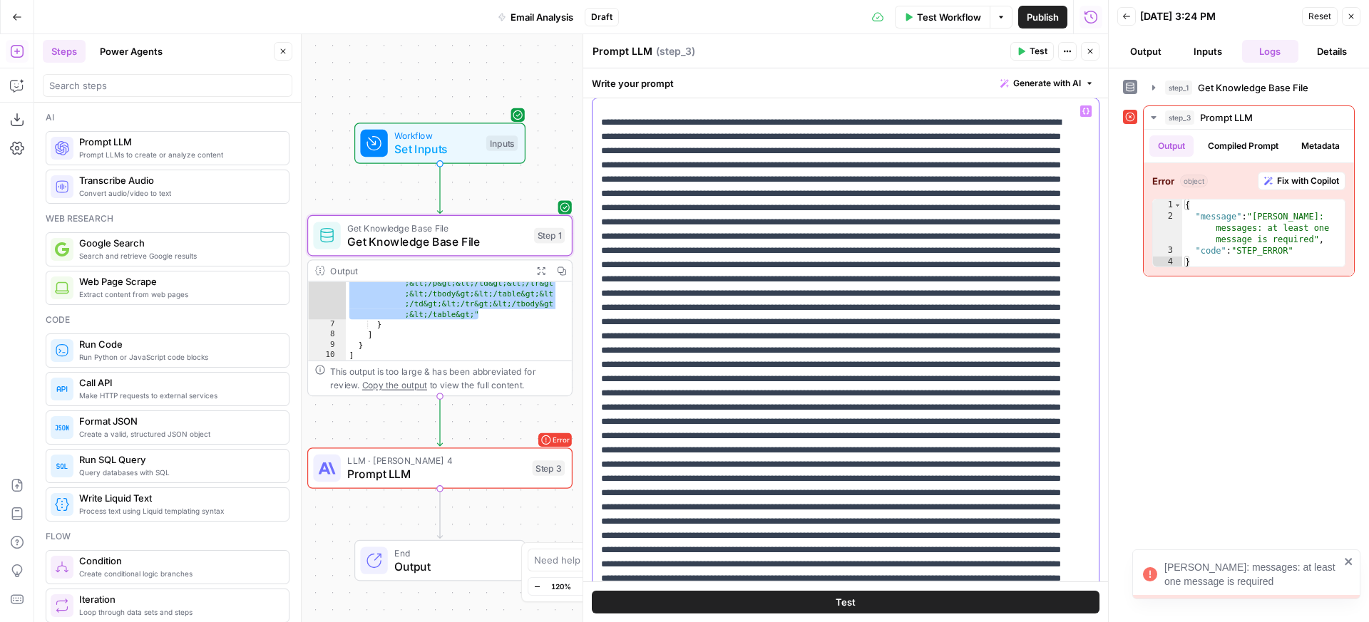
scroll to position [0, 0]
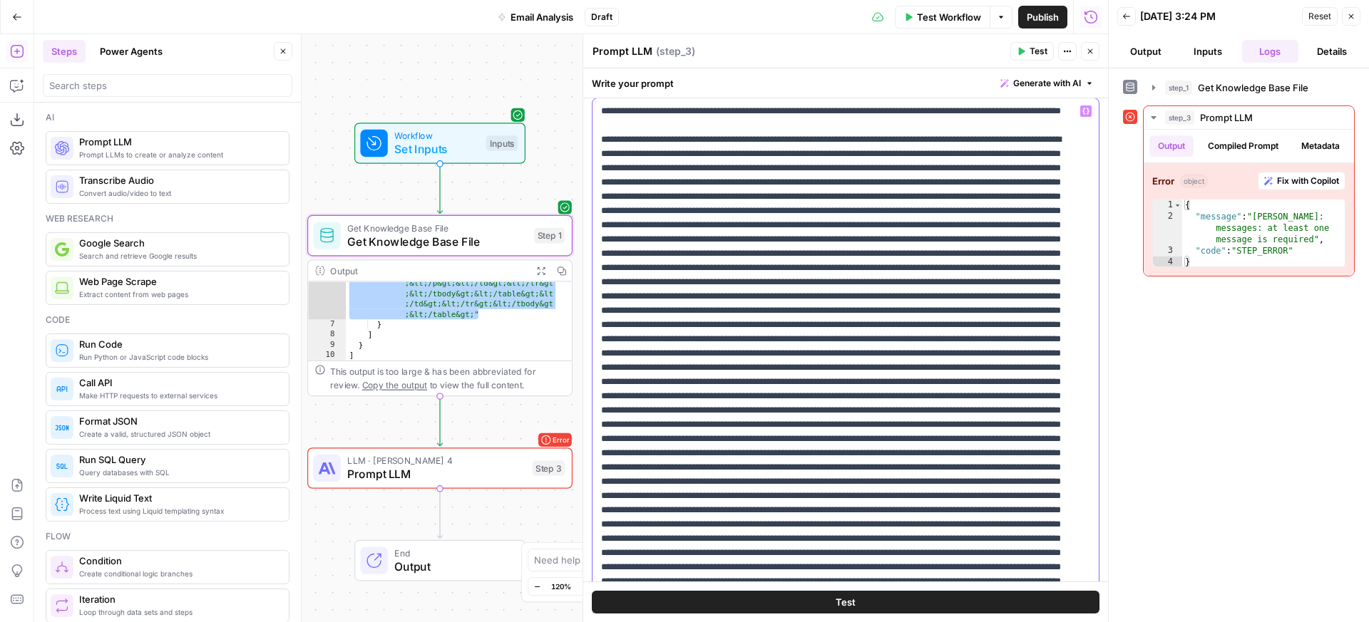
drag, startPoint x: 822, startPoint y: 503, endPoint x: 605, endPoint y: 150, distance: 413.6
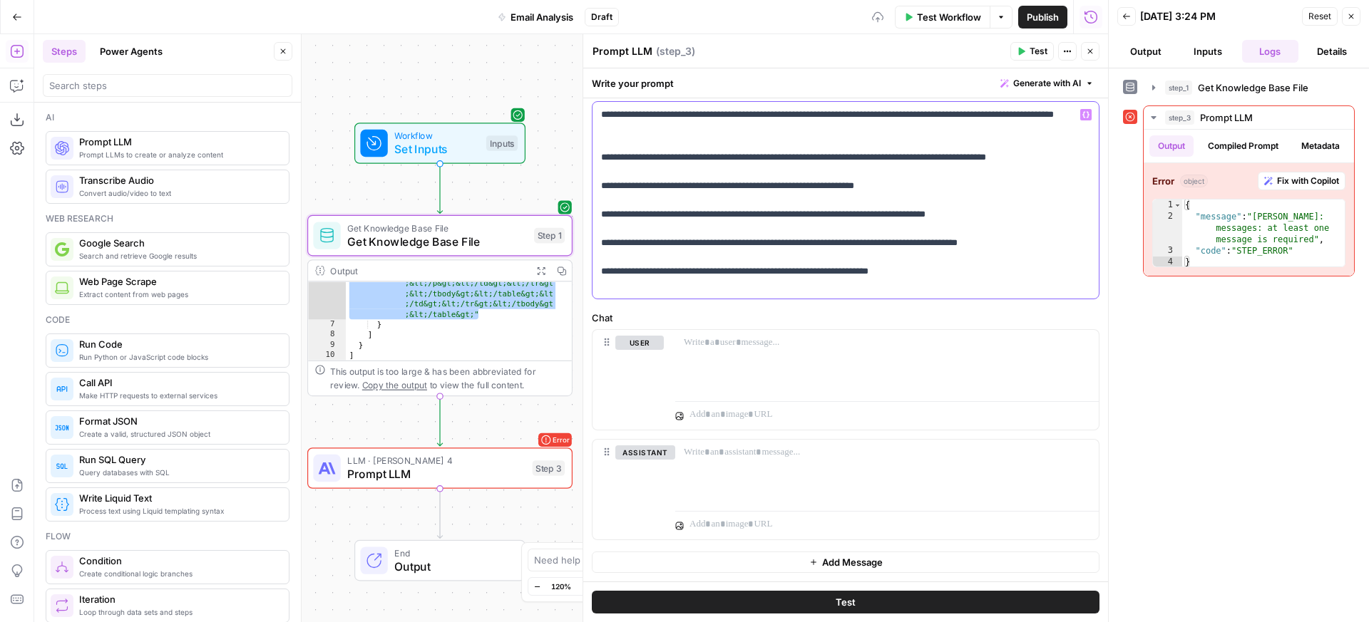
scroll to position [339, 0]
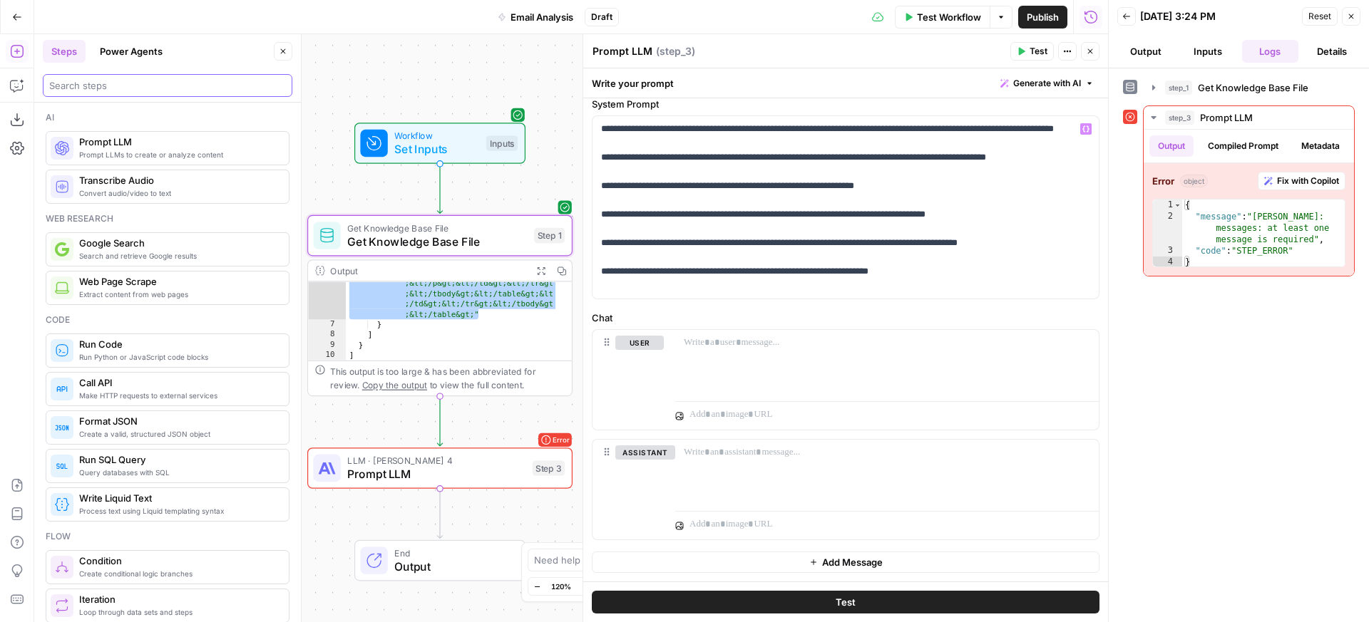
click at [136, 91] on input "search" at bounding box center [167, 85] width 237 height 14
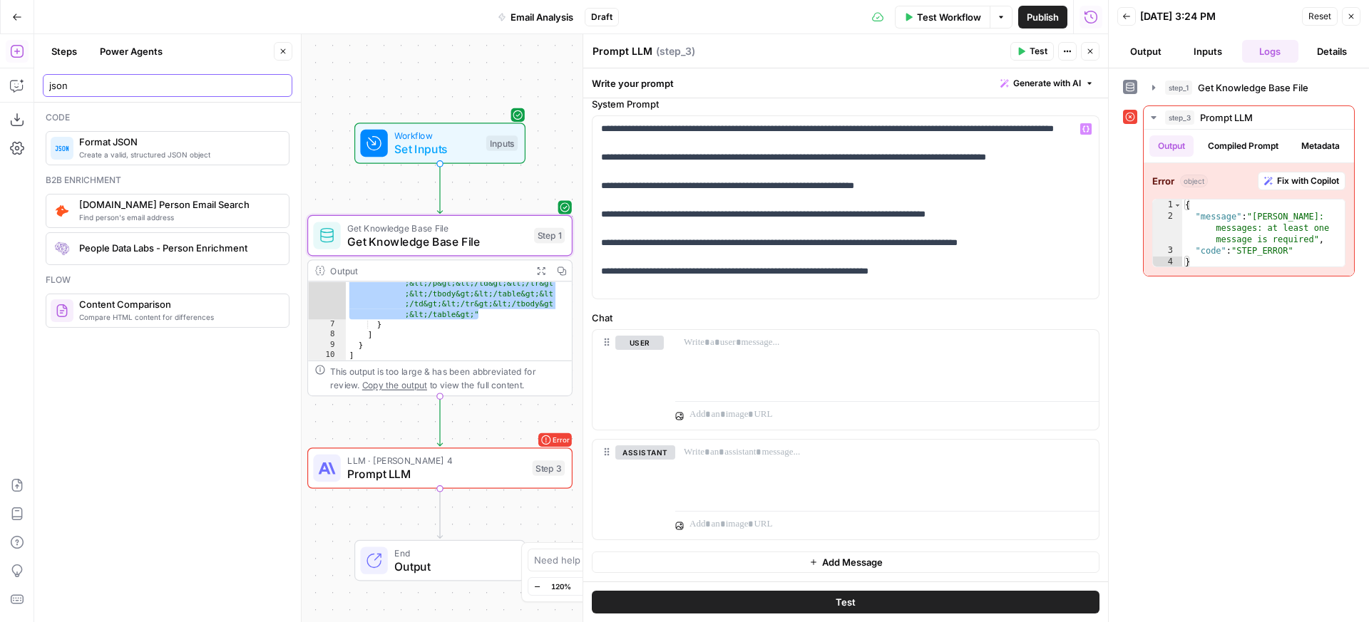
type input "json"
click at [135, 150] on span "Create a valid, structured JSON object" at bounding box center [178, 154] width 198 height 11
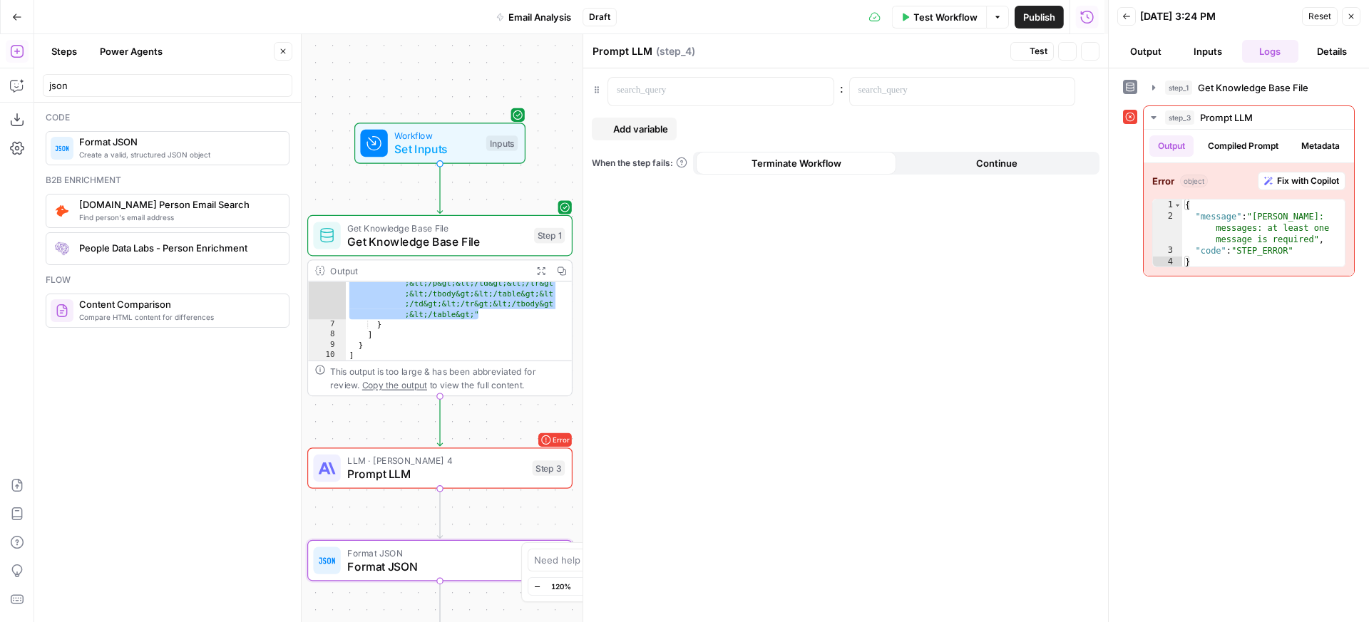
type textarea "Format JSON"
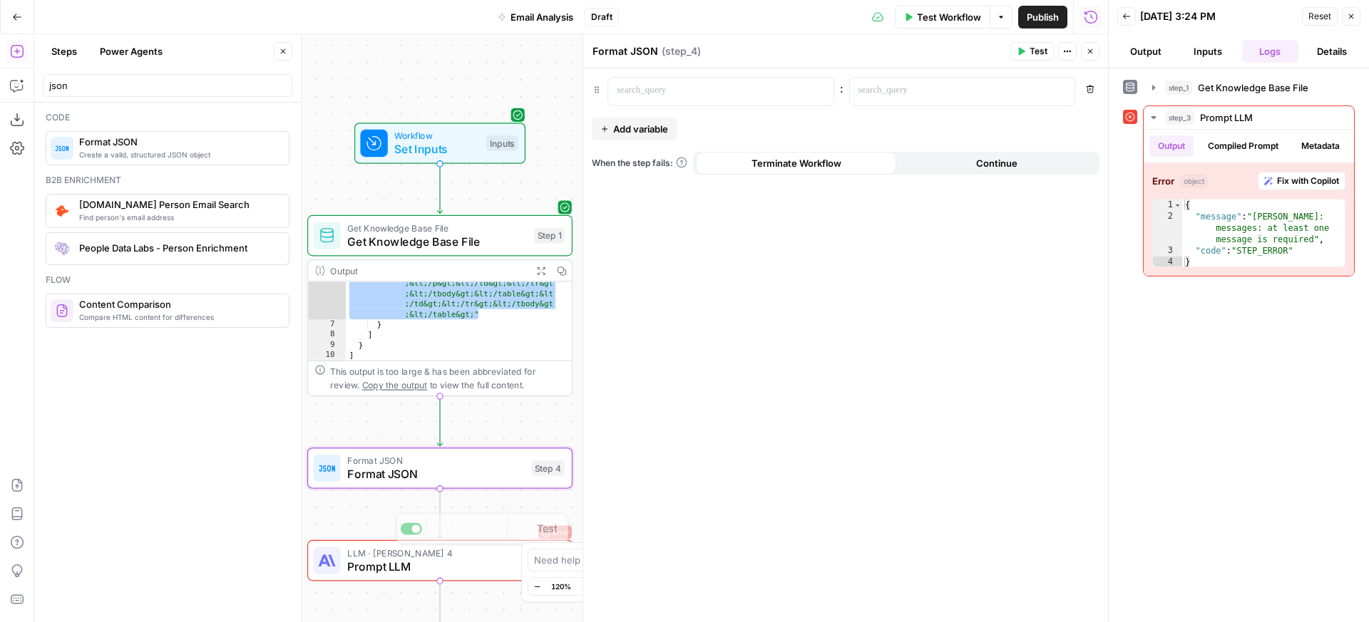
click at [428, 470] on span "Format JSON" at bounding box center [435, 474] width 177 height 17
click at [664, 96] on p at bounding box center [709, 90] width 185 height 14
click at [821, 93] on icon "button" at bounding box center [820, 91] width 7 height 6
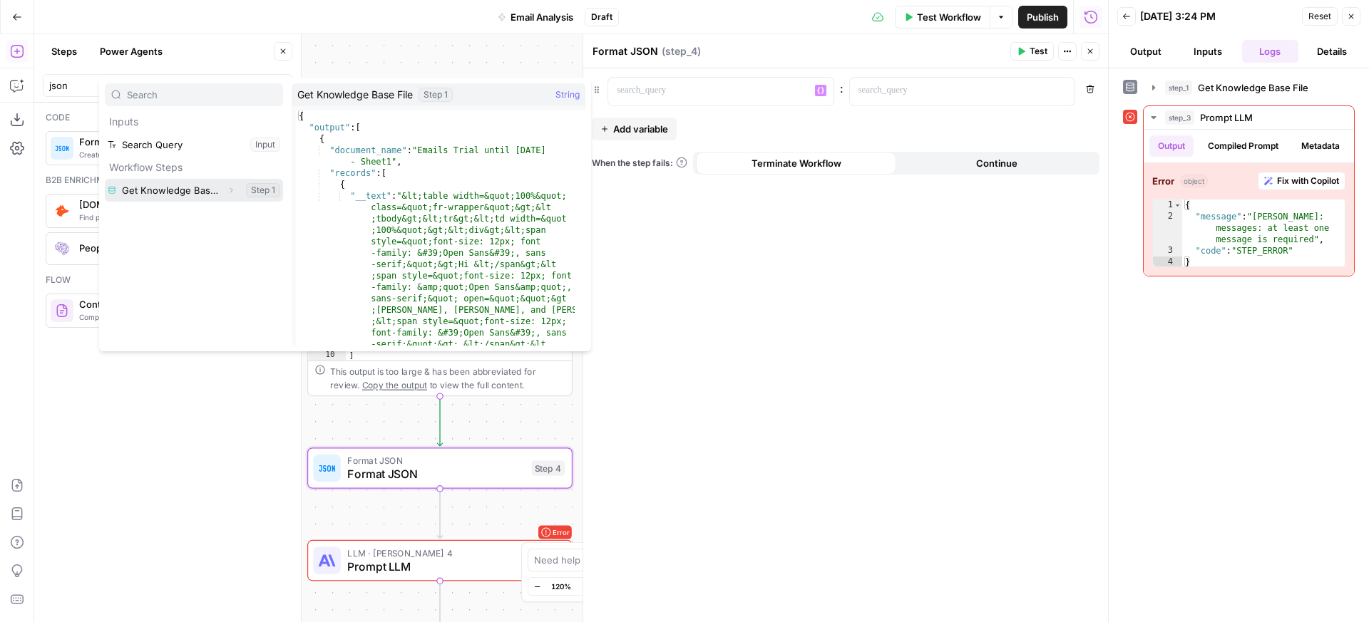
click at [206, 192] on button "Select variable Get Knowledge Base File" at bounding box center [194, 190] width 178 height 23
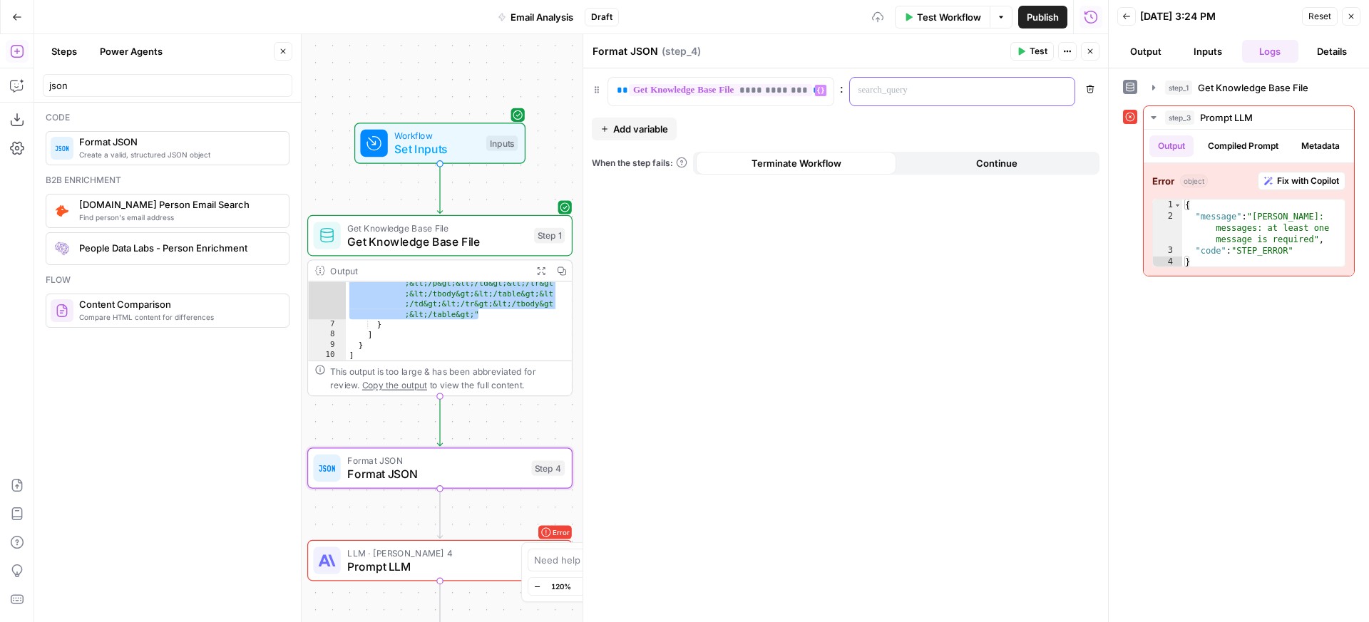
click at [918, 99] on div at bounding box center [951, 92] width 202 height 28
click at [1064, 88] on icon "button" at bounding box center [1061, 91] width 7 height 6
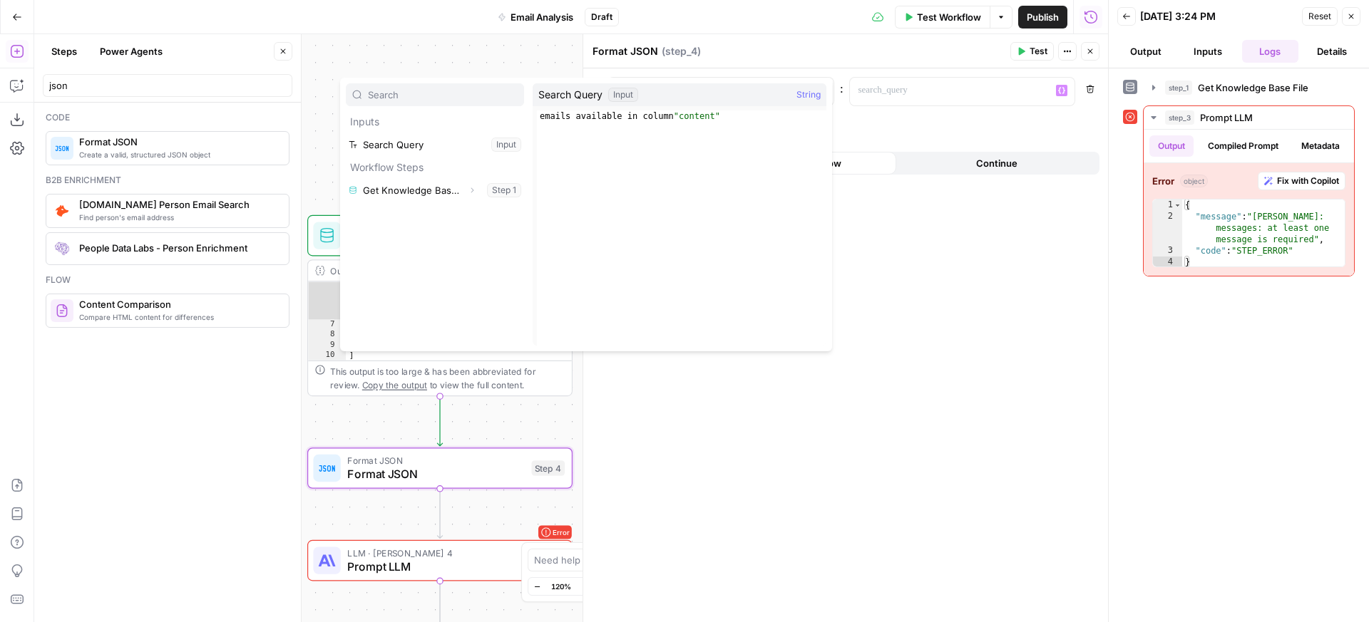
type textarea "**********"
click at [659, 118] on div "emails available in column "content"" at bounding box center [681, 240] width 289 height 258
click at [913, 125] on div "**********" at bounding box center [845, 345] width 525 height 554
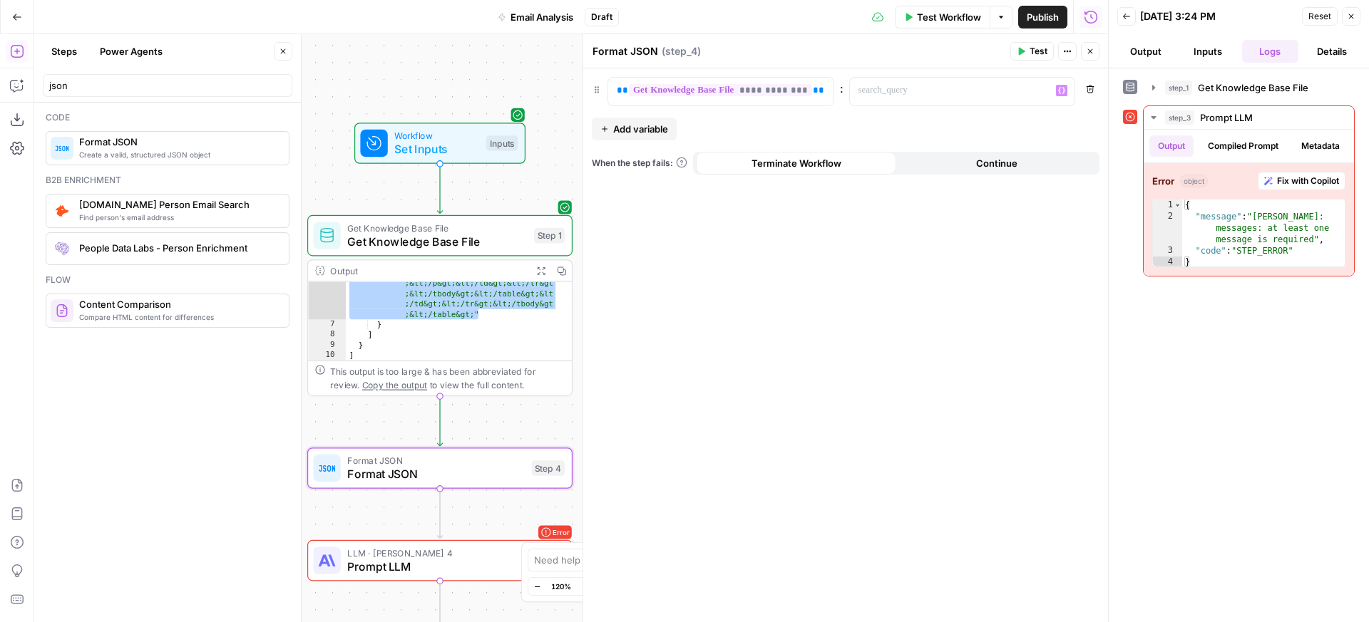
click at [463, 141] on span "Set Inputs" at bounding box center [436, 148] width 85 height 17
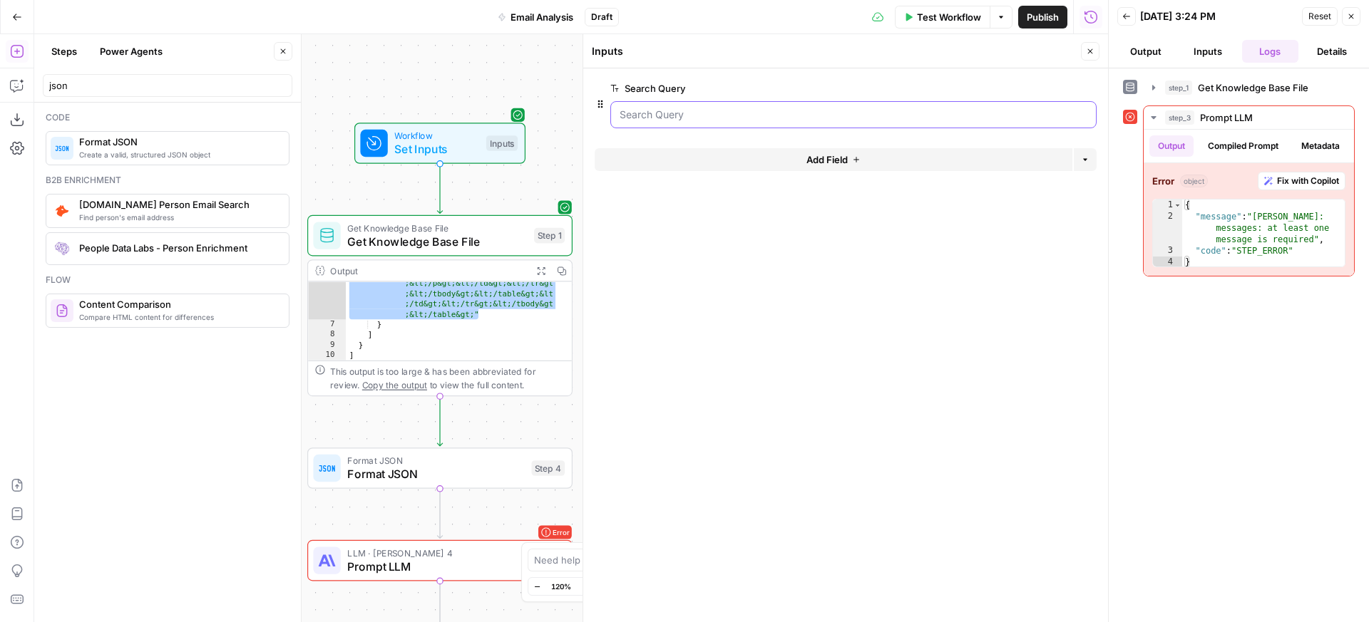
click at [777, 113] on Query "Search Query" at bounding box center [854, 115] width 468 height 14
click at [1087, 90] on icon "button" at bounding box center [1088, 89] width 8 height 8
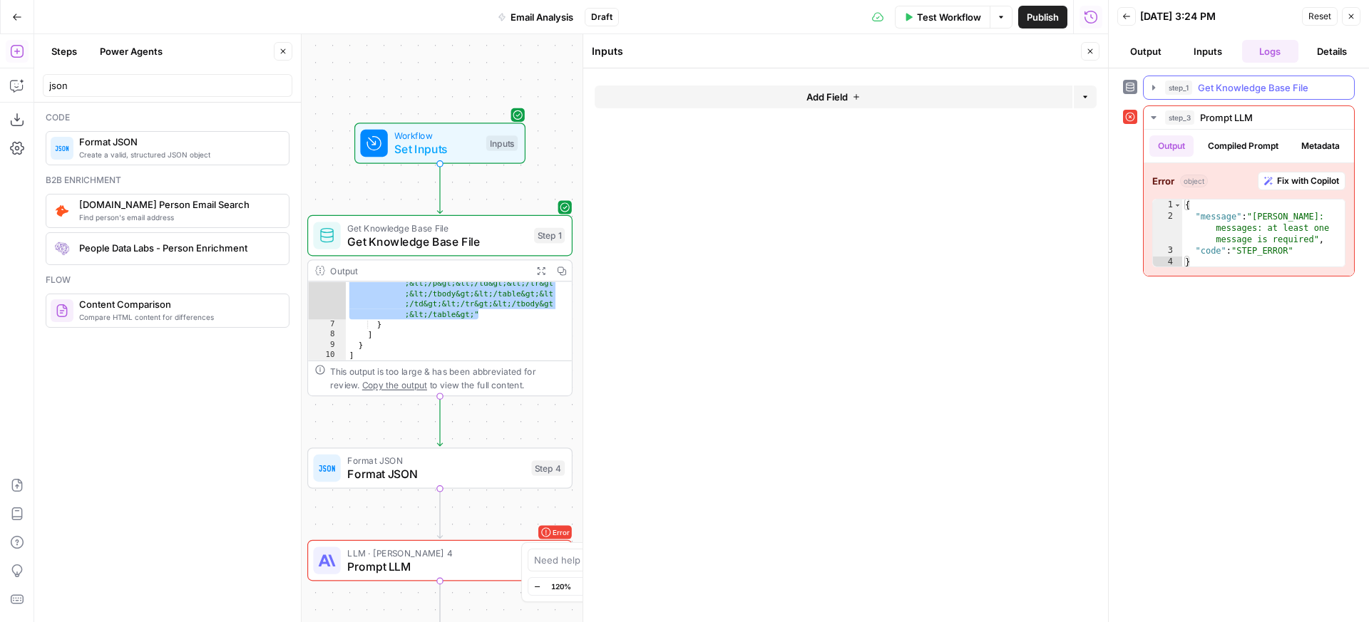
click at [1181, 81] on span "step_1" at bounding box center [1178, 88] width 27 height 14
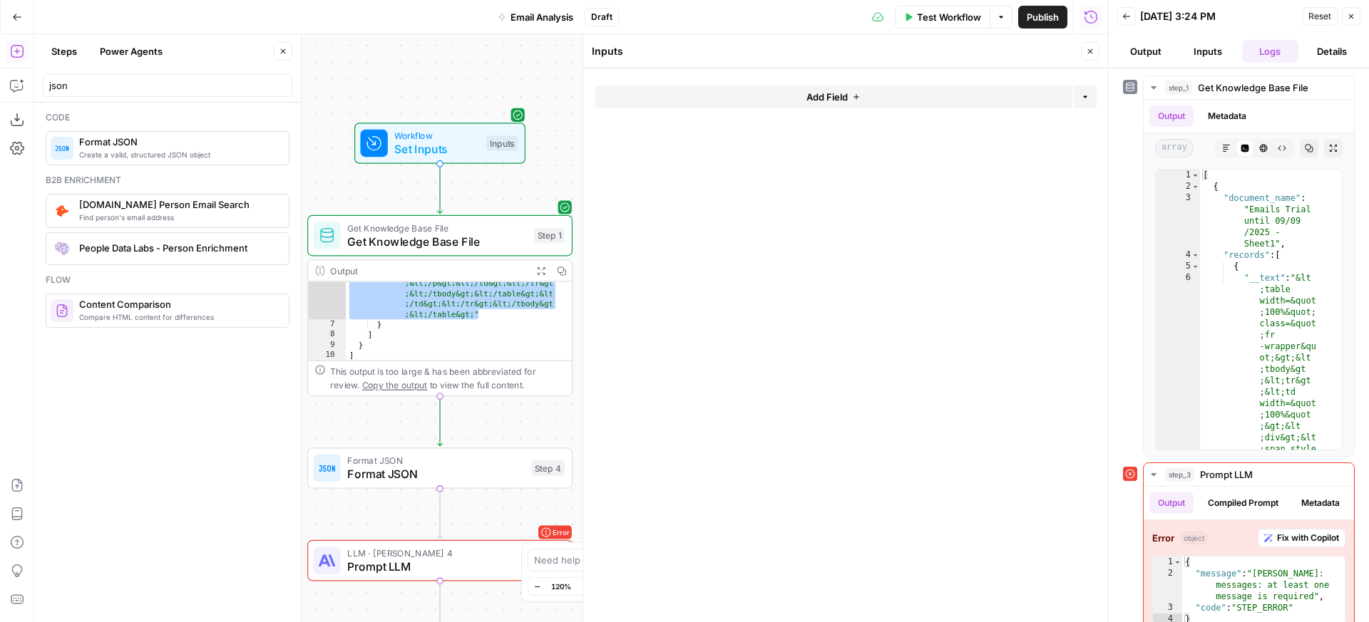
click at [481, 129] on div "Workflow Set Inputs Inputs Test Step" at bounding box center [439, 143] width 158 height 29
click at [931, 14] on span "Test Workflow" at bounding box center [949, 17] width 64 height 14
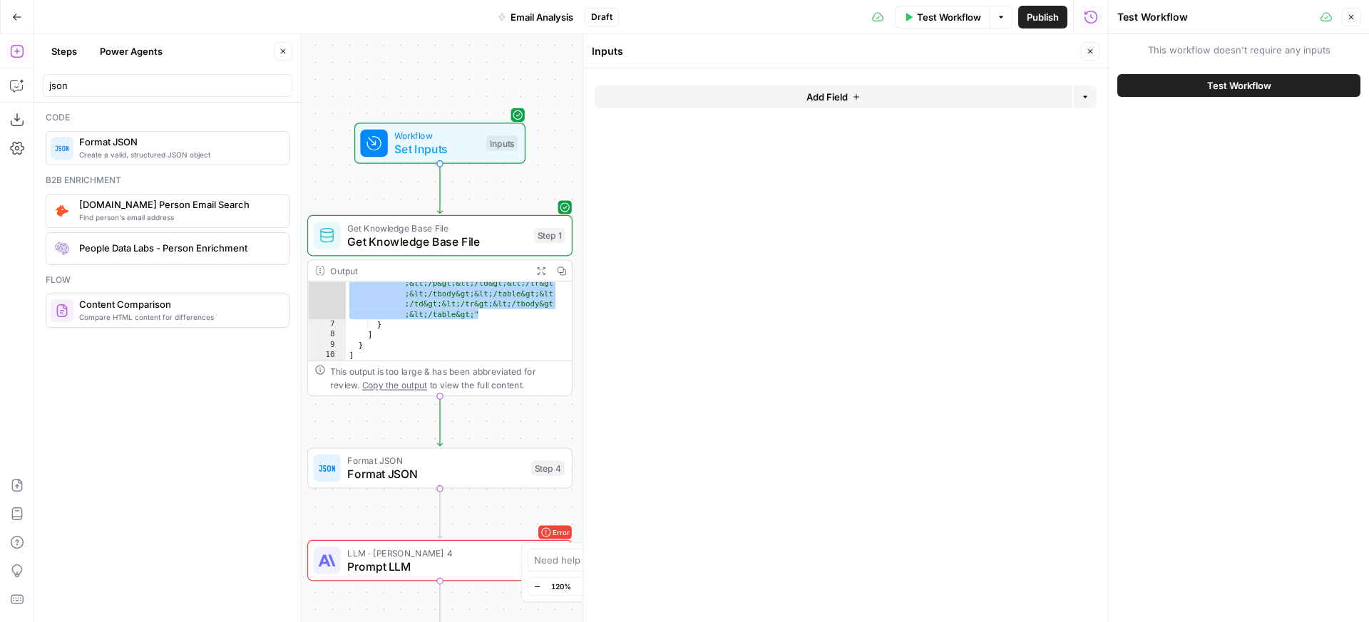
click at [1258, 85] on span "Test Workflow" at bounding box center [1239, 85] width 64 height 14
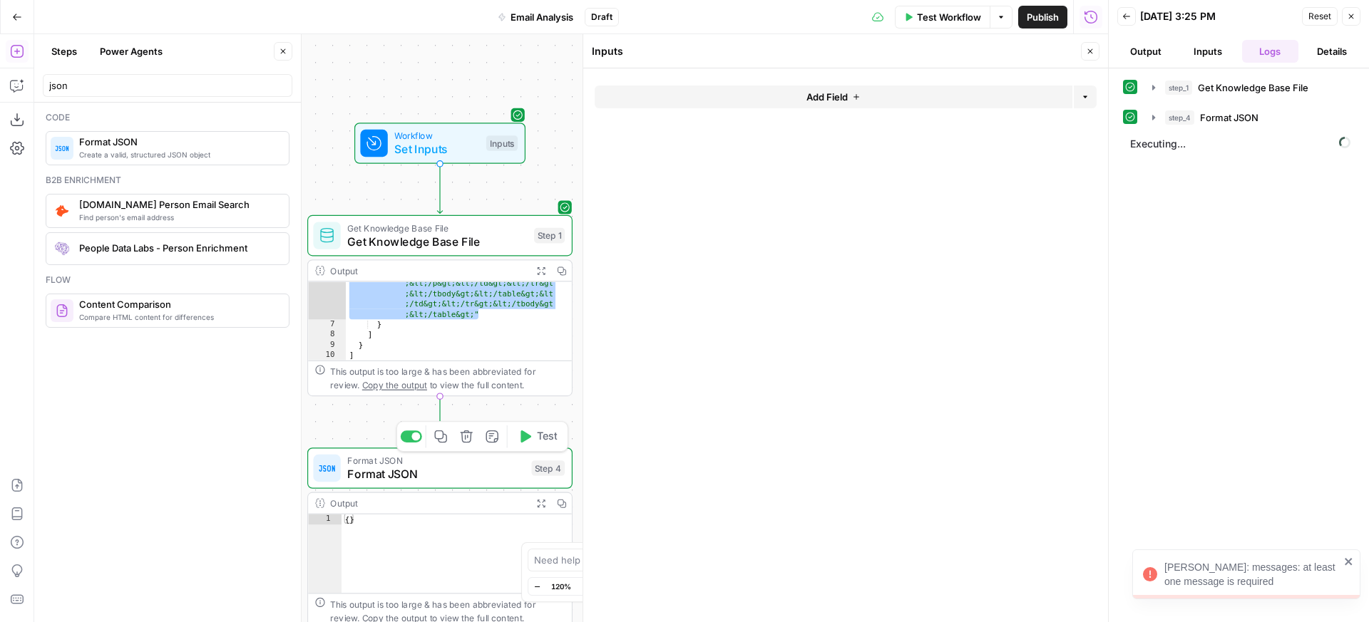
click at [443, 481] on span "Format JSON" at bounding box center [435, 474] width 177 height 17
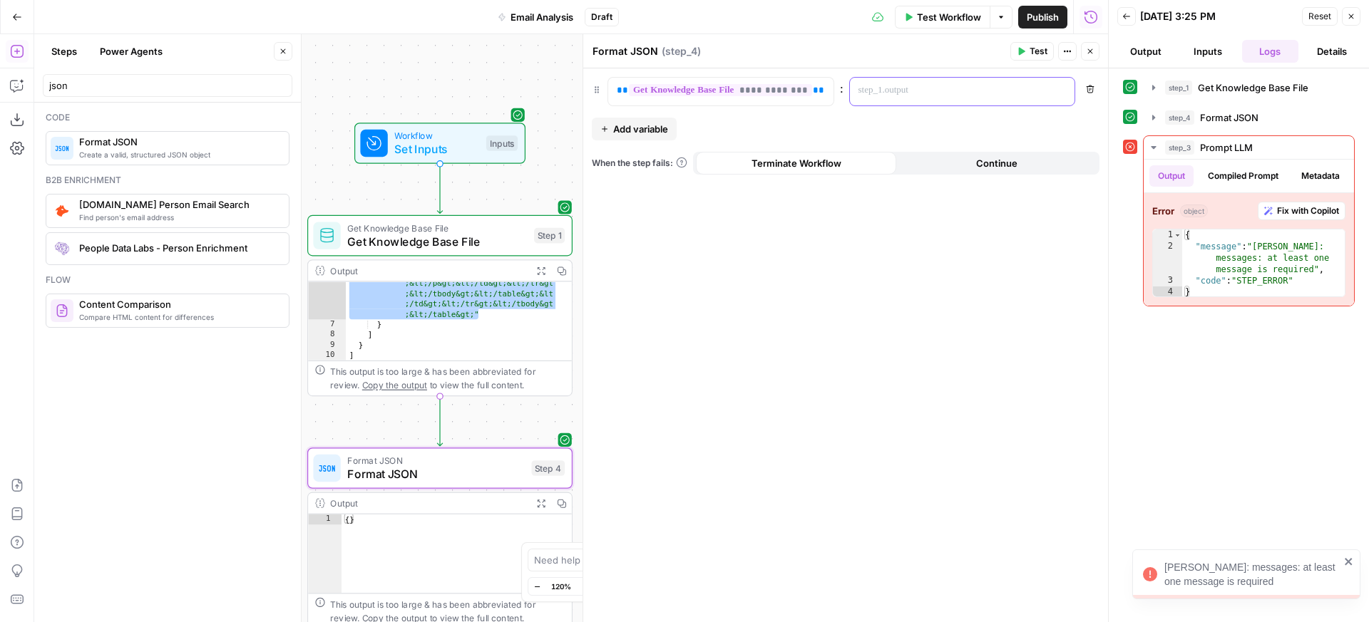
click at [965, 88] on p at bounding box center [950, 90] width 185 height 14
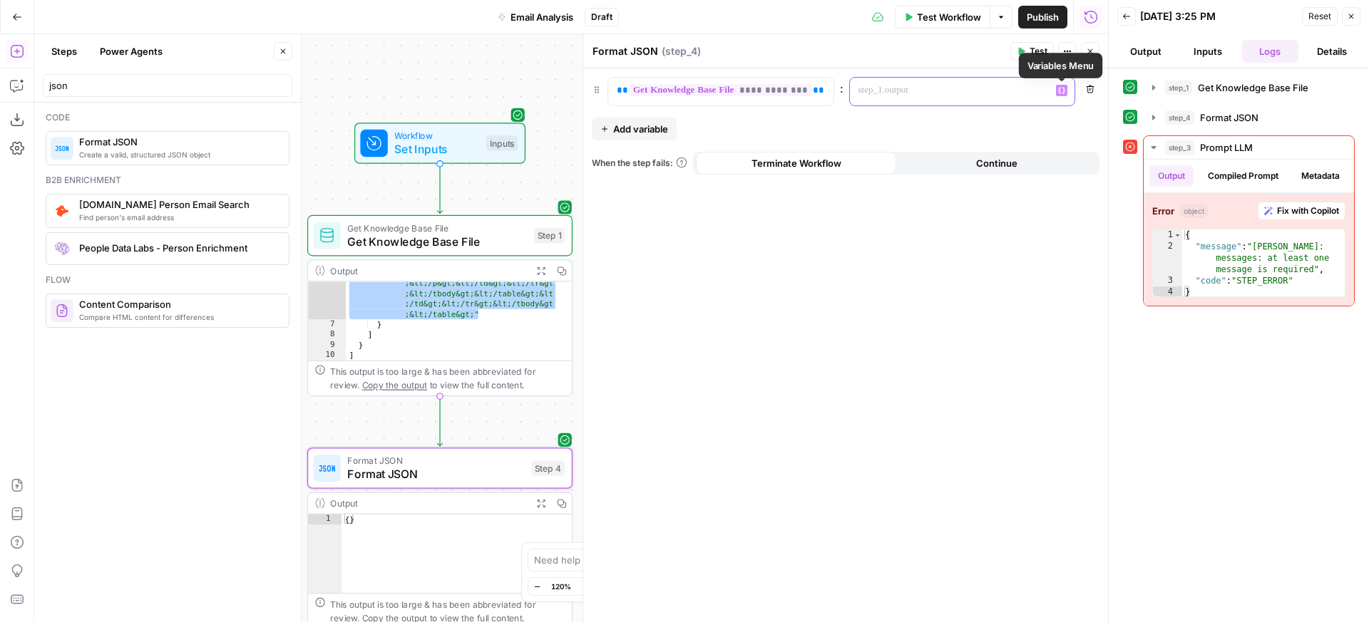
click at [1059, 89] on icon "button" at bounding box center [1061, 90] width 7 height 7
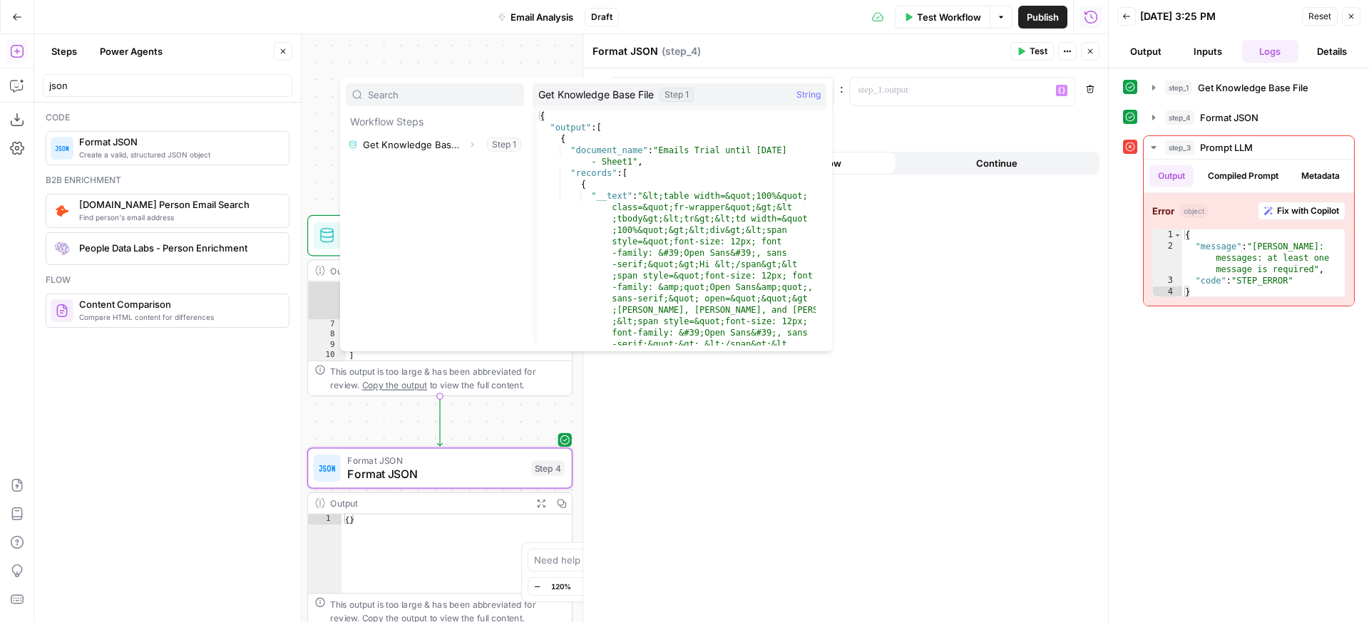
type textarea "**********"
click at [966, 140] on div "**********" at bounding box center [845, 345] width 525 height 554
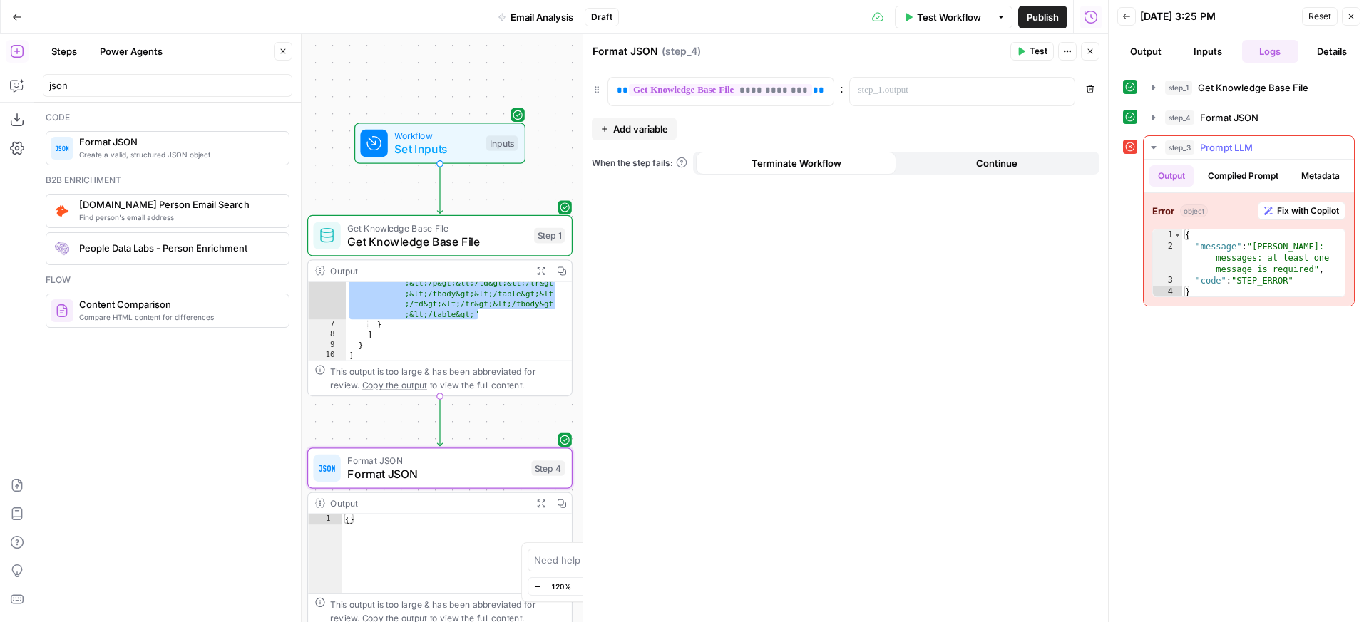
click at [1274, 220] on button "Fix with Copilot" at bounding box center [1302, 211] width 88 height 19
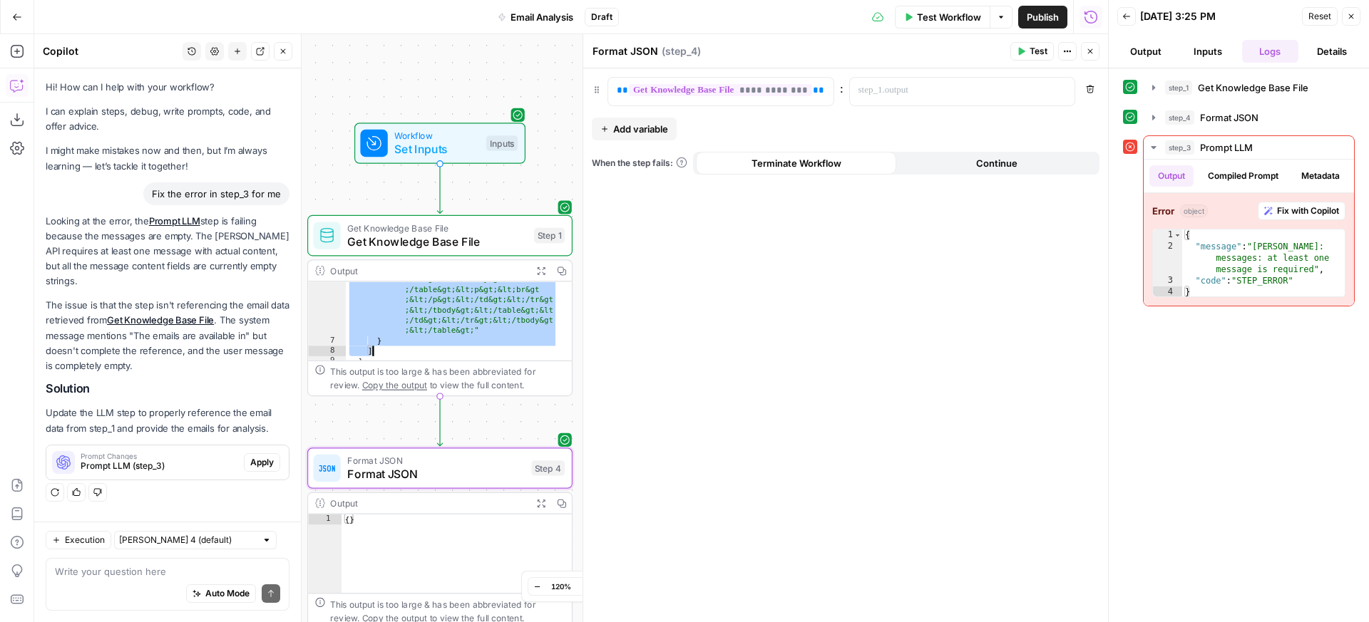
scroll to position [1757, 0]
drag, startPoint x: 349, startPoint y: 288, endPoint x: 438, endPoint y: 345, distance: 105.2
type textarea "* *"
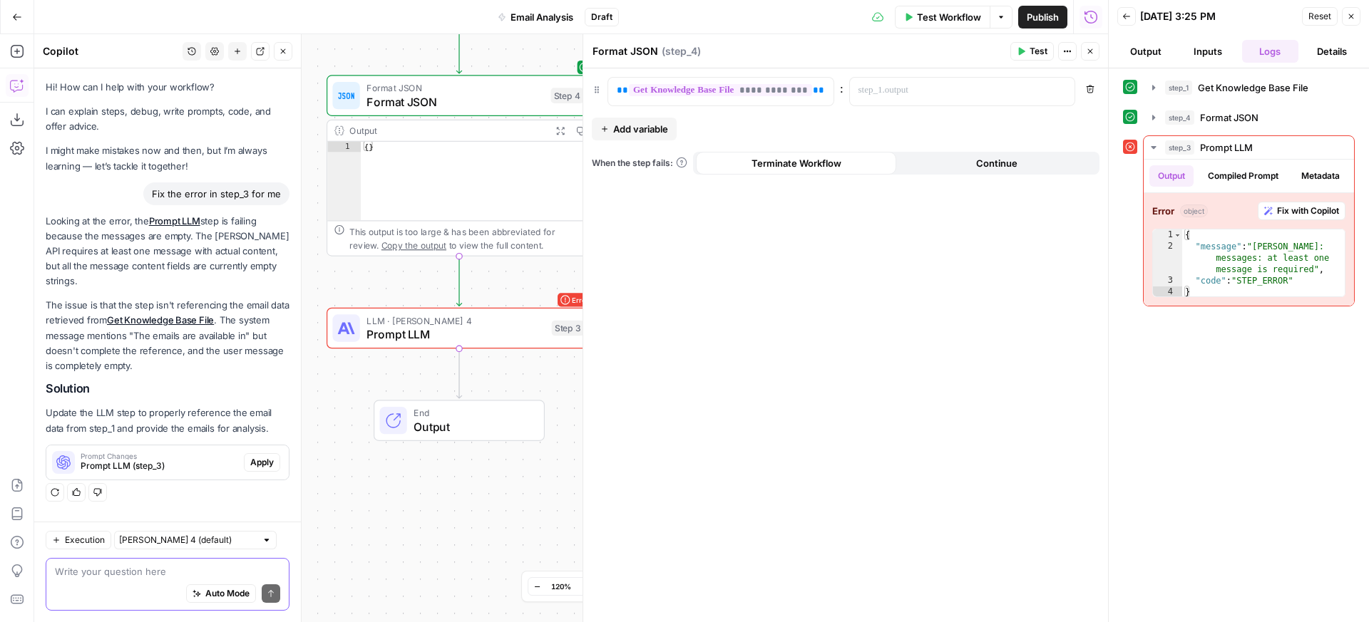
click at [122, 573] on textarea at bounding box center [167, 572] width 225 height 14
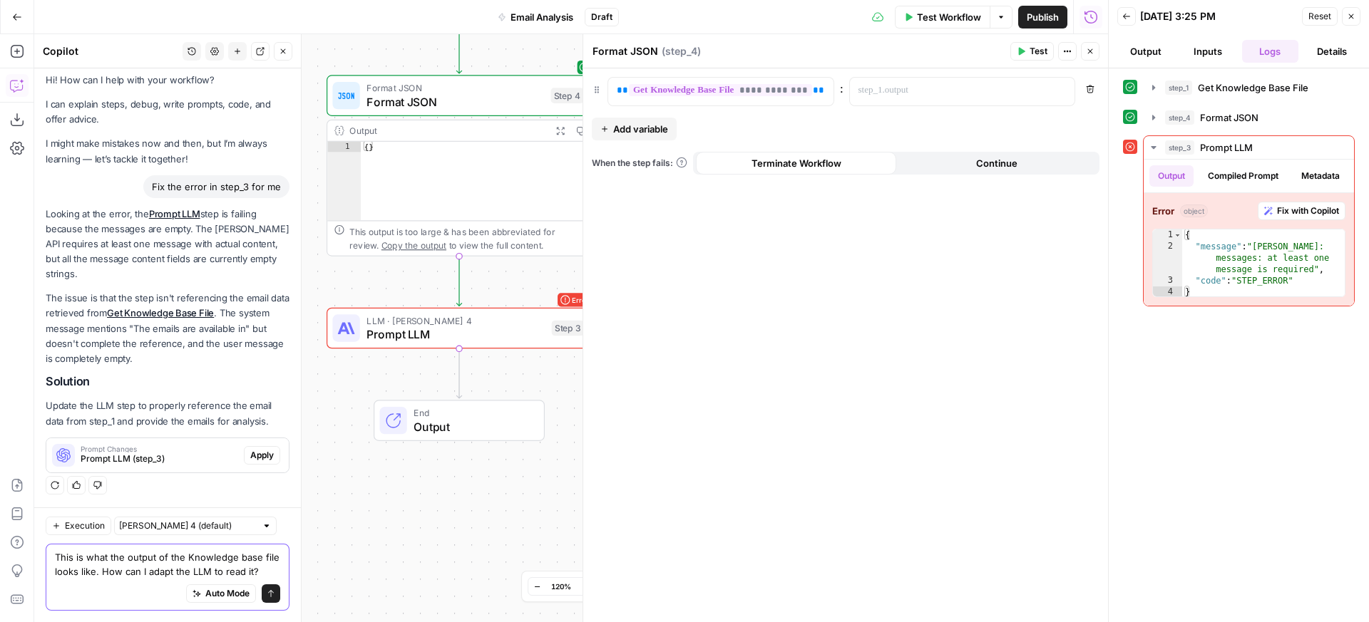
paste textarea "[ { "document_name": "Emails Trial until 09/09/2025 - Sheet1", "records": [ { "…"
type textarea "This is what the output of the Knowledge base file looks like. How can I adapt …"
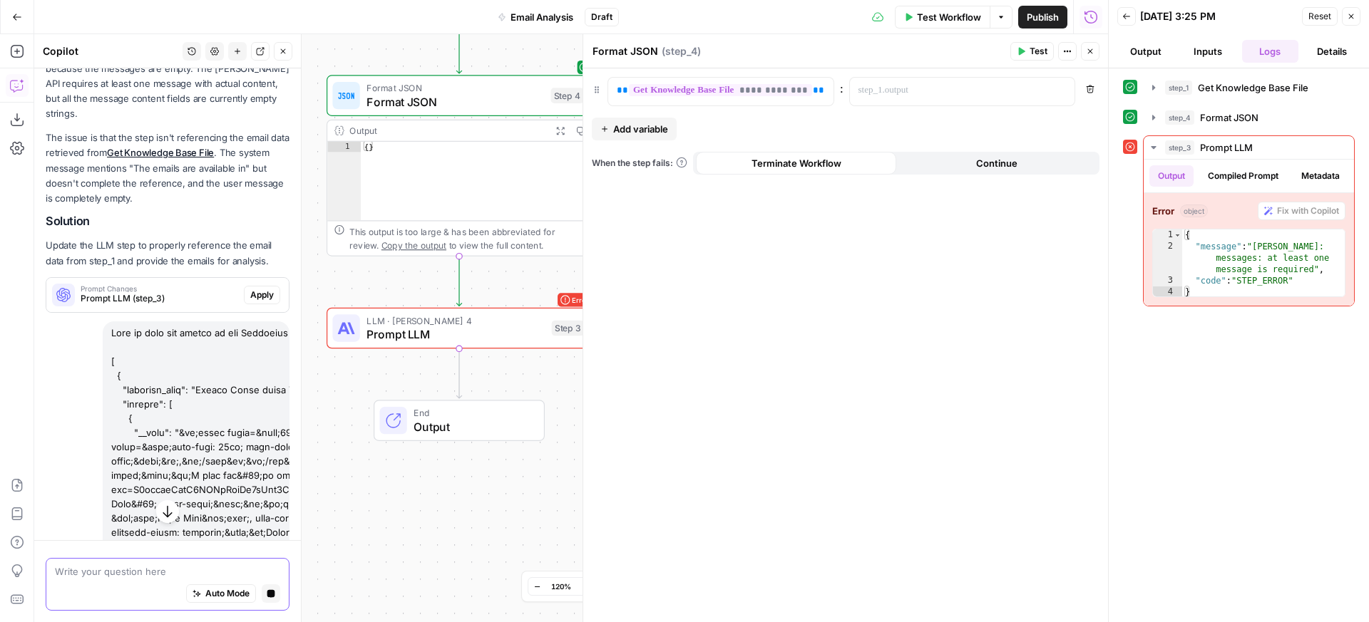
scroll to position [519, 0]
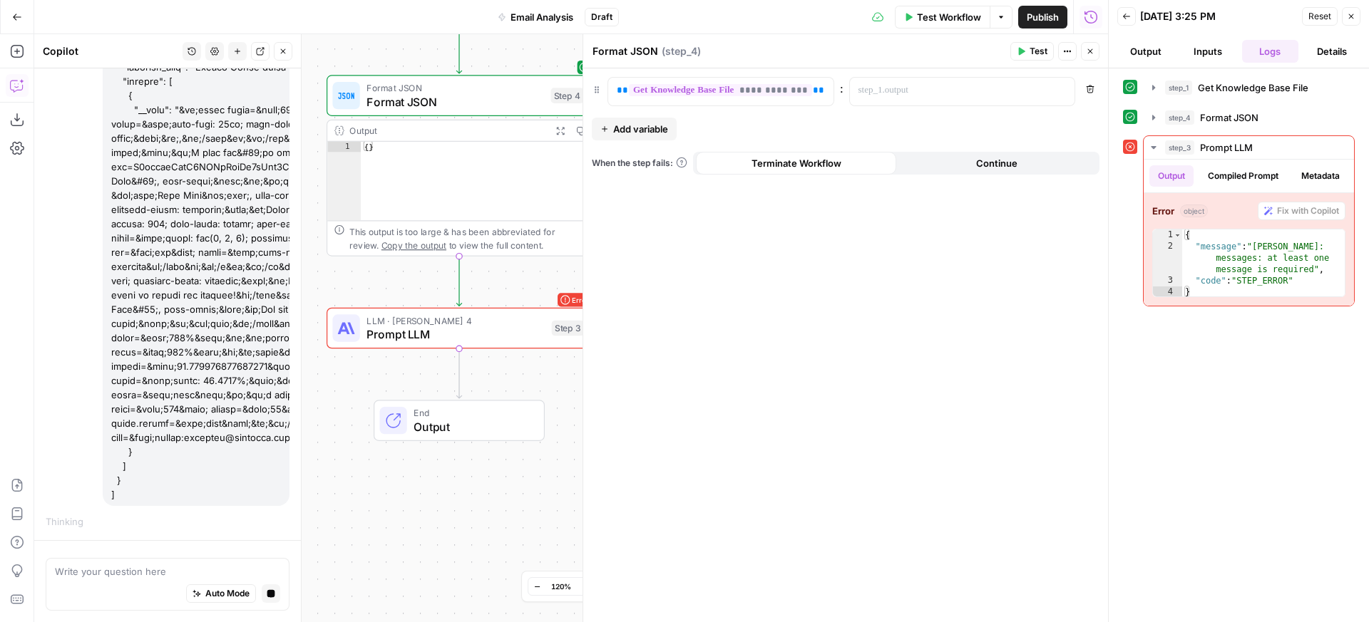
type textarea "**"
click at [437, 187] on div "{ }" at bounding box center [476, 191] width 230 height 99
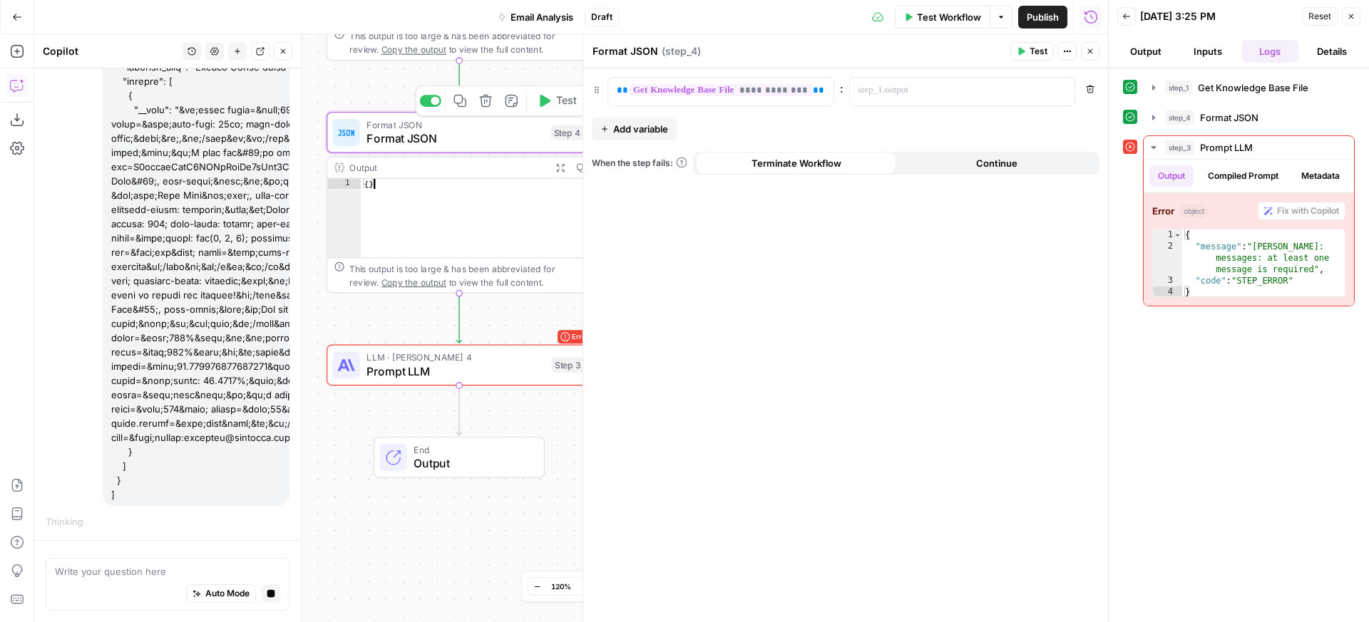
click at [483, 139] on span "Format JSON" at bounding box center [454, 138] width 177 height 17
click at [899, 94] on p at bounding box center [950, 90] width 185 height 14
click at [954, 164] on button "Continue" at bounding box center [996, 163] width 200 height 23
click at [862, 161] on button "Terminate Workflow" at bounding box center [796, 163] width 200 height 23
click at [486, 103] on icon "button" at bounding box center [486, 101] width 14 height 14
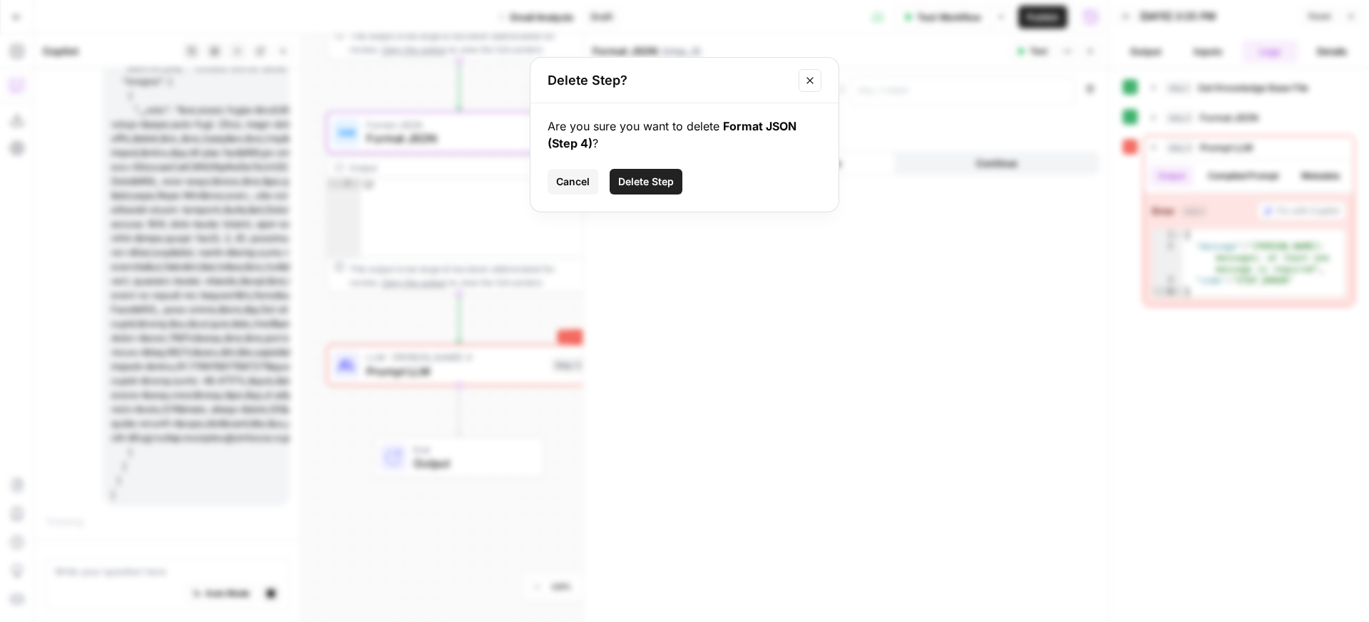
click at [650, 189] on button "Delete Step" at bounding box center [646, 182] width 73 height 26
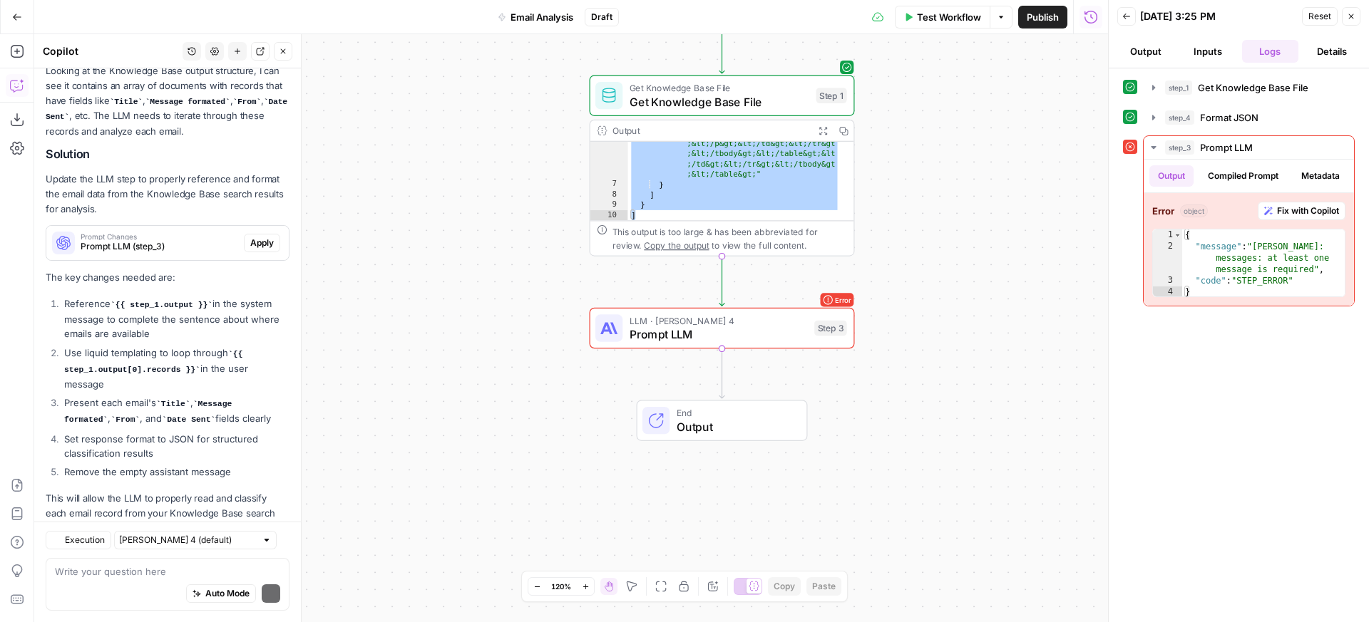
scroll to position [1074, 0]
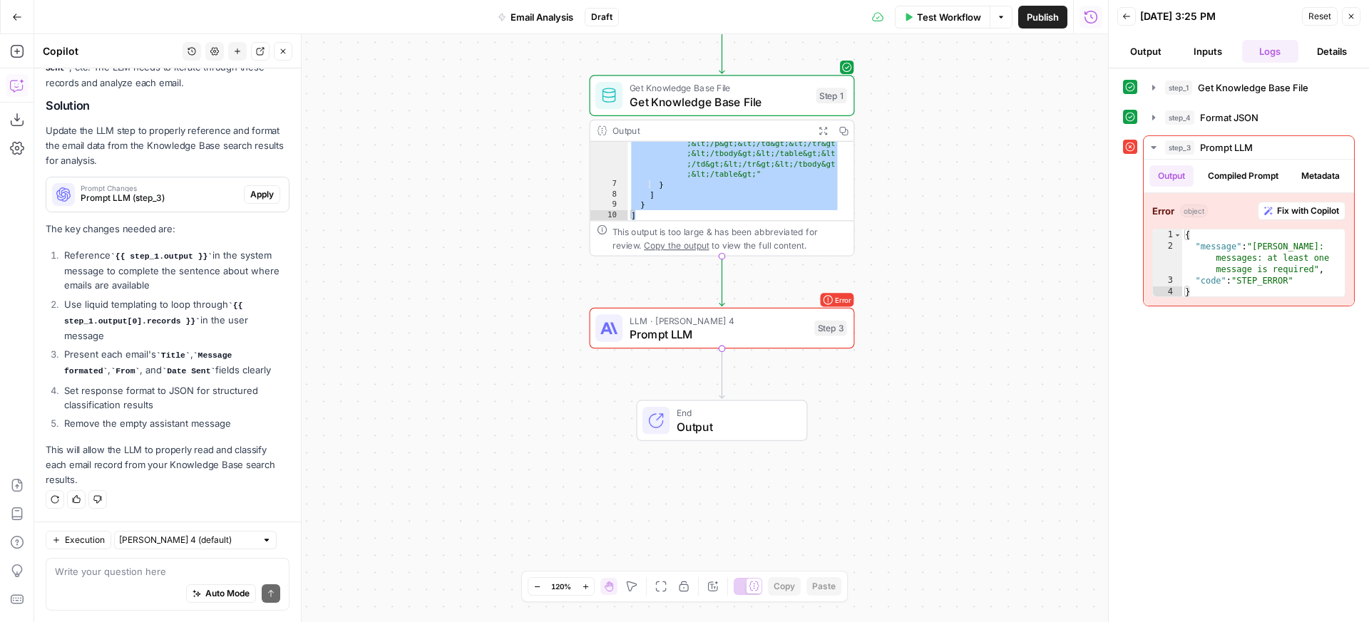
click at [229, 424] on li "Remove the empty assistant message" at bounding box center [175, 423] width 229 height 14
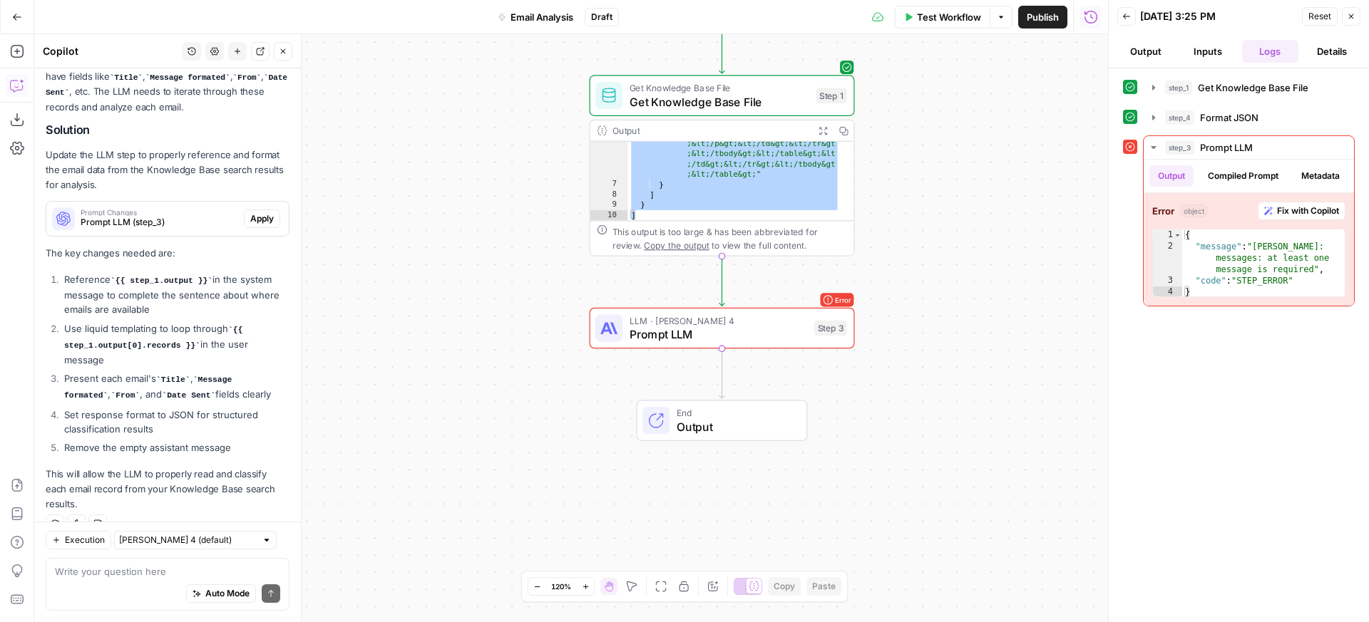
scroll to position [975, 0]
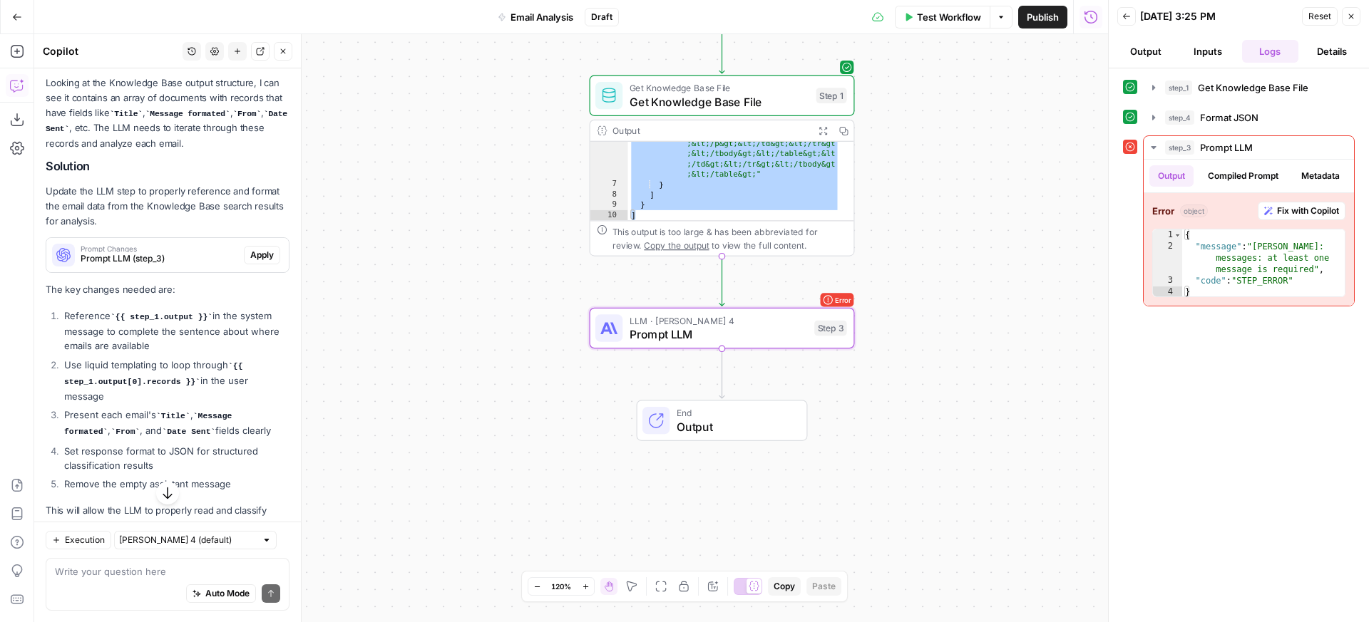
click at [250, 262] on span "Apply" at bounding box center [262, 255] width 24 height 13
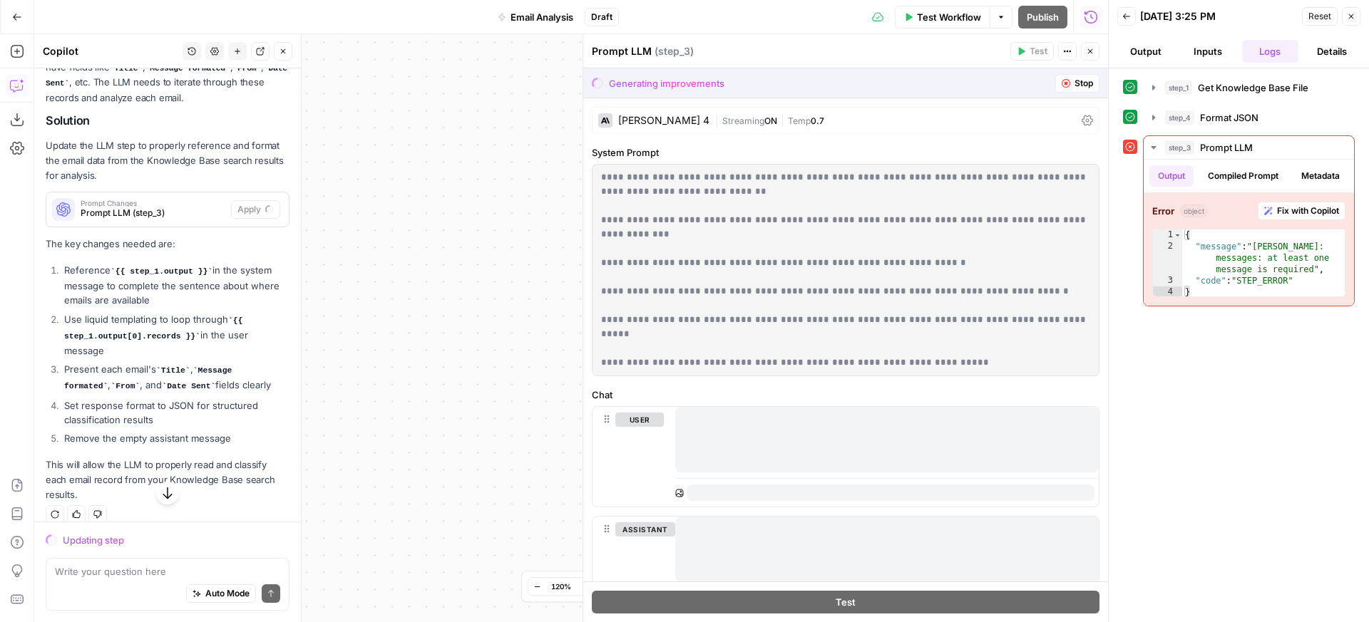
scroll to position [953, 0]
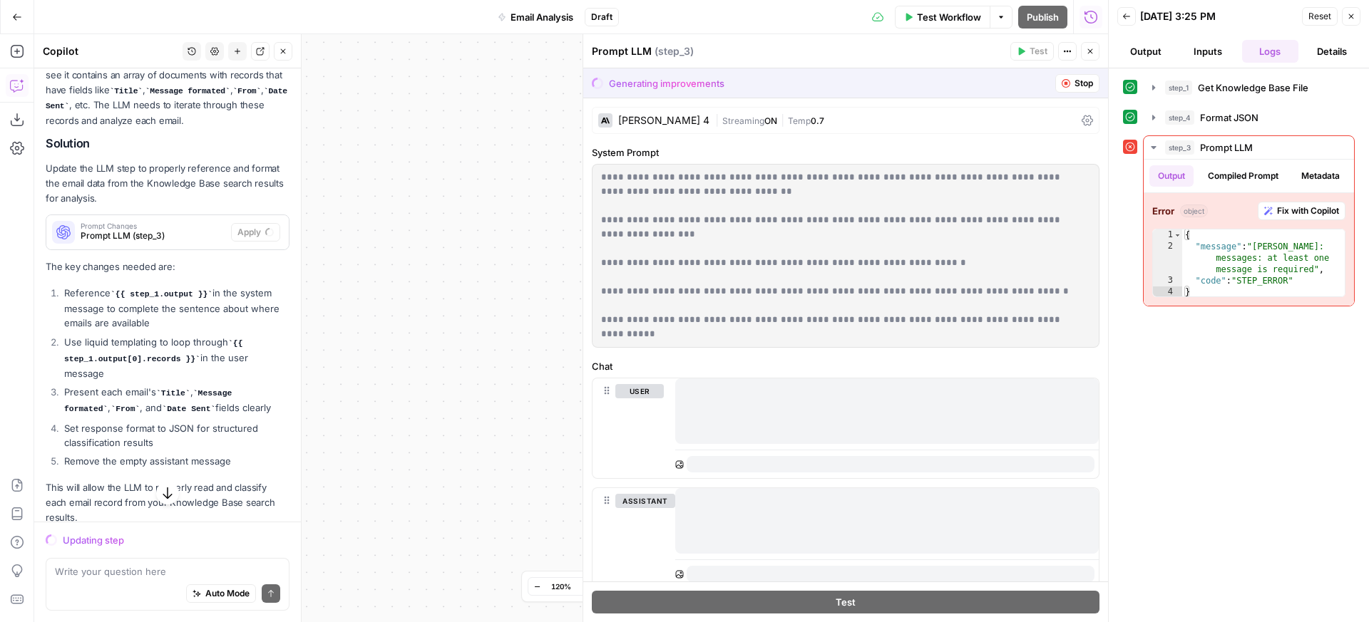
drag, startPoint x: 602, startPoint y: 173, endPoint x: 945, endPoint y: 334, distance: 378.0
click at [945, 334] on p "**********" at bounding box center [840, 255] width 478 height 171
copy p "**********"
click at [796, 272] on p "**********" at bounding box center [840, 255] width 478 height 171
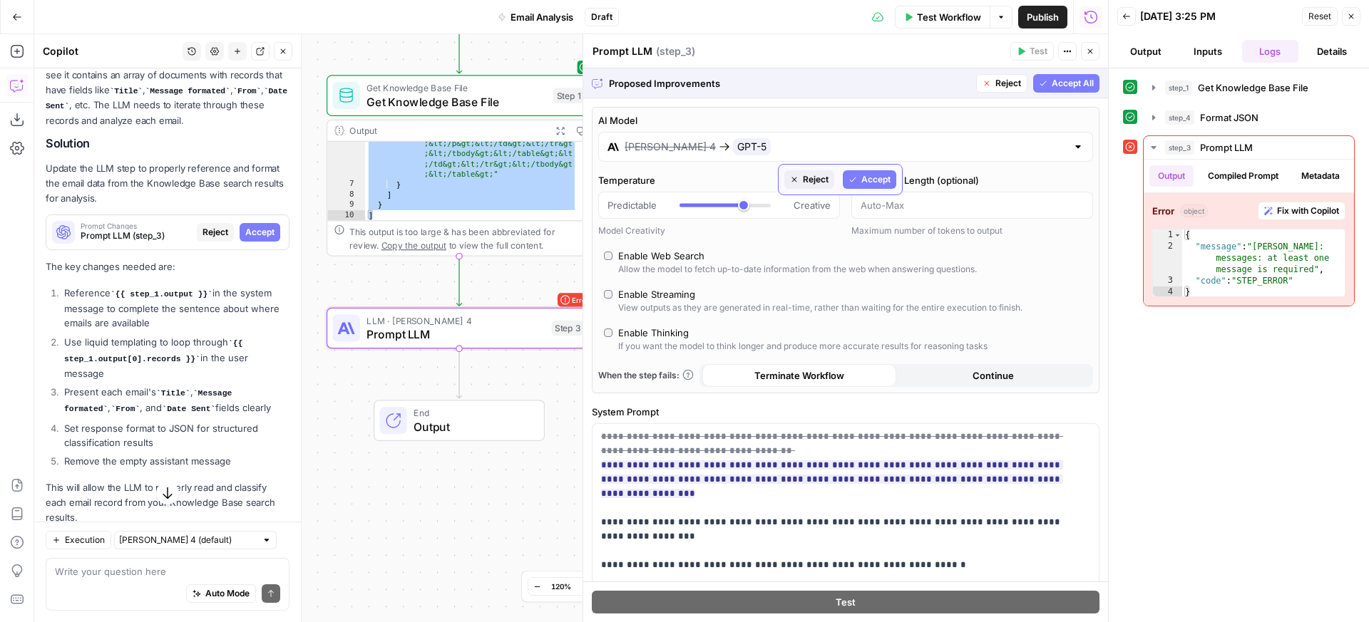
click at [867, 178] on span "Accept" at bounding box center [875, 179] width 29 height 13
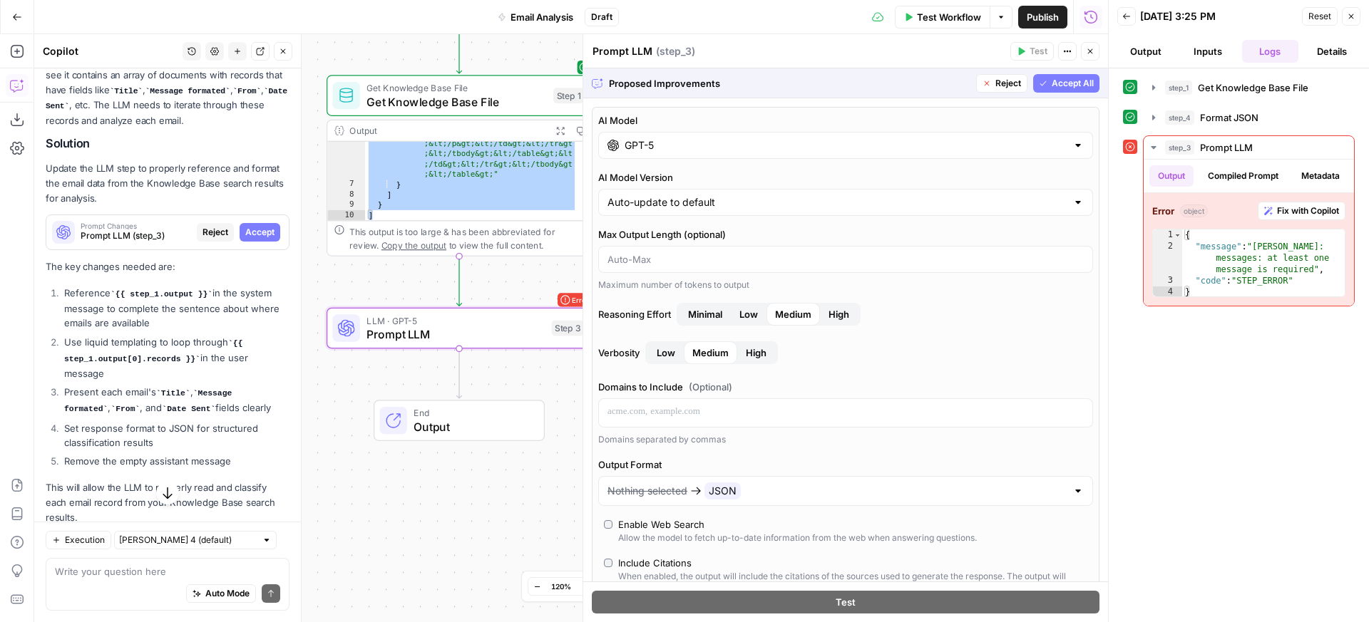
click at [840, 307] on span "High" at bounding box center [838, 314] width 21 height 14
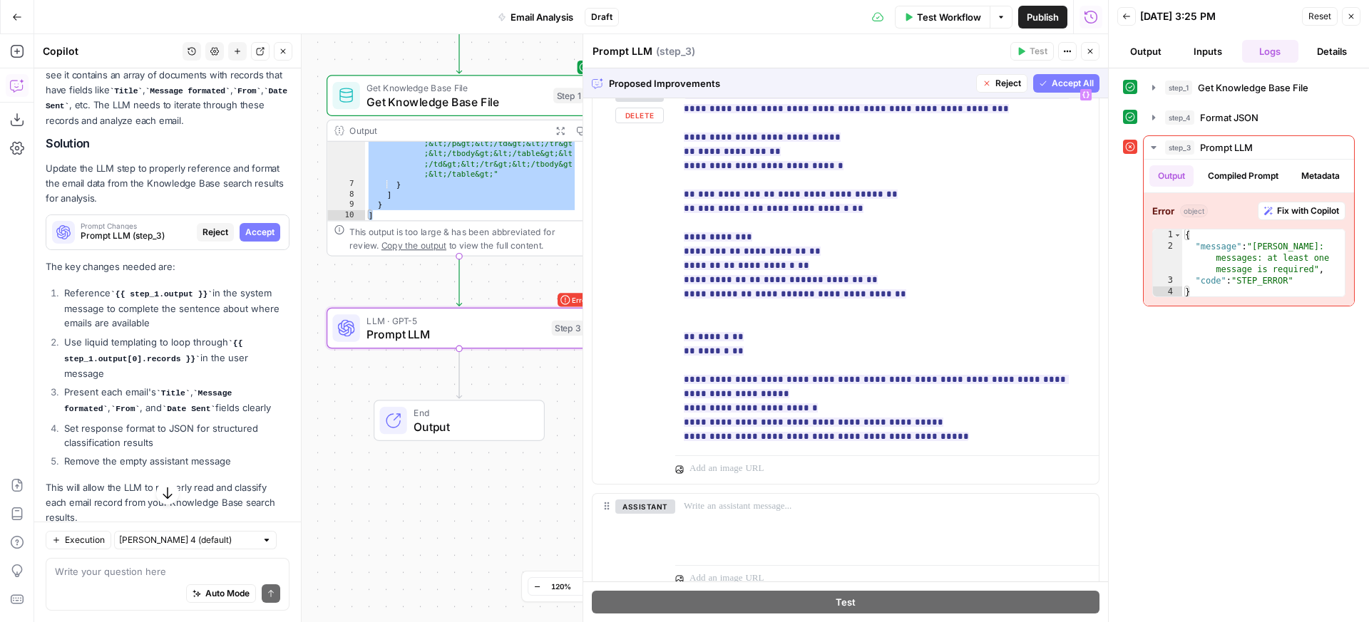
scroll to position [949, 0]
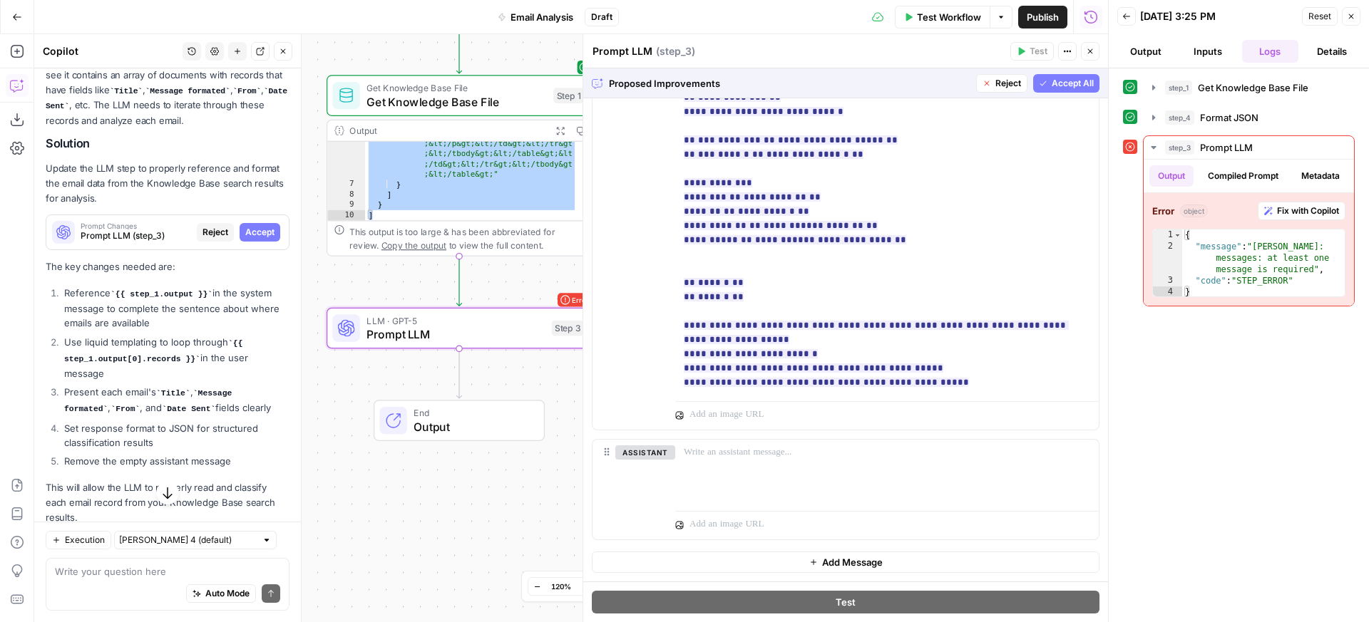
click at [1052, 86] on span "Accept All" at bounding box center [1073, 83] width 42 height 13
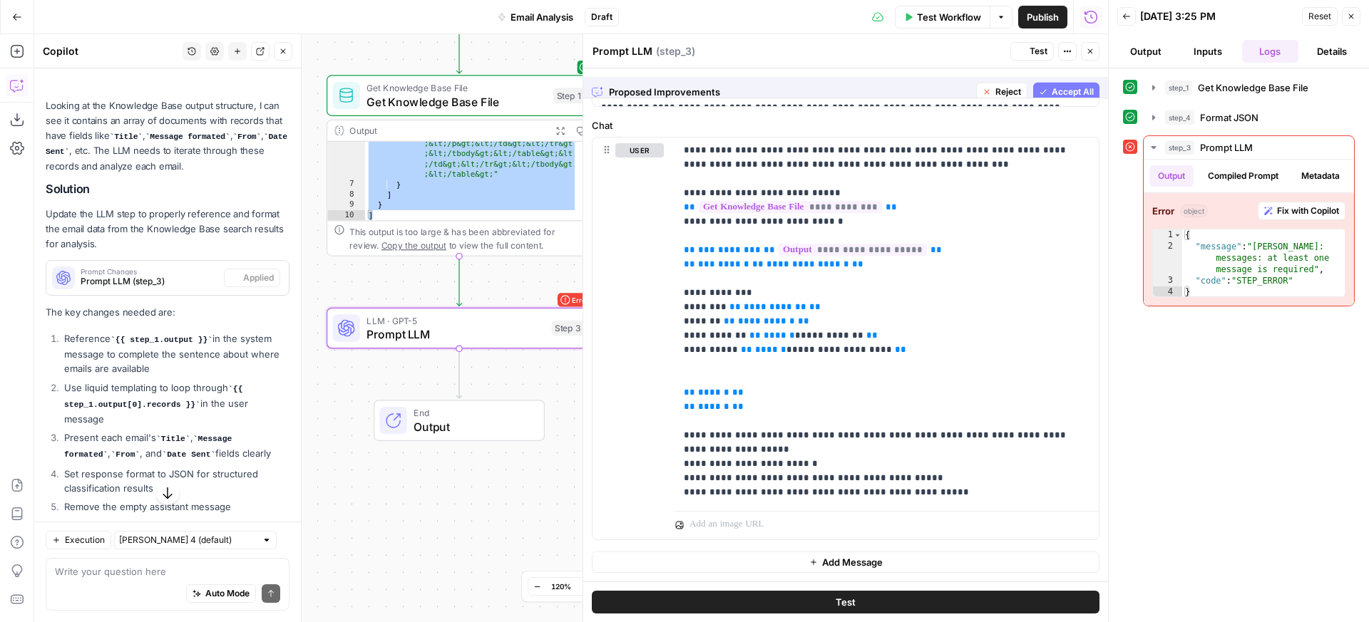
scroll to position [975, 0]
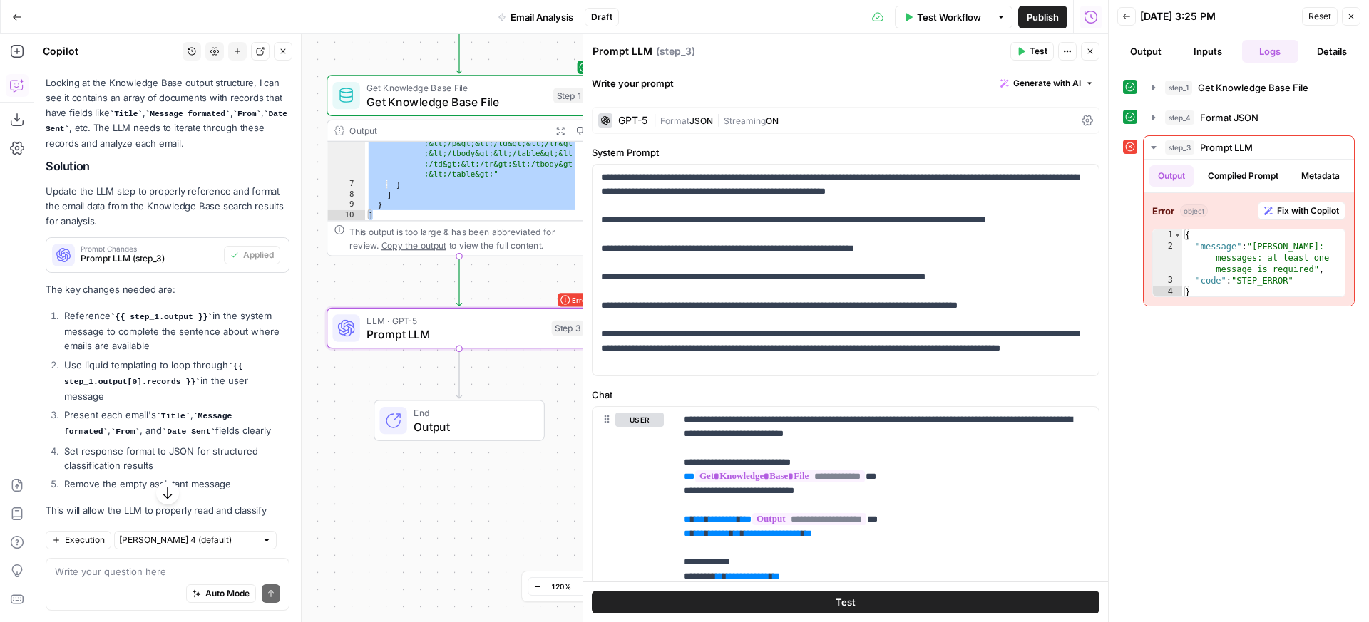
click at [858, 594] on button "Test" at bounding box center [846, 602] width 508 height 23
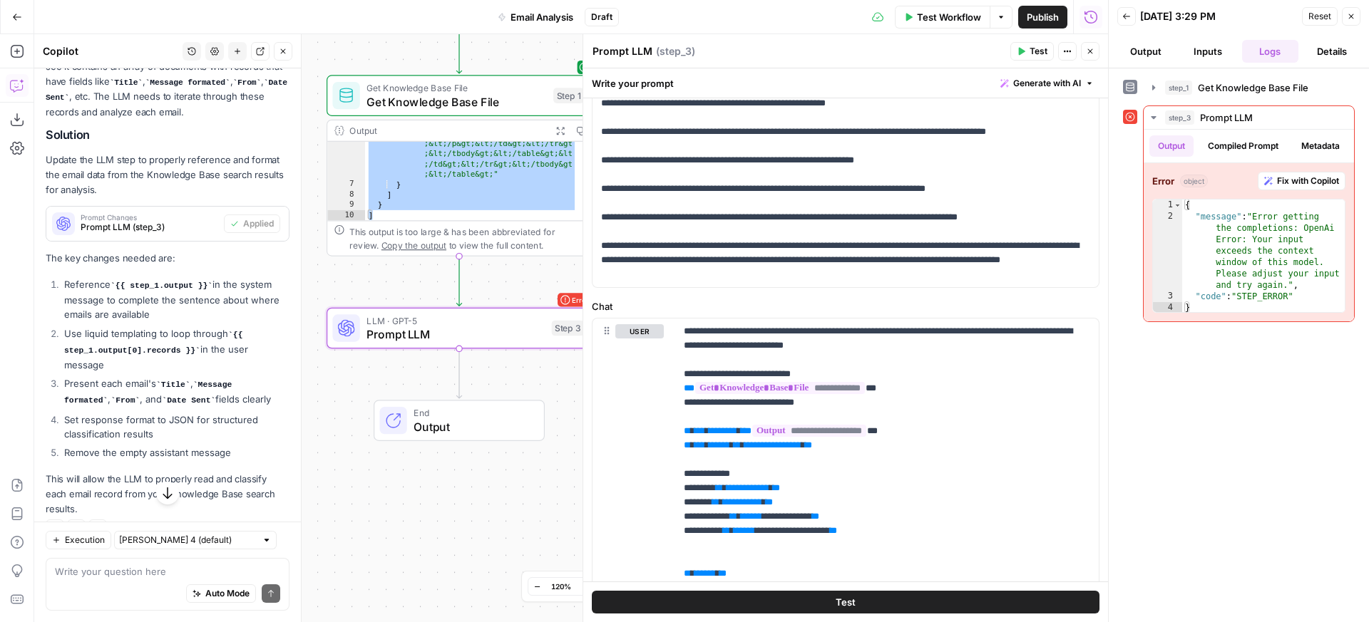
scroll to position [1074, 0]
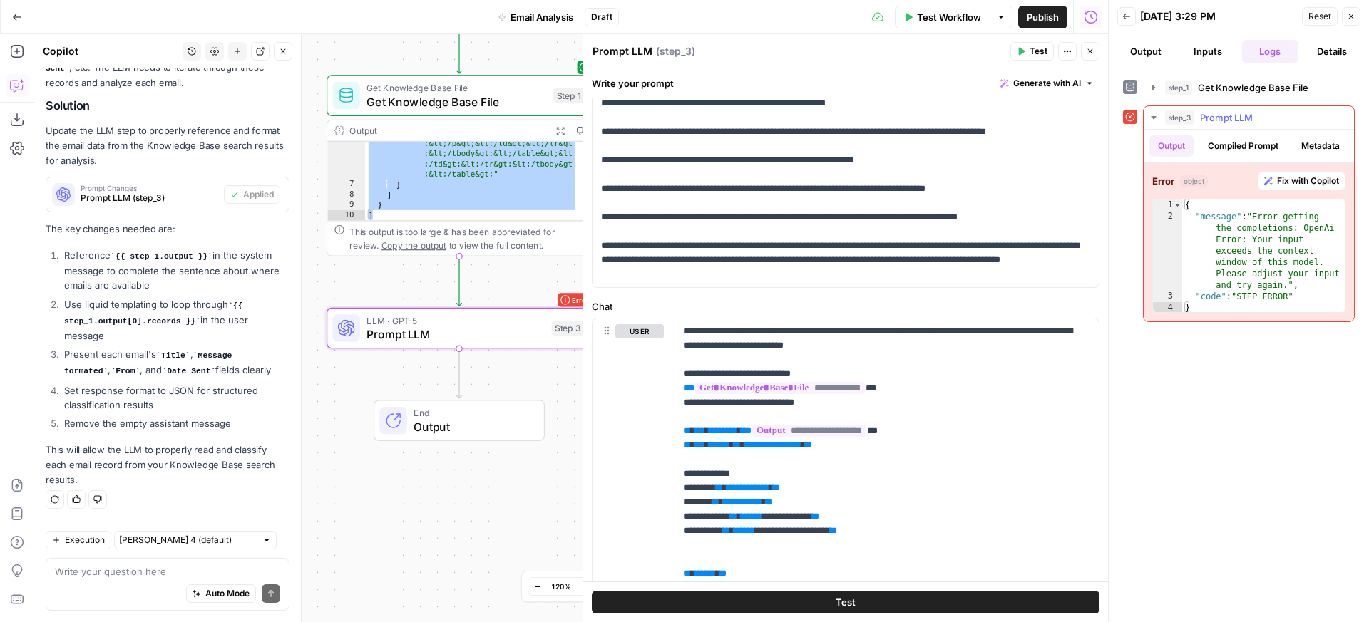
click at [1283, 188] on span "Fix with Copilot" at bounding box center [1308, 181] width 62 height 13
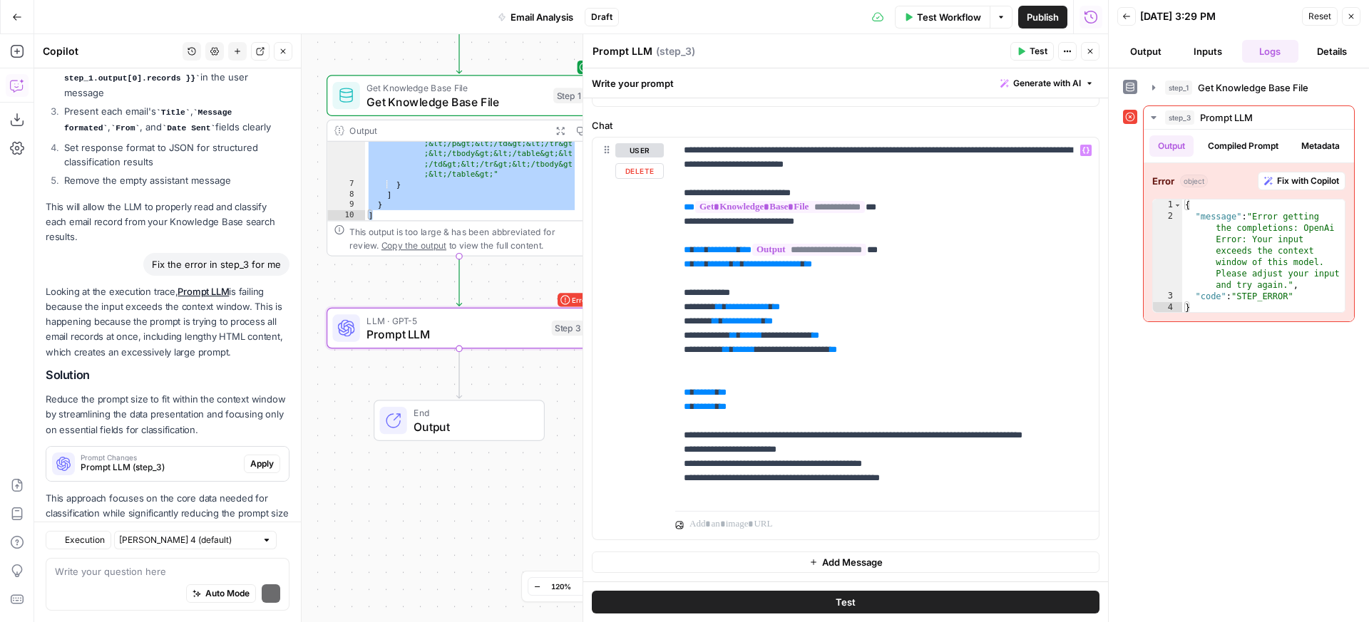
scroll to position [1366, 0]
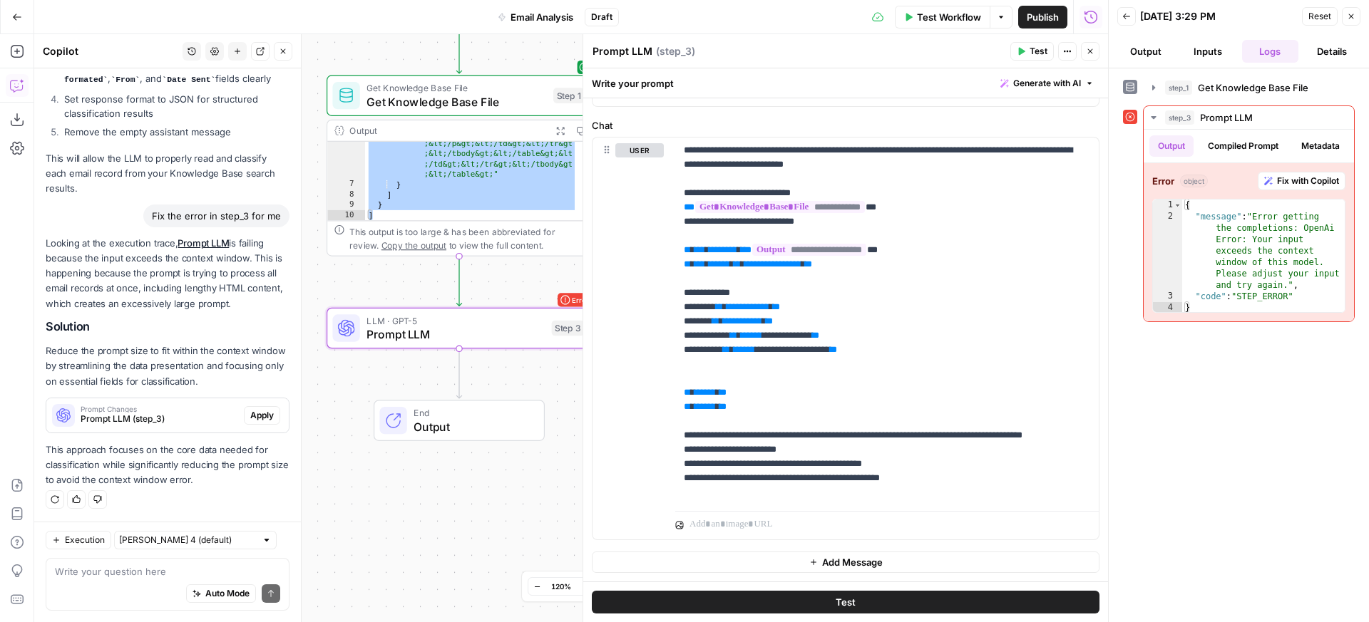
click at [250, 414] on span "Apply" at bounding box center [262, 415] width 24 height 13
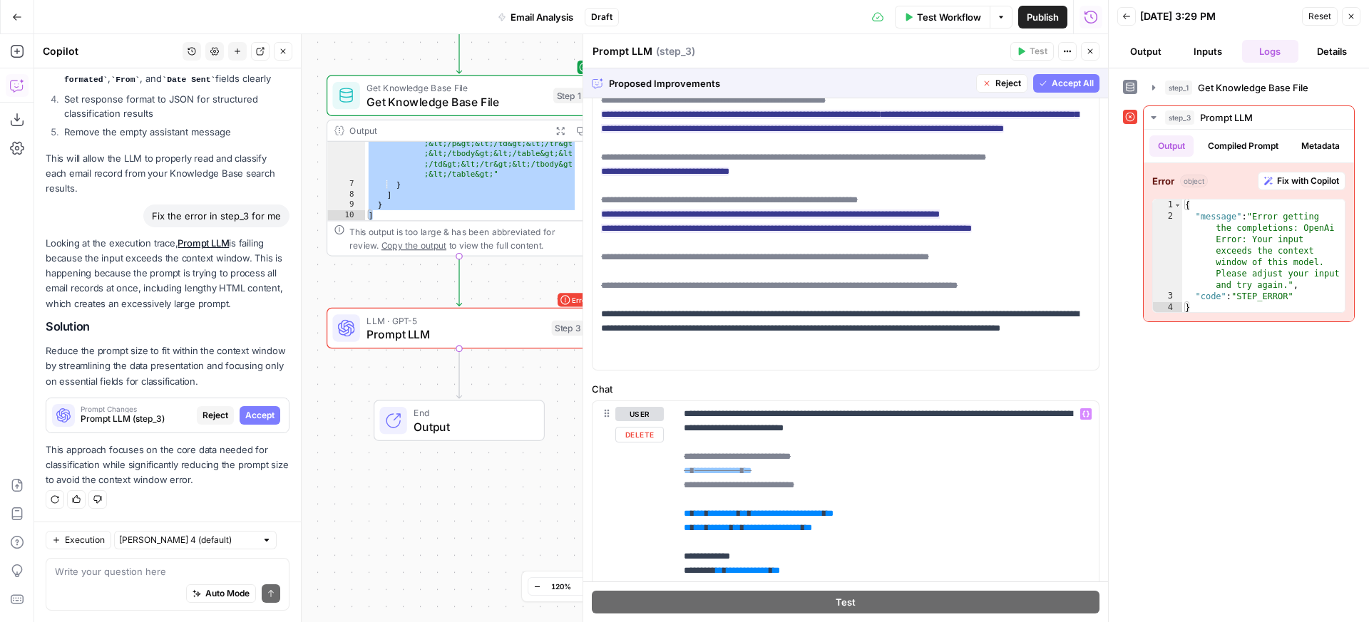
scroll to position [355, 0]
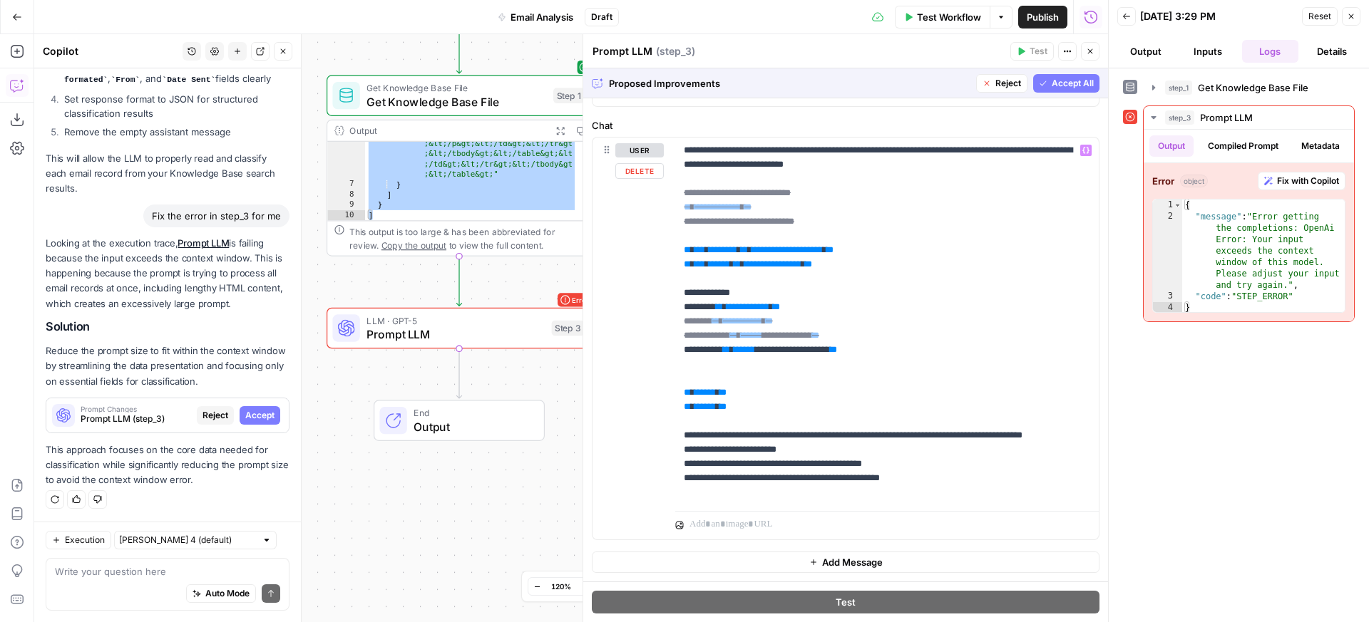
click at [1052, 84] on span "Accept All" at bounding box center [1073, 83] width 42 height 13
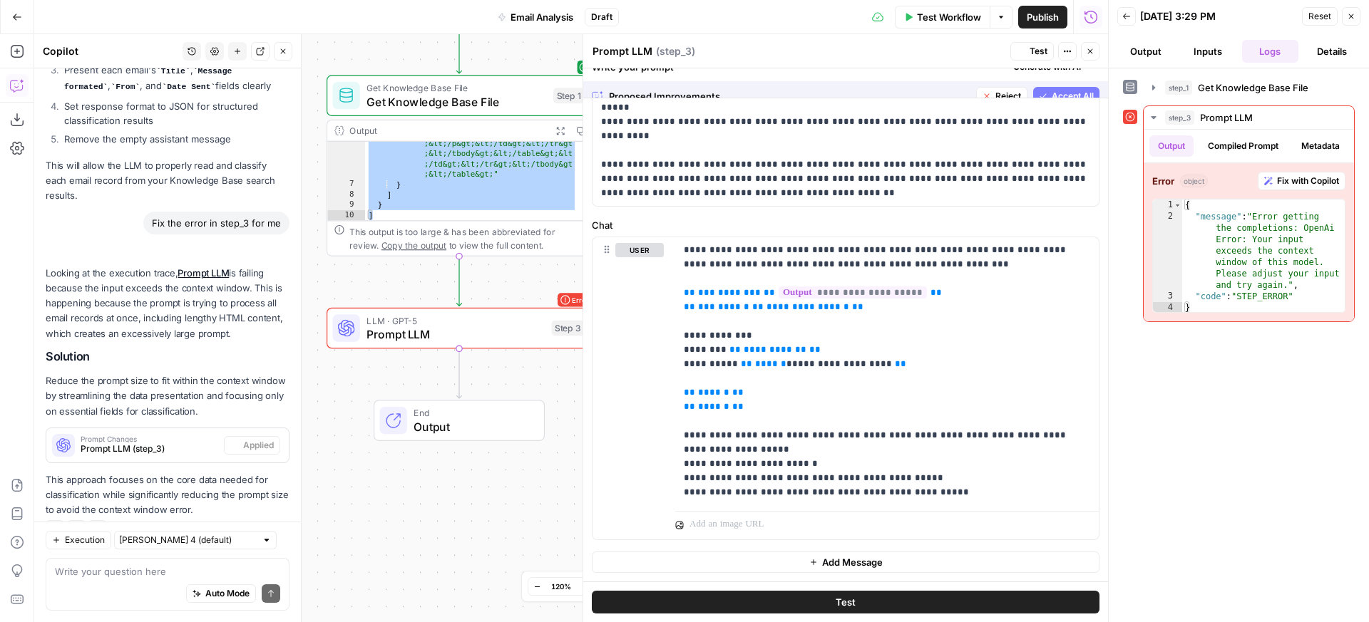
scroll to position [0, 0]
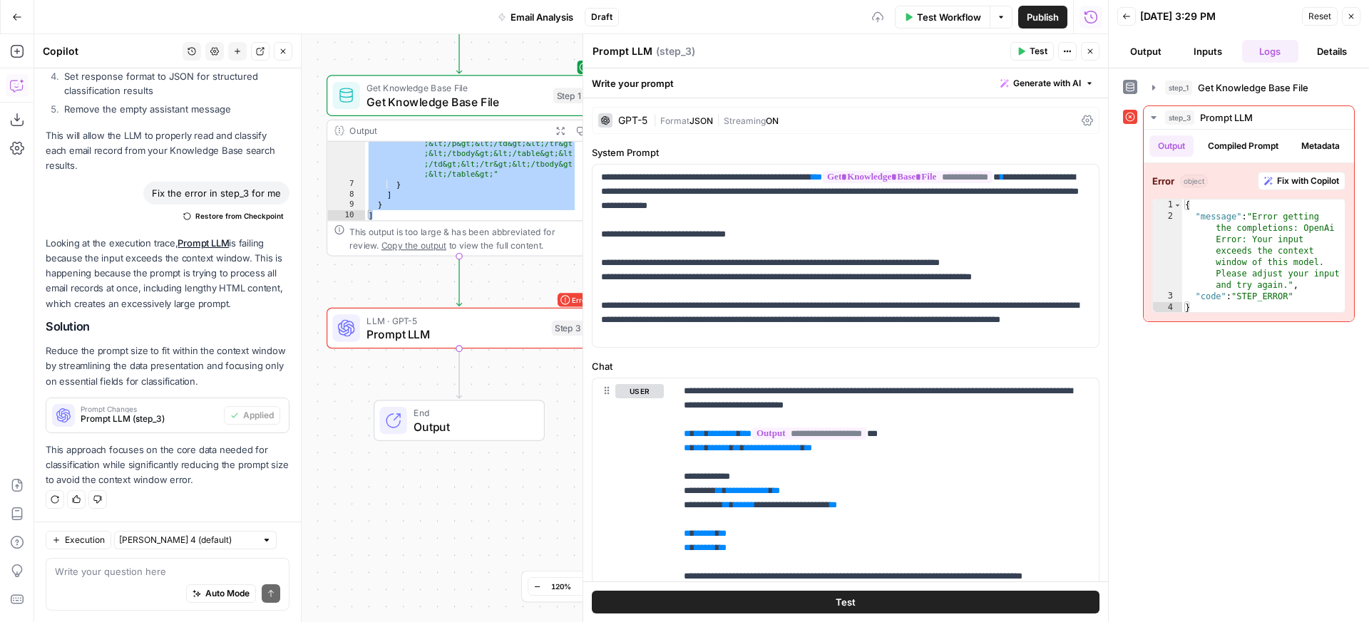
click at [861, 594] on button "Test" at bounding box center [846, 602] width 508 height 23
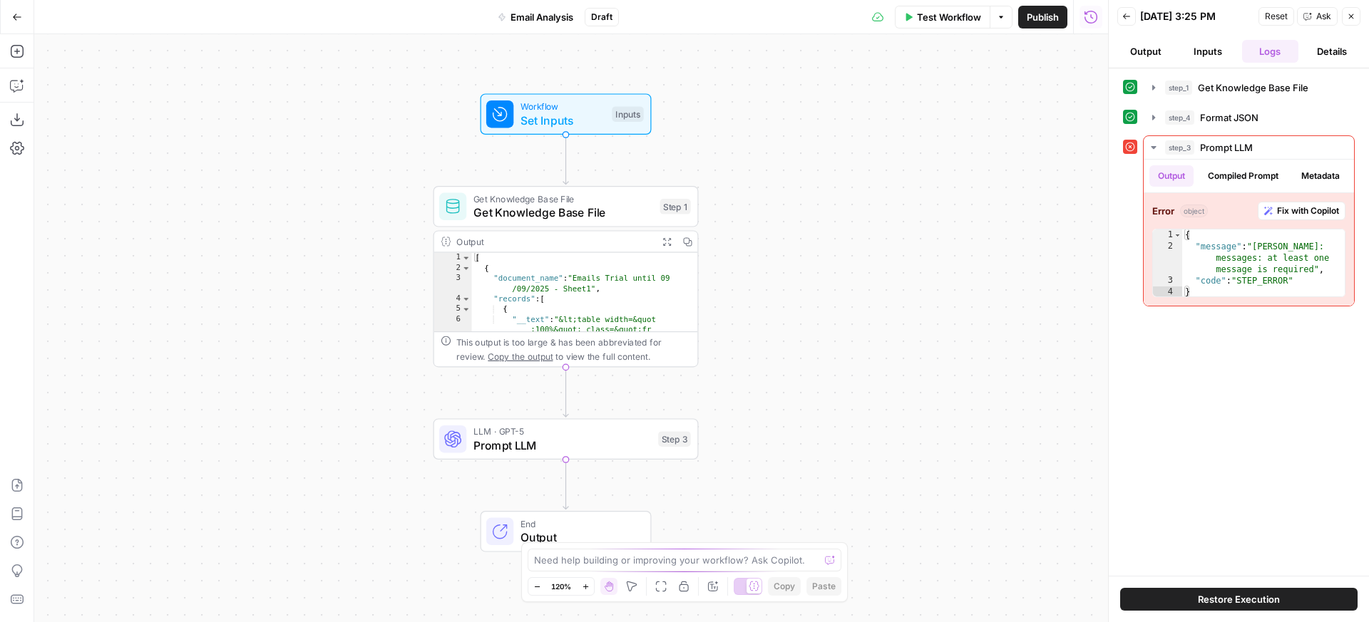
click at [1234, 602] on span "Restore Execution" at bounding box center [1239, 599] width 82 height 14
click at [1349, 563] on icon "close" at bounding box center [1349, 565] width 10 height 11
click at [925, 12] on span "Test Workflow" at bounding box center [949, 17] width 64 height 14
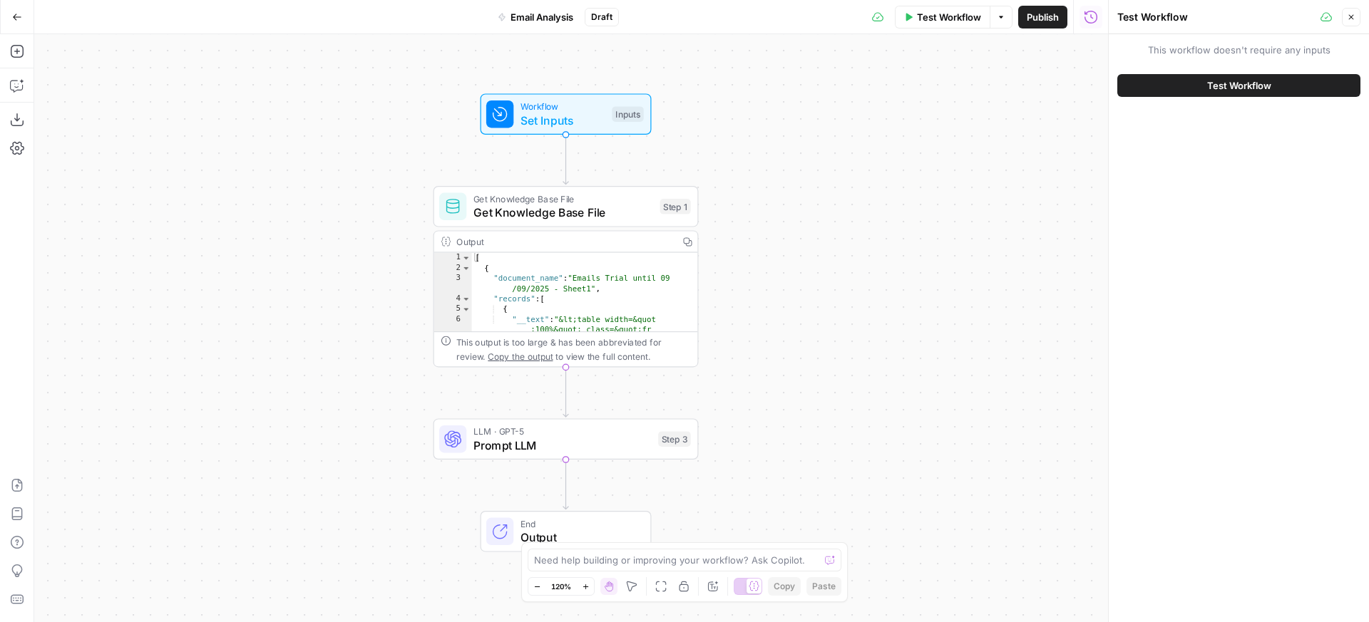
click at [1246, 88] on span "Test Workflow" at bounding box center [1239, 85] width 64 height 14
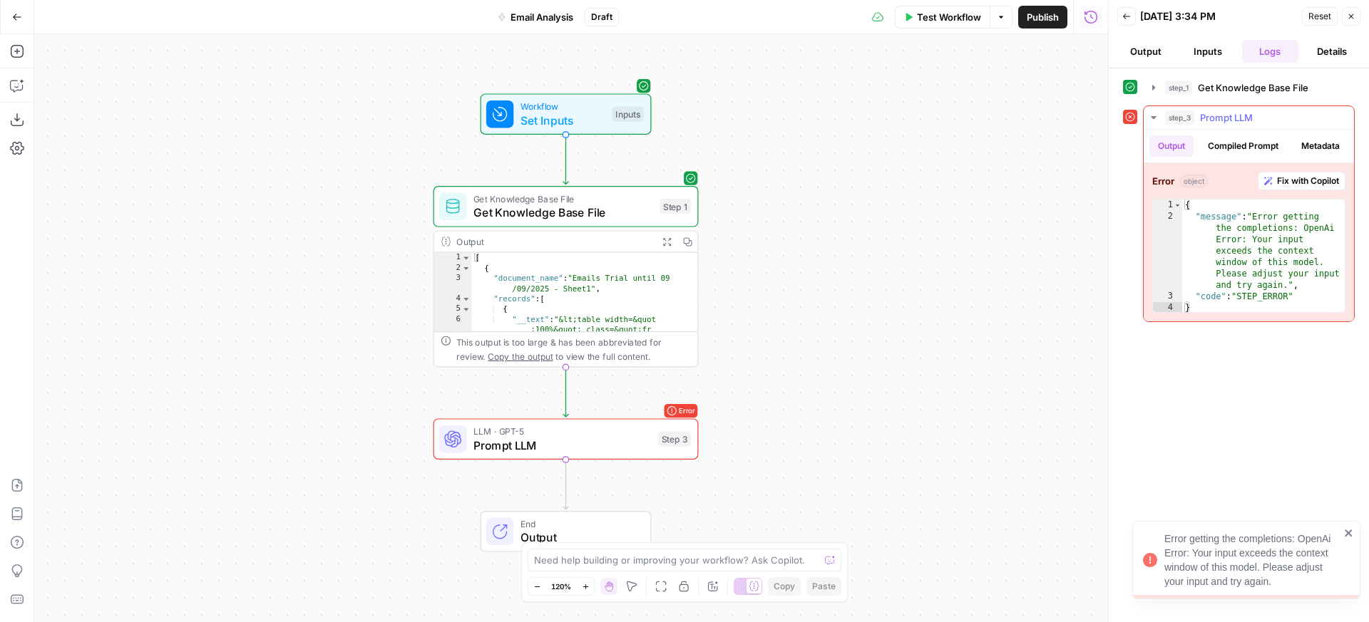
click at [1303, 188] on span "Fix with Copilot" at bounding box center [1308, 181] width 62 height 13
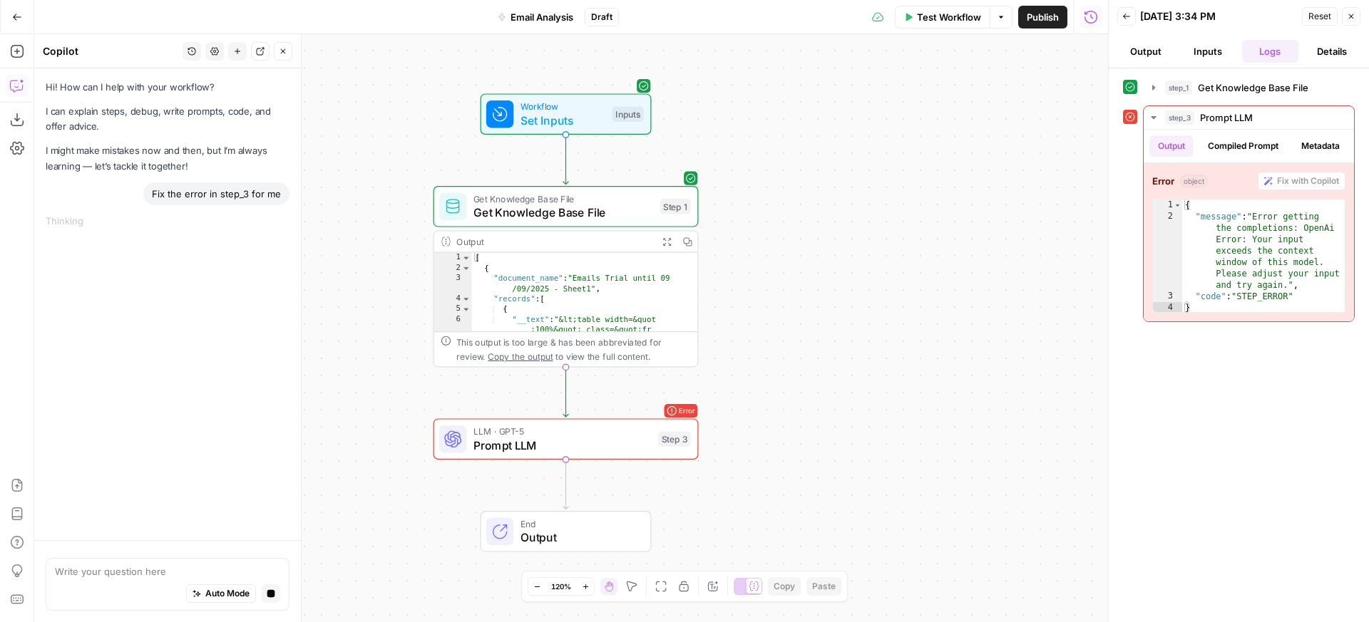
click at [1199, 51] on button "Inputs" at bounding box center [1207, 51] width 56 height 23
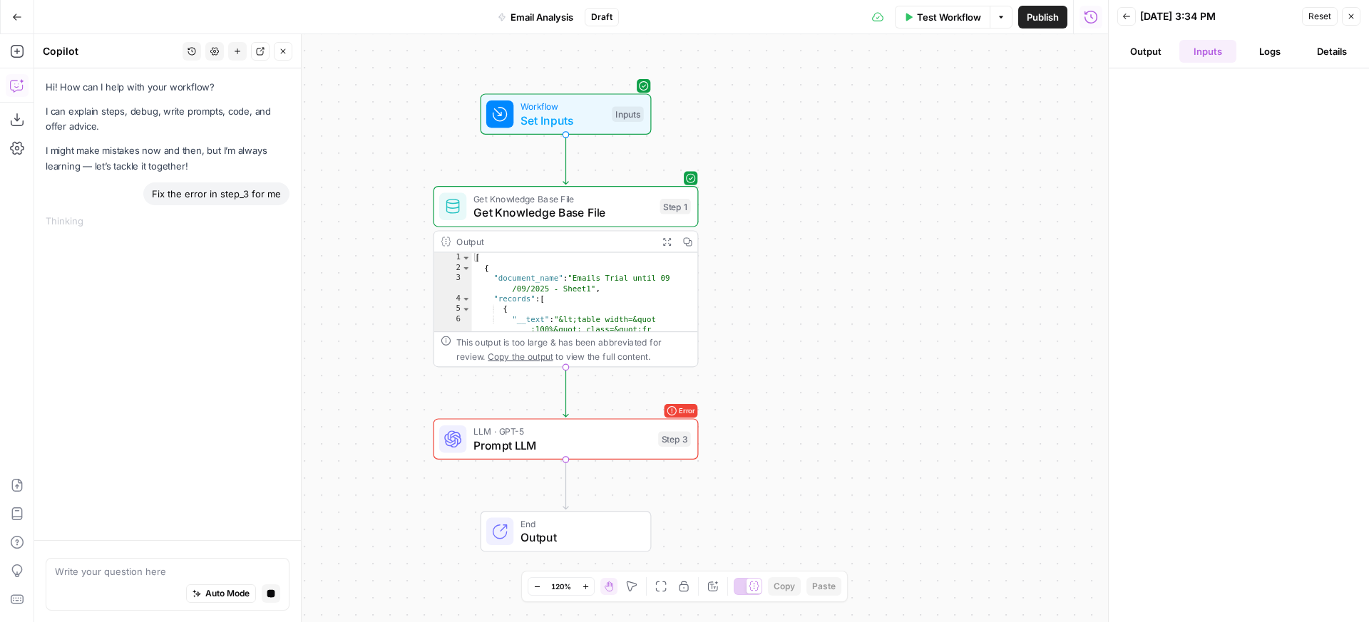
click at [1283, 56] on button "Logs" at bounding box center [1270, 51] width 56 height 23
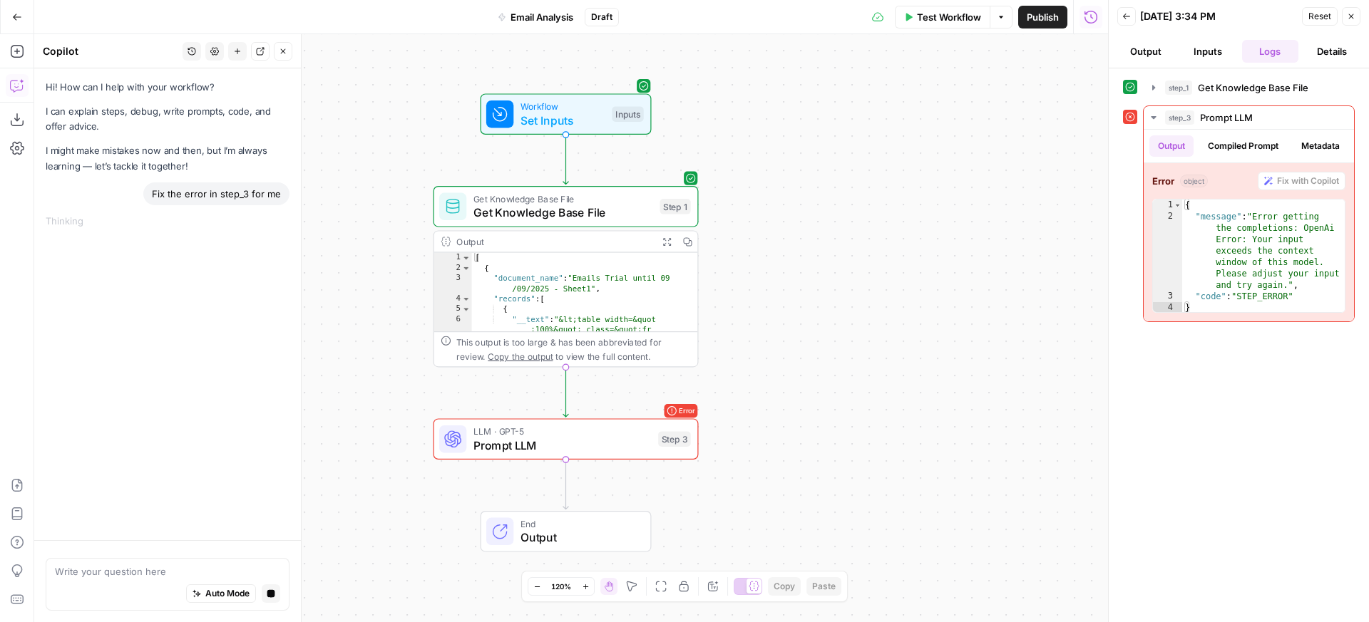
click at [1137, 56] on button "Output" at bounding box center [1145, 51] width 56 height 23
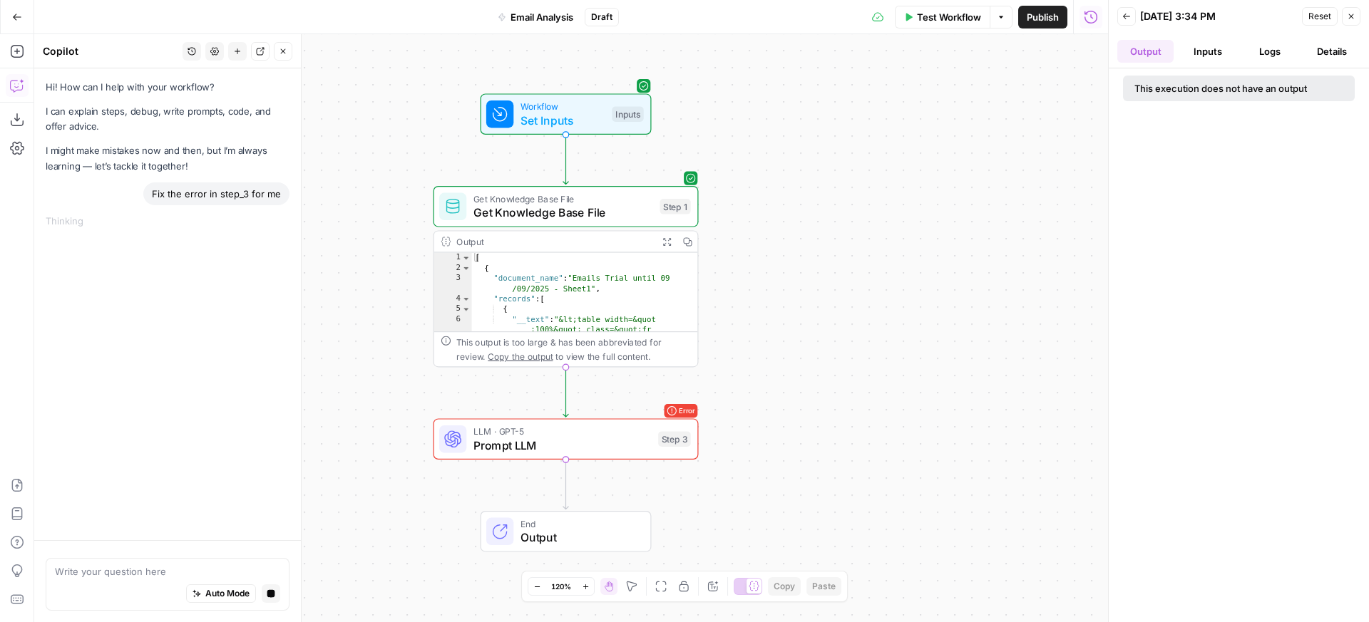
click at [1283, 56] on button "Logs" at bounding box center [1270, 51] width 56 height 23
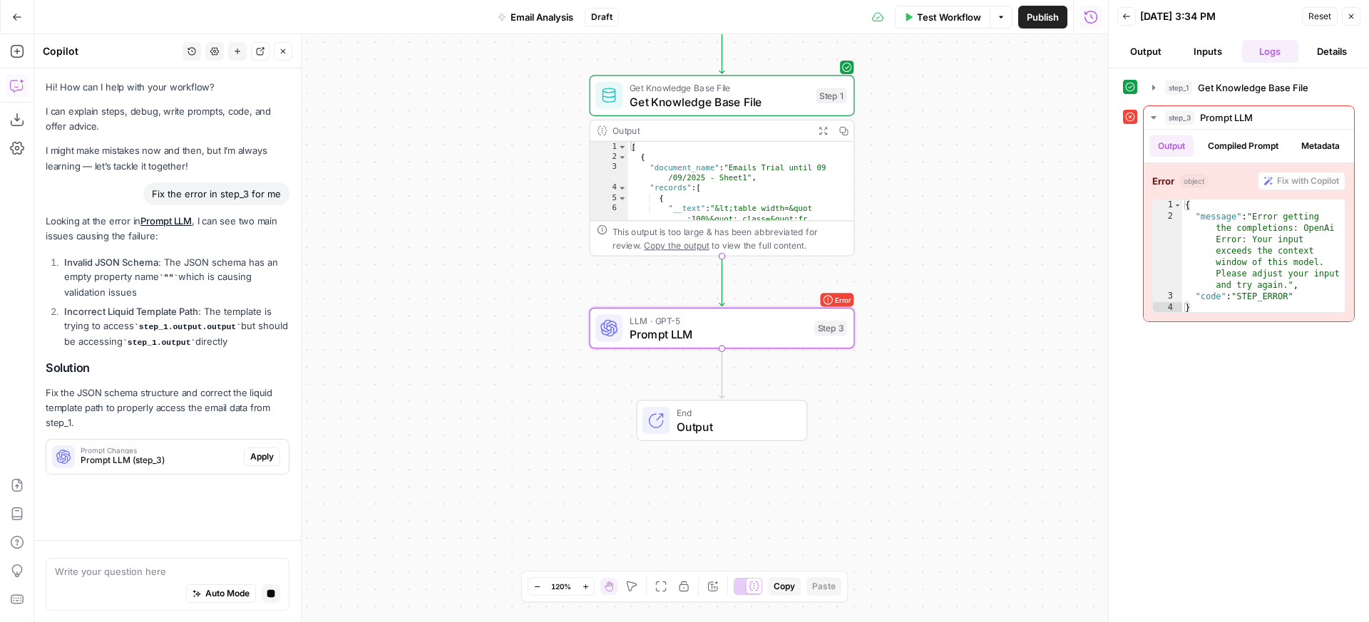
click at [269, 456] on span "Apply" at bounding box center [262, 457] width 24 height 13
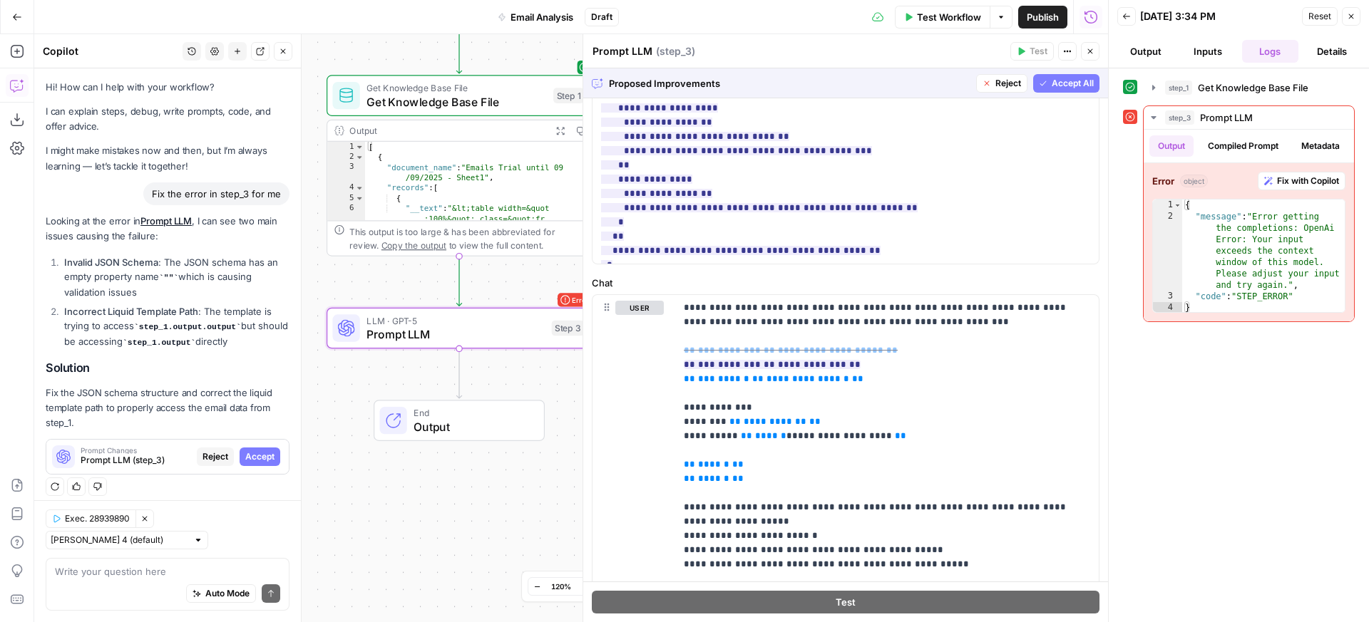
scroll to position [526, 0]
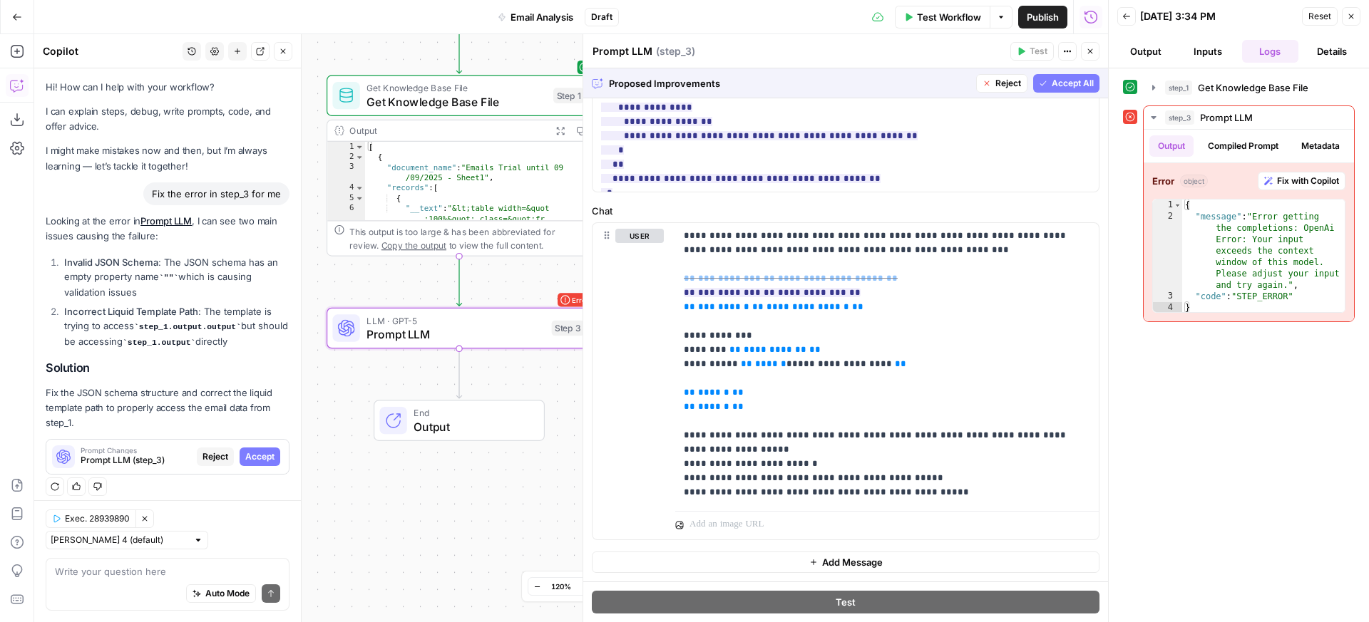
click at [1052, 86] on span "Accept All" at bounding box center [1073, 83] width 42 height 13
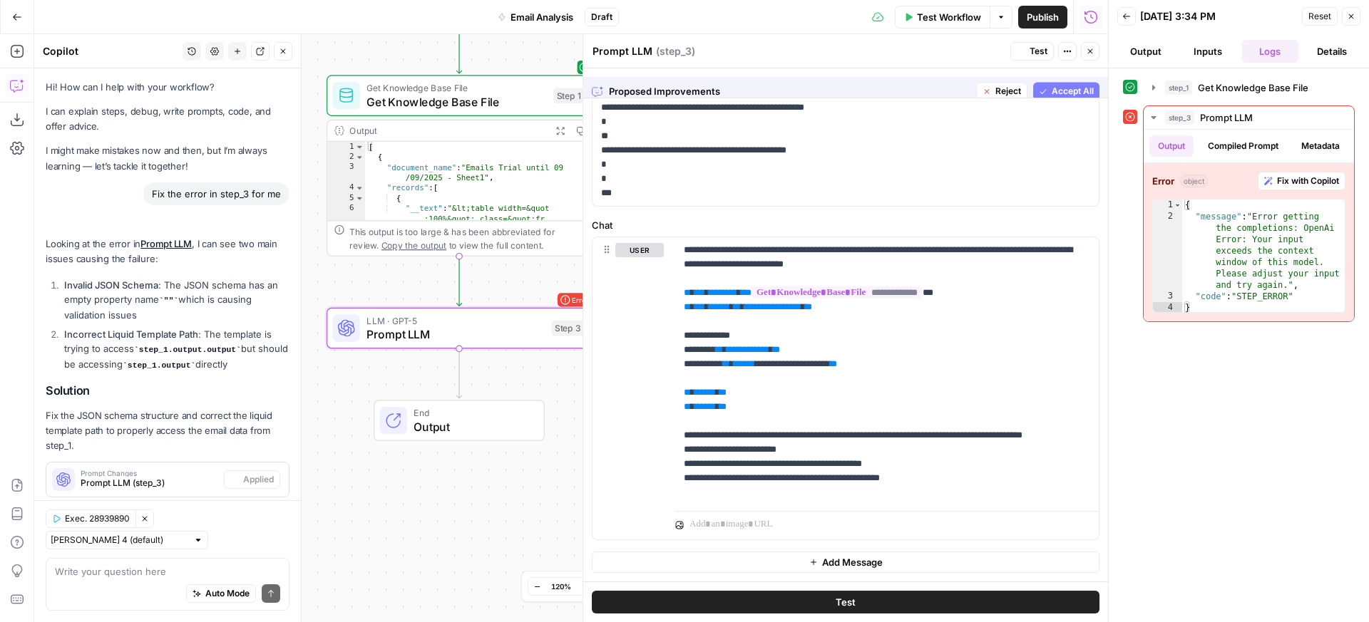
scroll to position [0, 0]
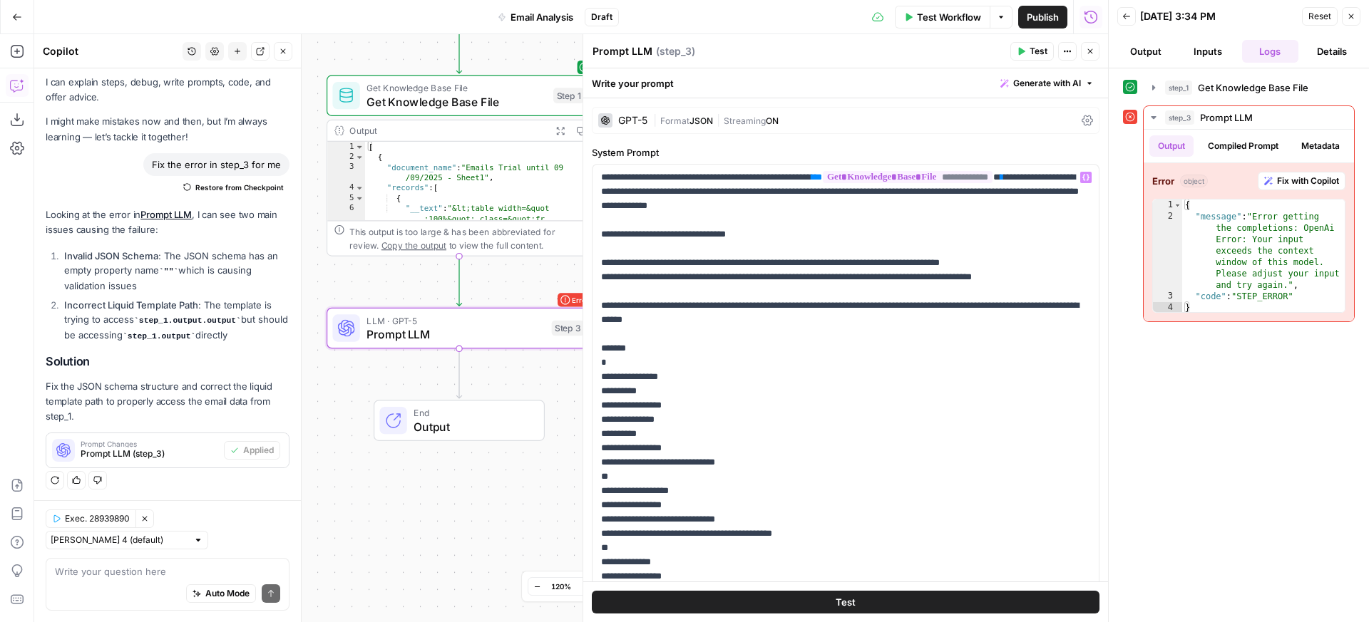
click at [847, 596] on span "Test" at bounding box center [846, 602] width 20 height 14
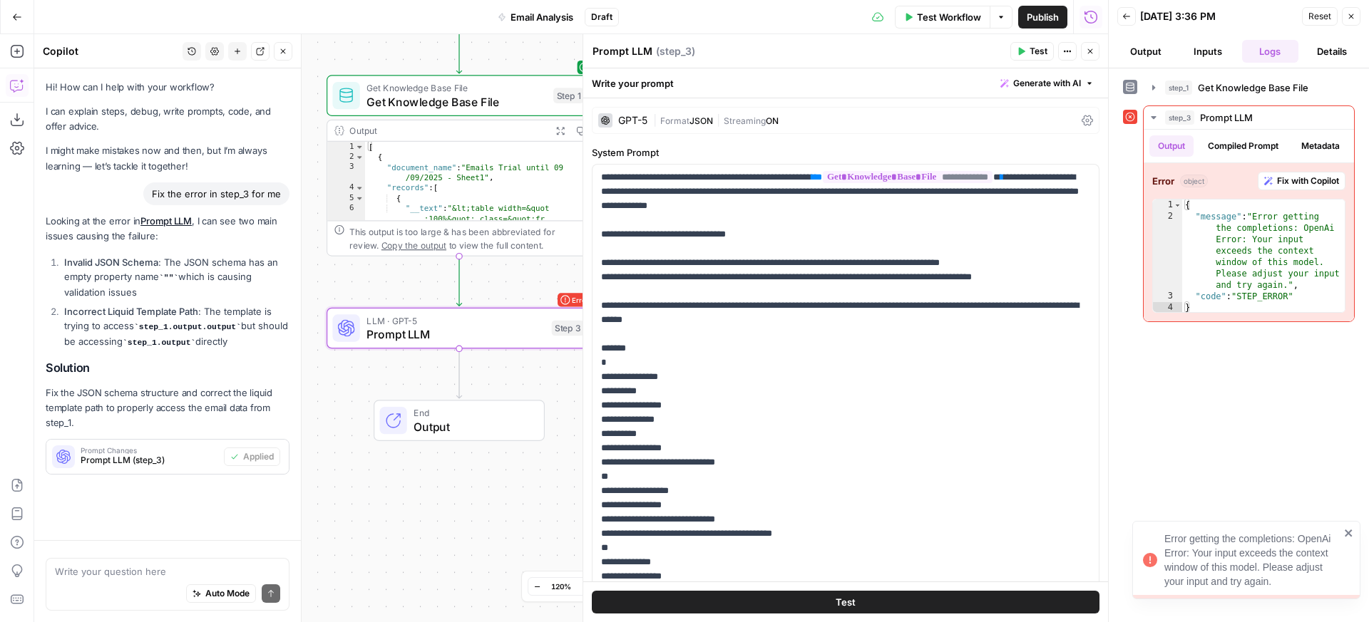
scroll to position [29, 0]
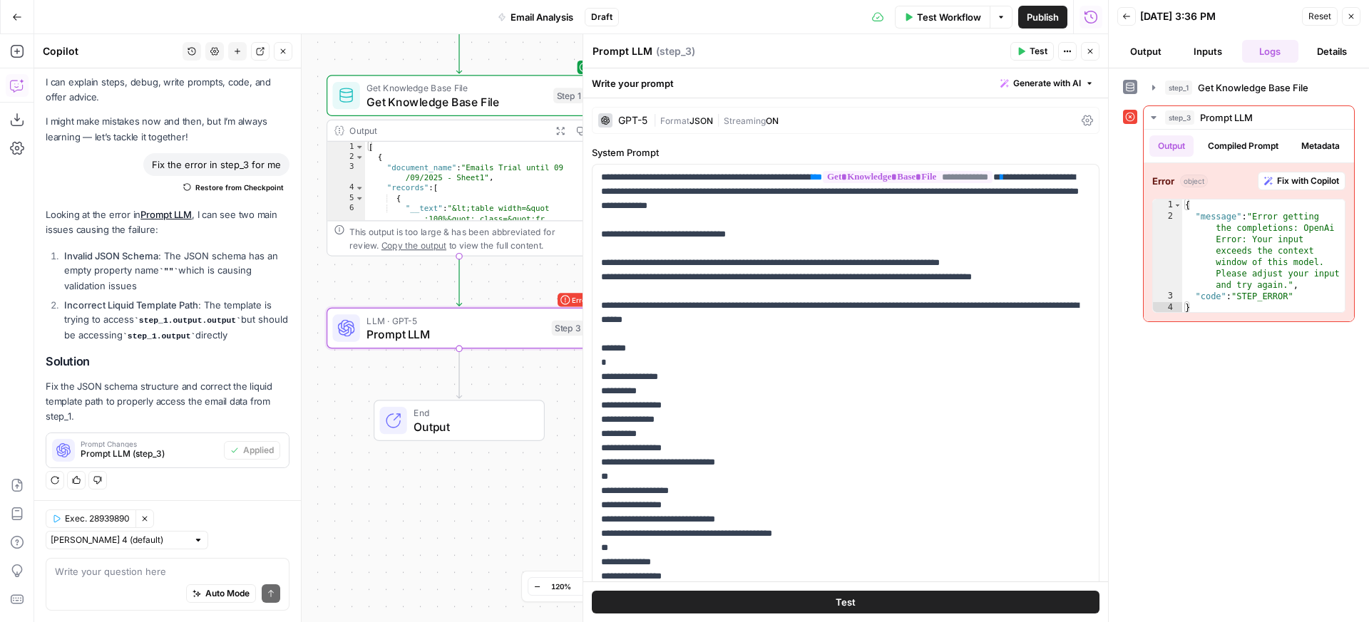
click at [157, 541] on div "[PERSON_NAME] 4 (default)" at bounding box center [127, 540] width 163 height 19
type input "[PERSON_NAME] 4 (default)"
click at [197, 540] on div "Exec. 28939890 Clear Selection [PERSON_NAME] 4 (default)" at bounding box center [168, 530] width 244 height 40
click at [638, 114] on div "GPT-5" at bounding box center [622, 120] width 49 height 14
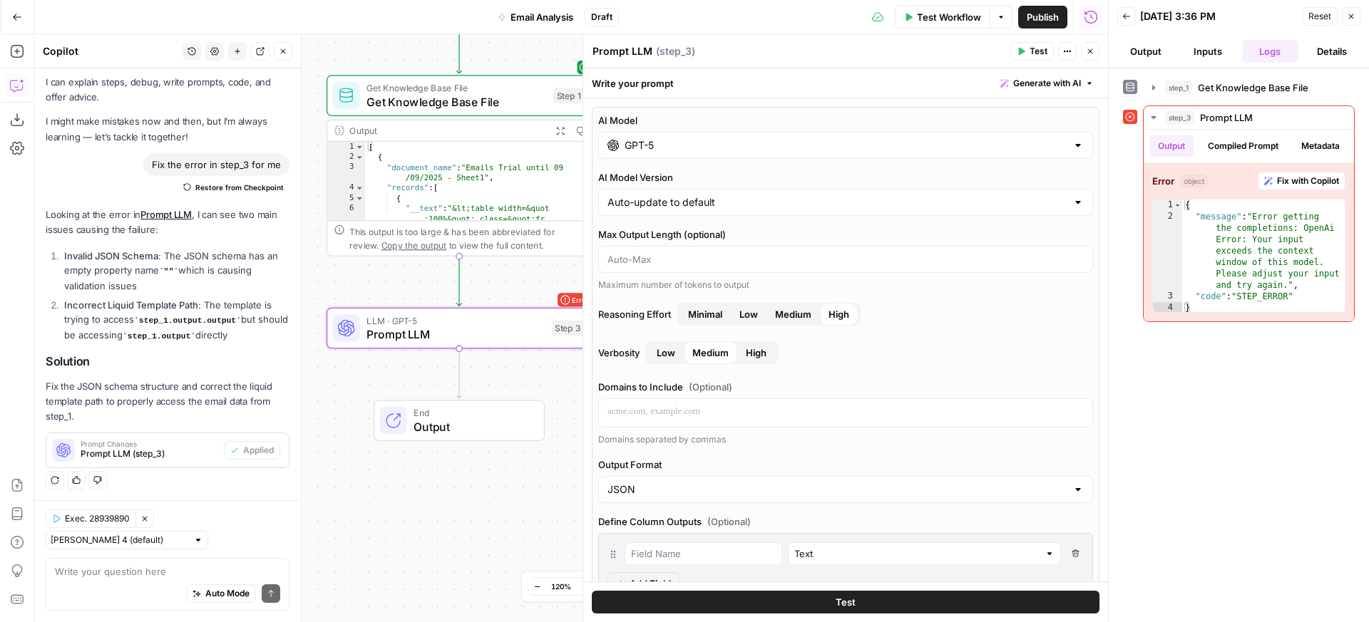
click at [660, 140] on input "GPT-5" at bounding box center [846, 145] width 442 height 14
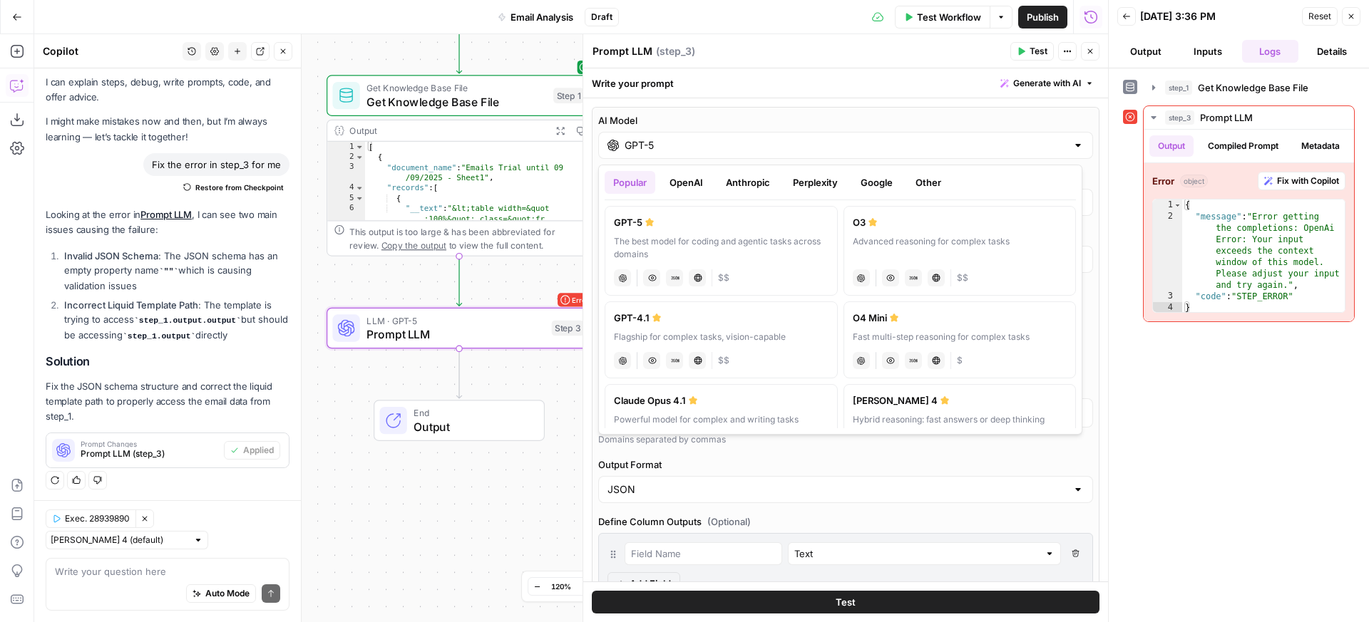
click at [737, 183] on button "Anthropic" at bounding box center [747, 182] width 61 height 23
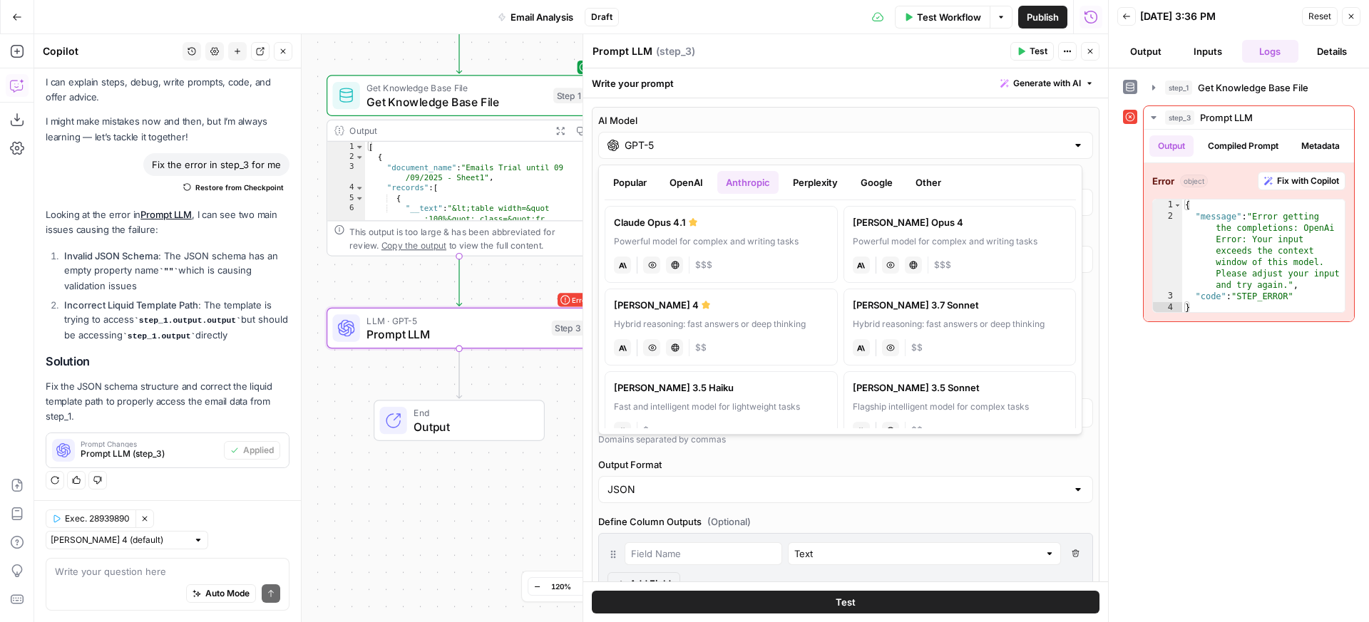
click at [738, 252] on label "[PERSON_NAME] Opus 4.1 Powerful model for complex and writing tasks anthropic V…" at bounding box center [721, 244] width 233 height 77
type input "Claude Opus 4.1"
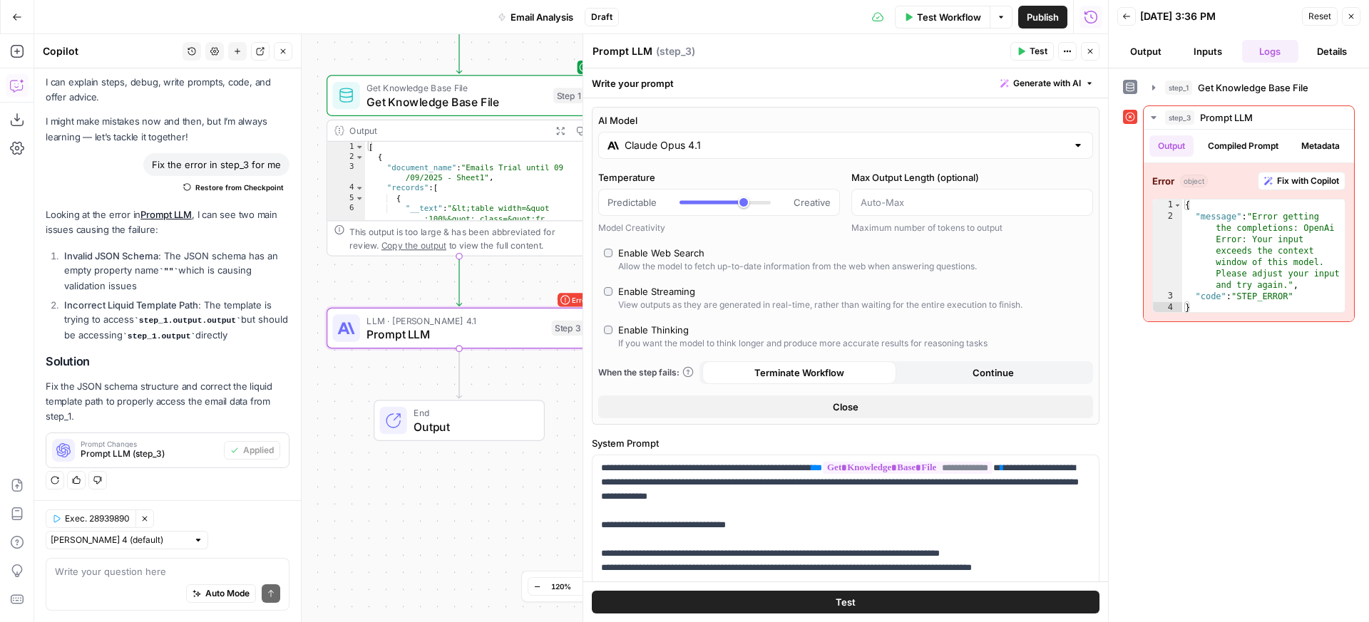
click at [673, 333] on div "Enable Thinking" at bounding box center [653, 330] width 71 height 14
type input "*"
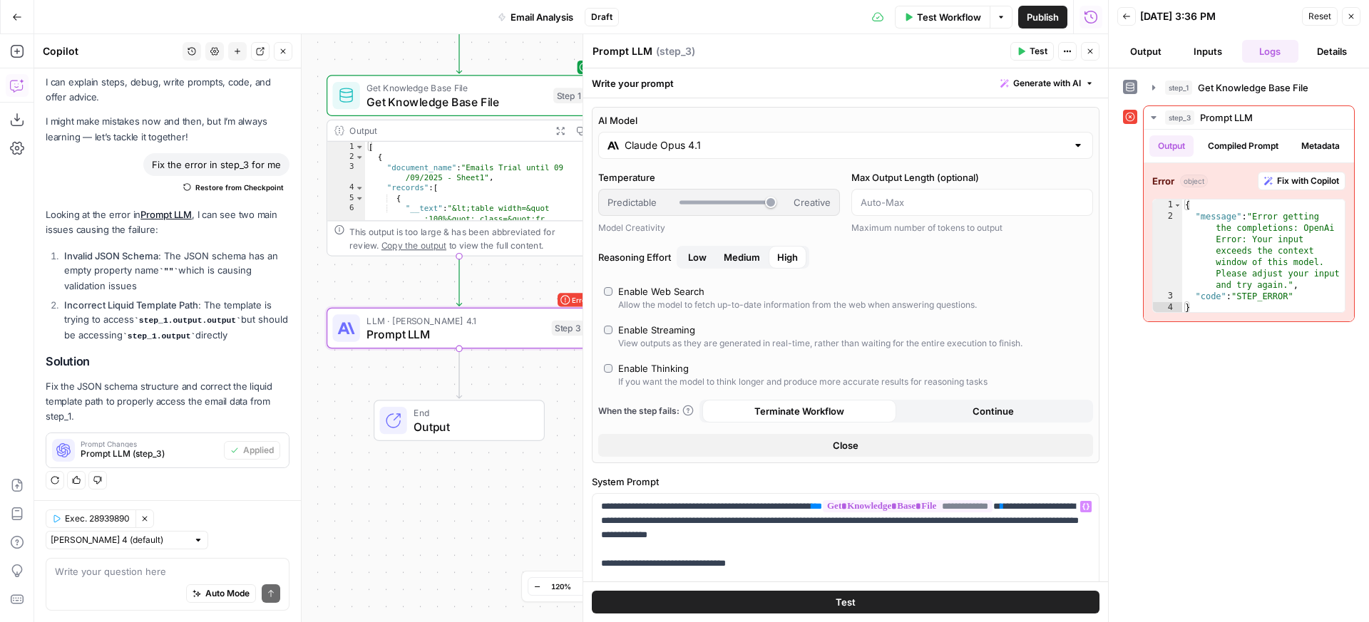
click at [877, 601] on button "Test" at bounding box center [846, 602] width 508 height 23
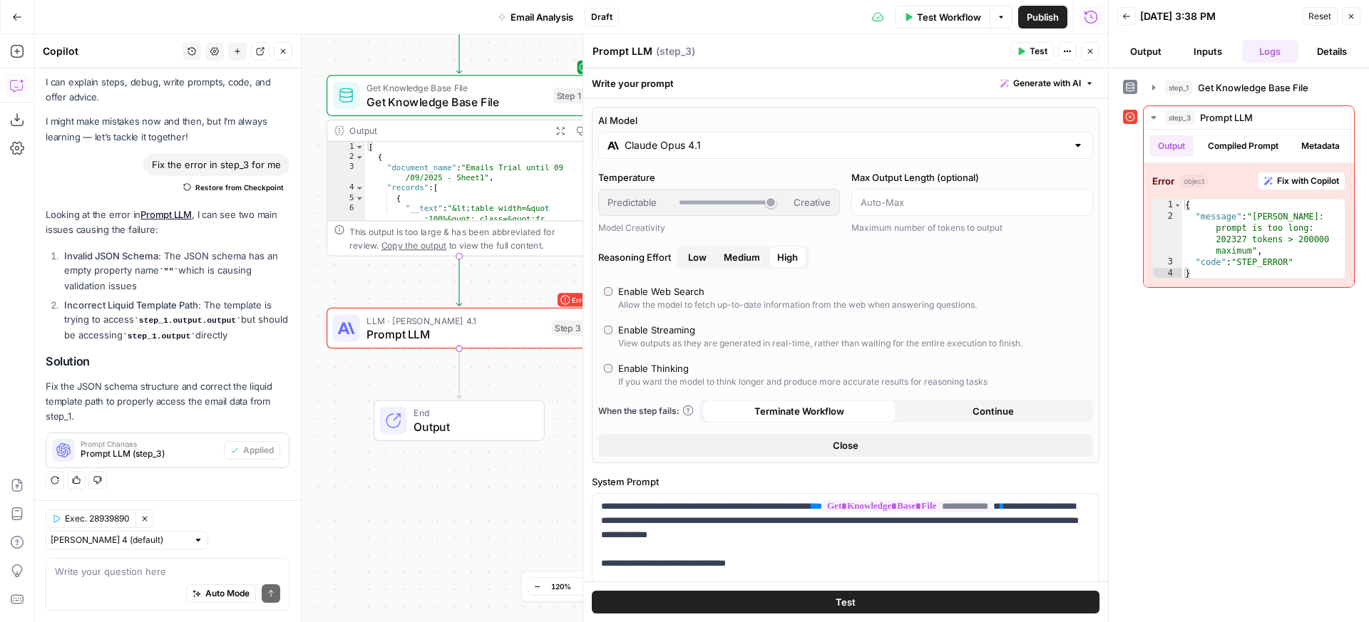
click at [719, 153] on div "Claude Opus 4.1" at bounding box center [845, 145] width 495 height 27
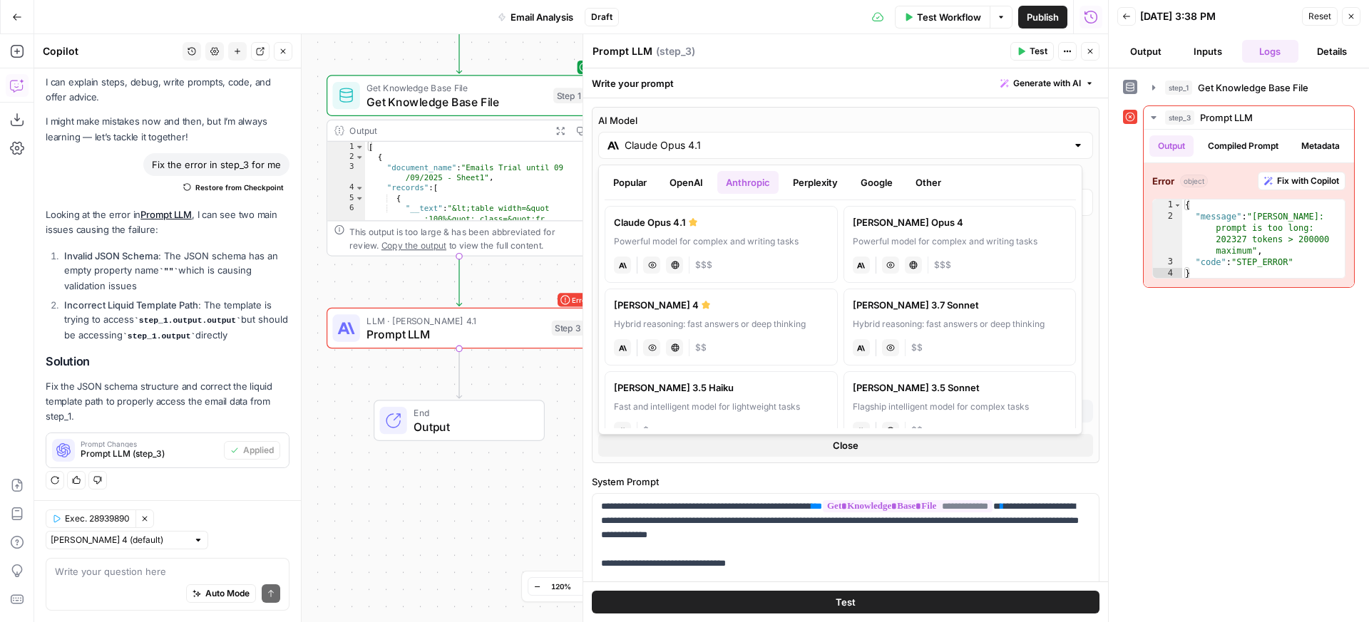
click at [712, 307] on div "[PERSON_NAME] 4" at bounding box center [721, 305] width 215 height 14
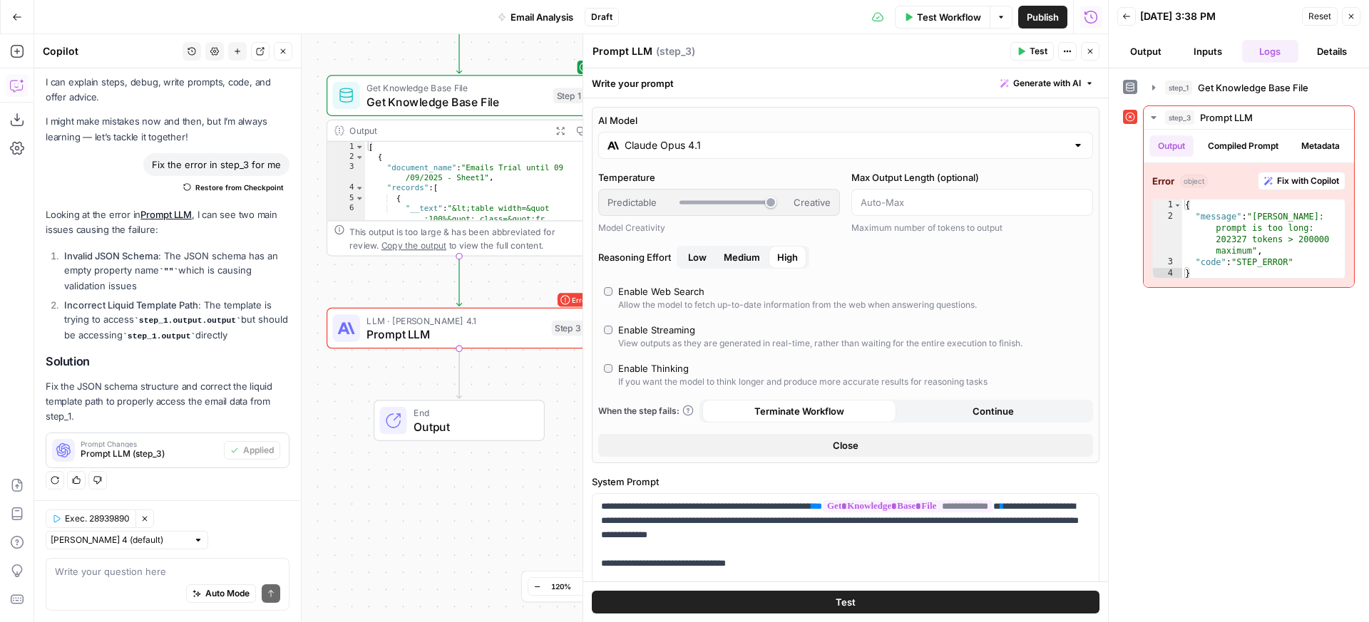
type input "[PERSON_NAME] 4"
drag, startPoint x: 823, startPoint y: 605, endPoint x: 895, endPoint y: 493, distance: 132.1
click at [823, 605] on button "Test" at bounding box center [846, 602] width 508 height 23
